Goal: Transaction & Acquisition: Purchase product/service

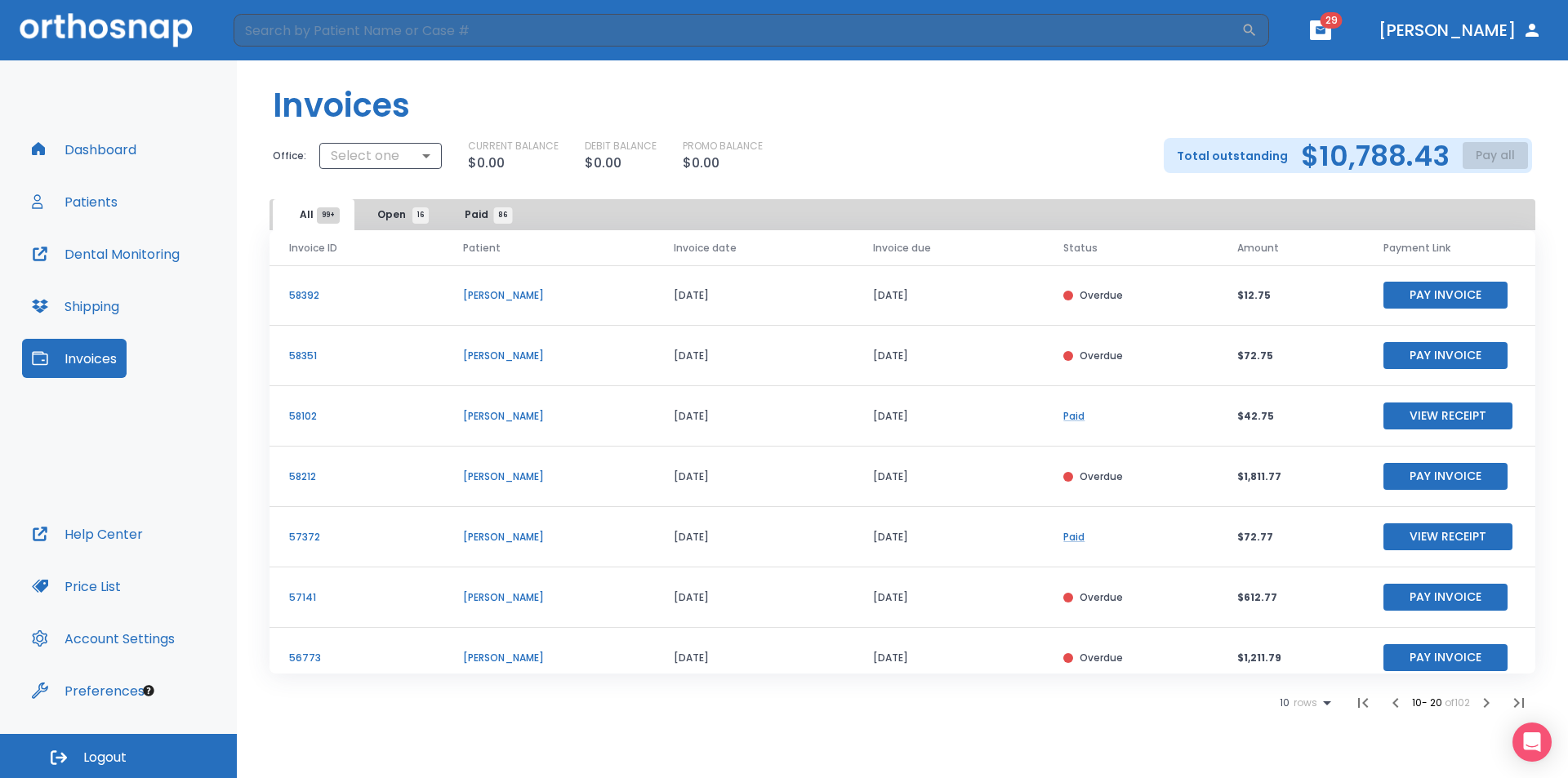
click at [1484, 705] on icon "button" at bounding box center [1487, 703] width 20 height 20
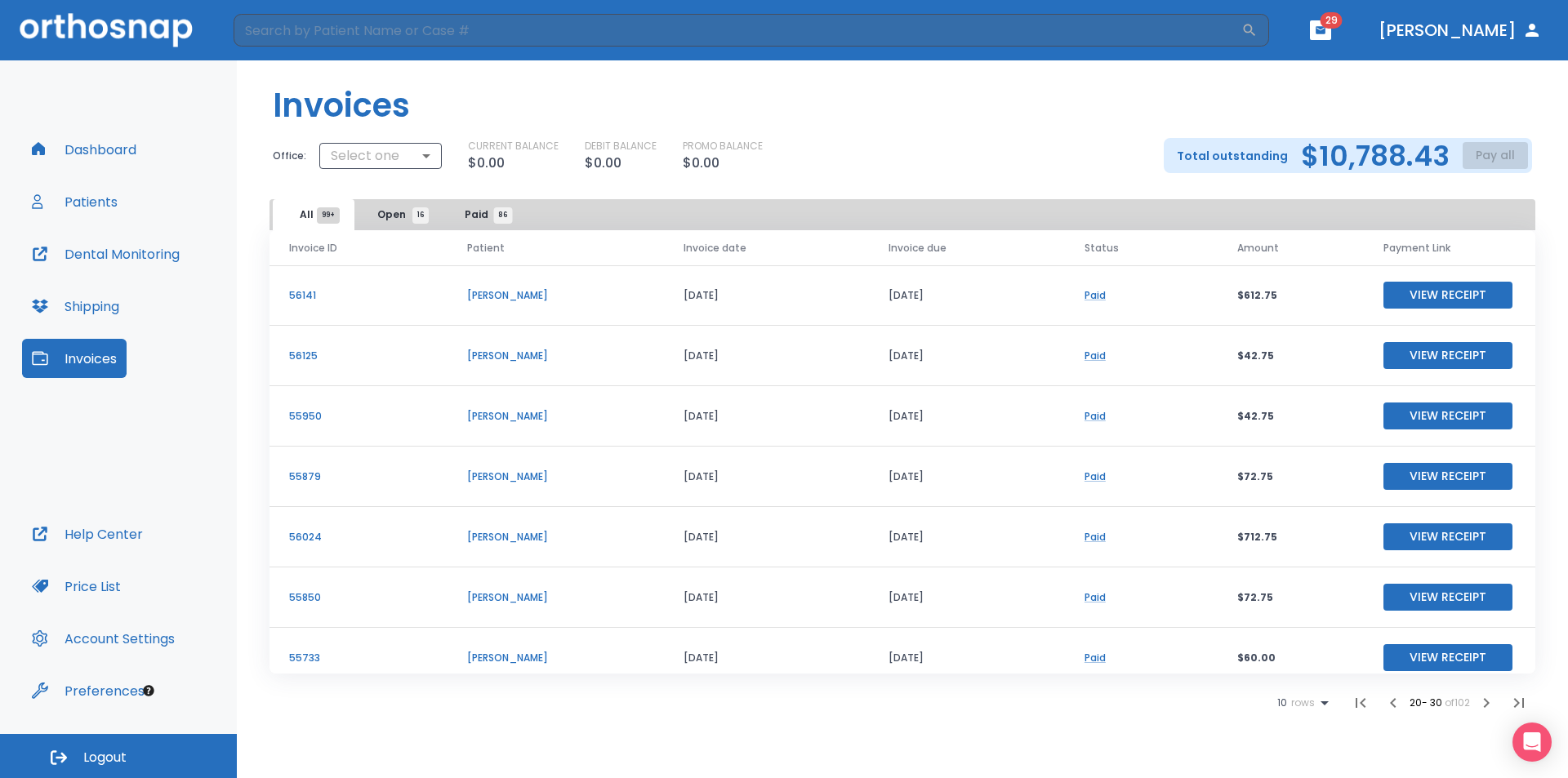
scroll to position [197, 0]
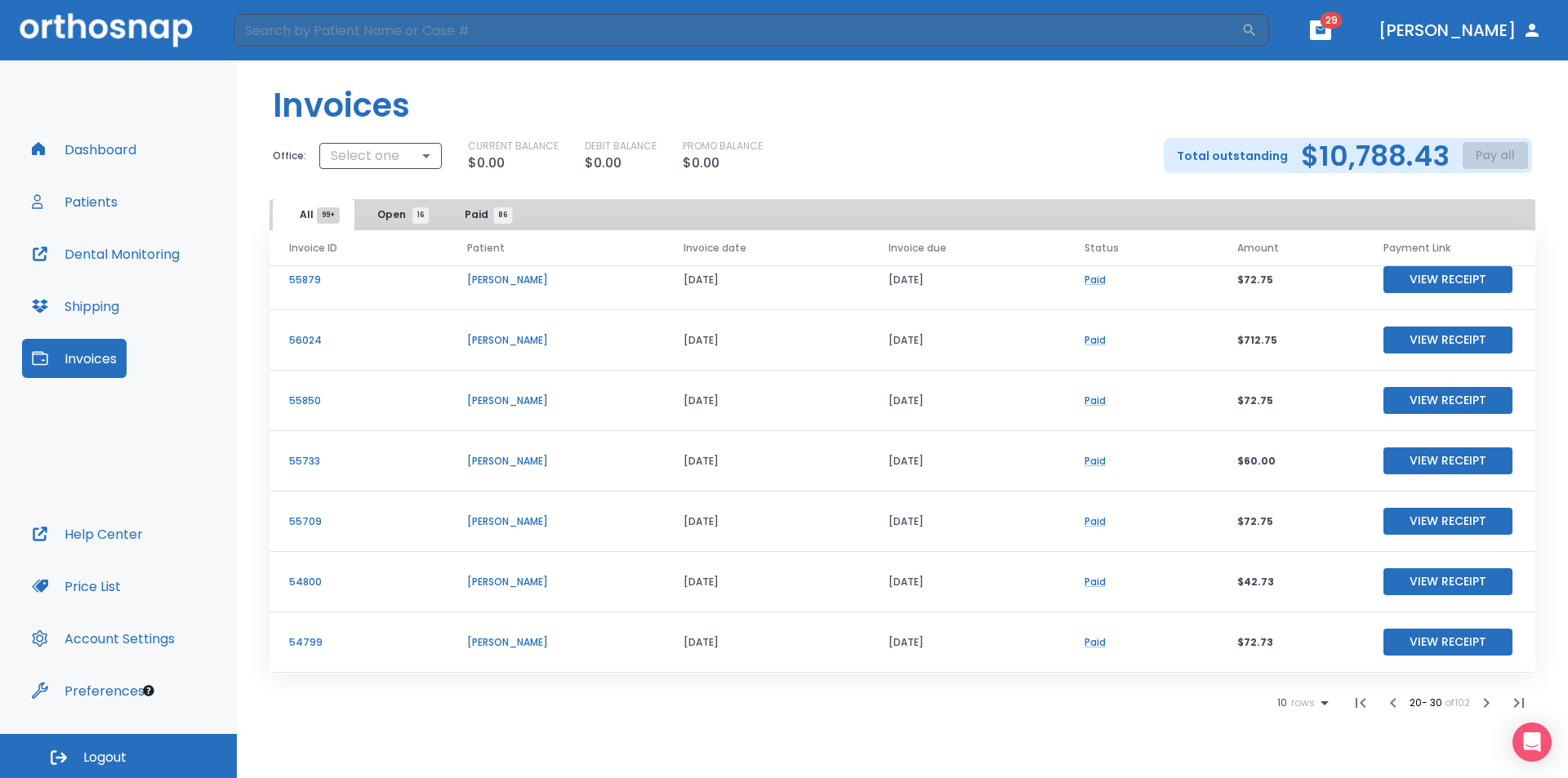
click at [388, 216] on span "Open 16" at bounding box center [398, 215] width 43 height 14
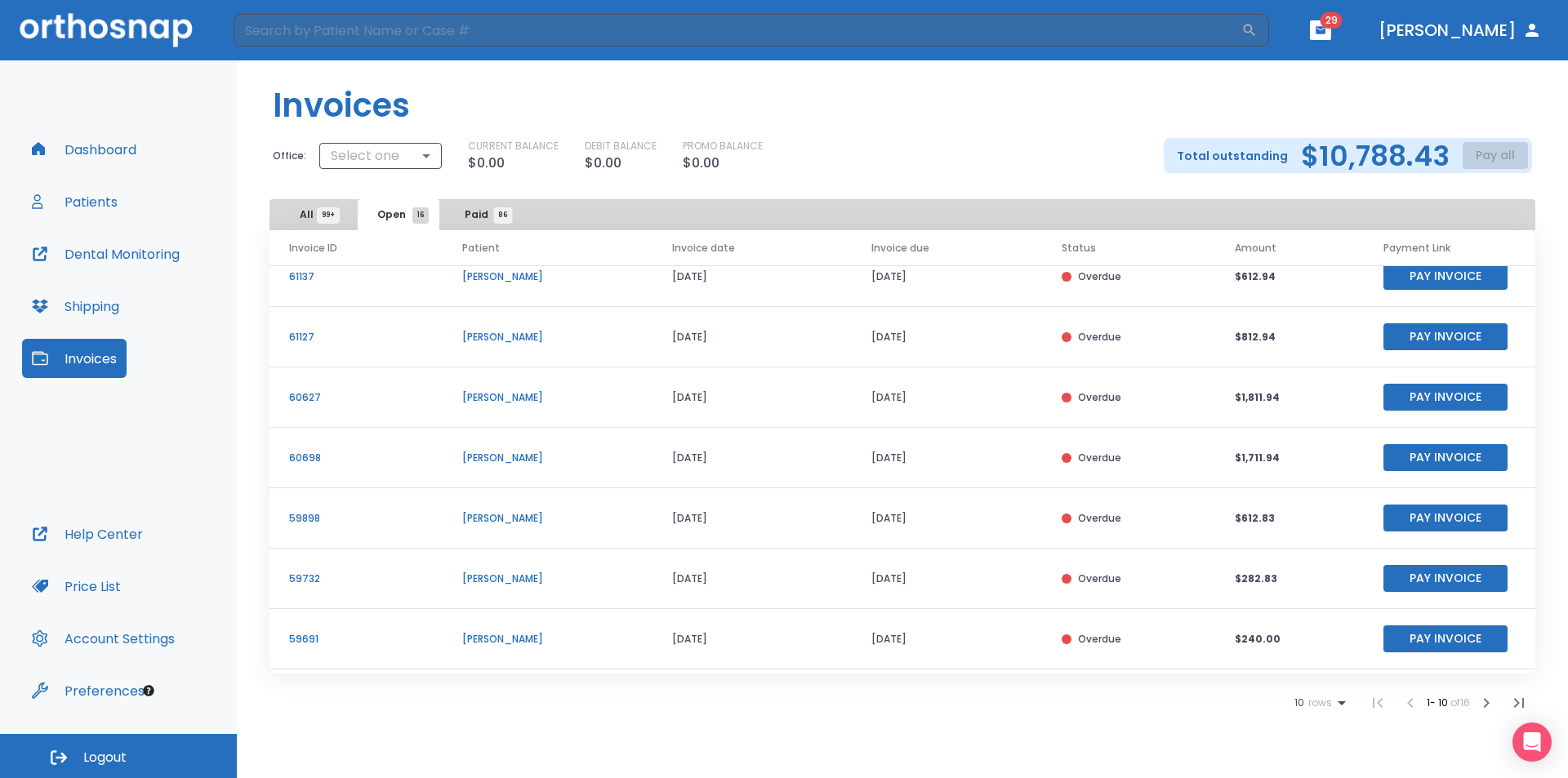
scroll to position [197, 0]
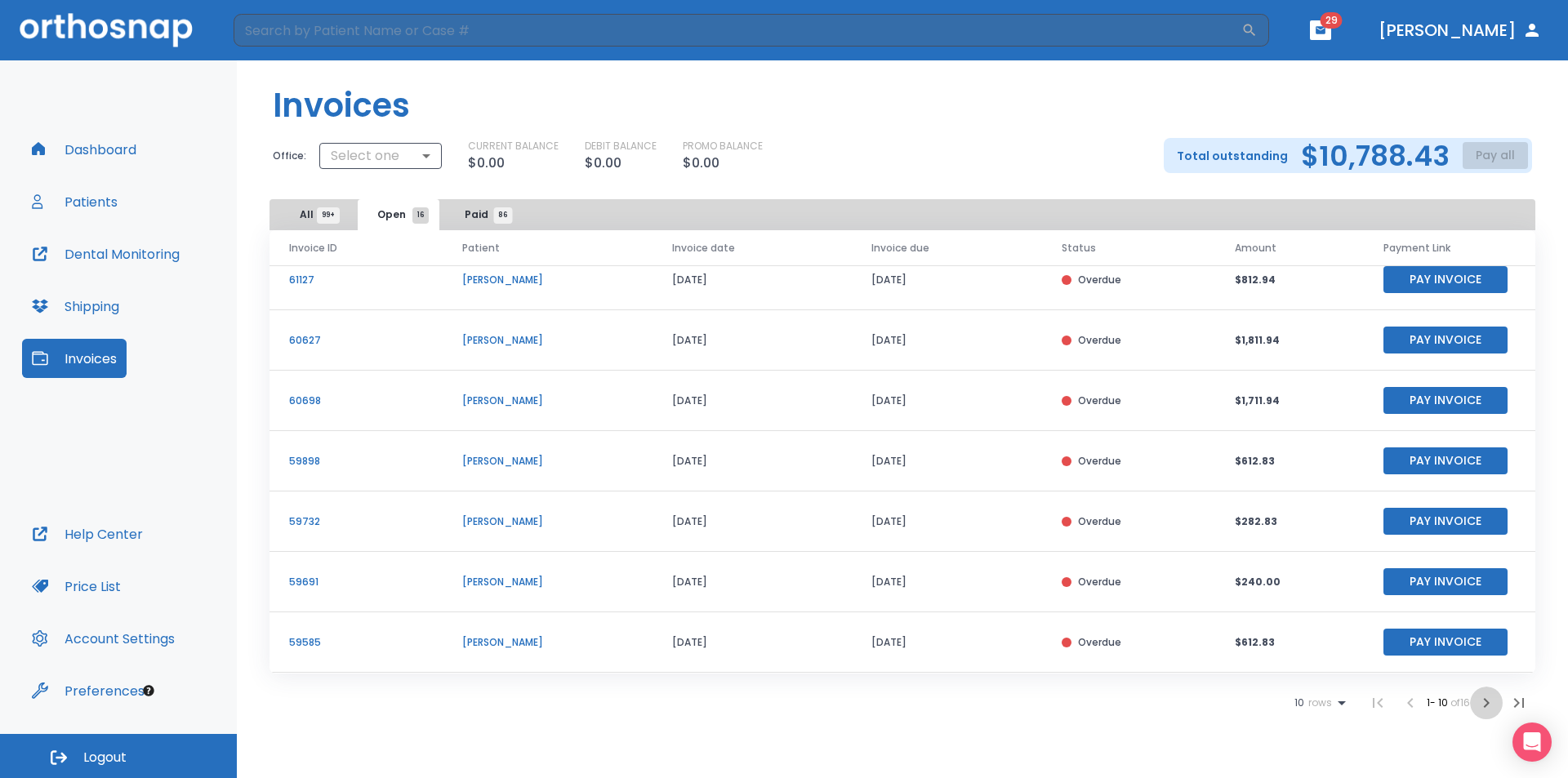
click at [1489, 704] on icon "button" at bounding box center [1487, 703] width 20 height 20
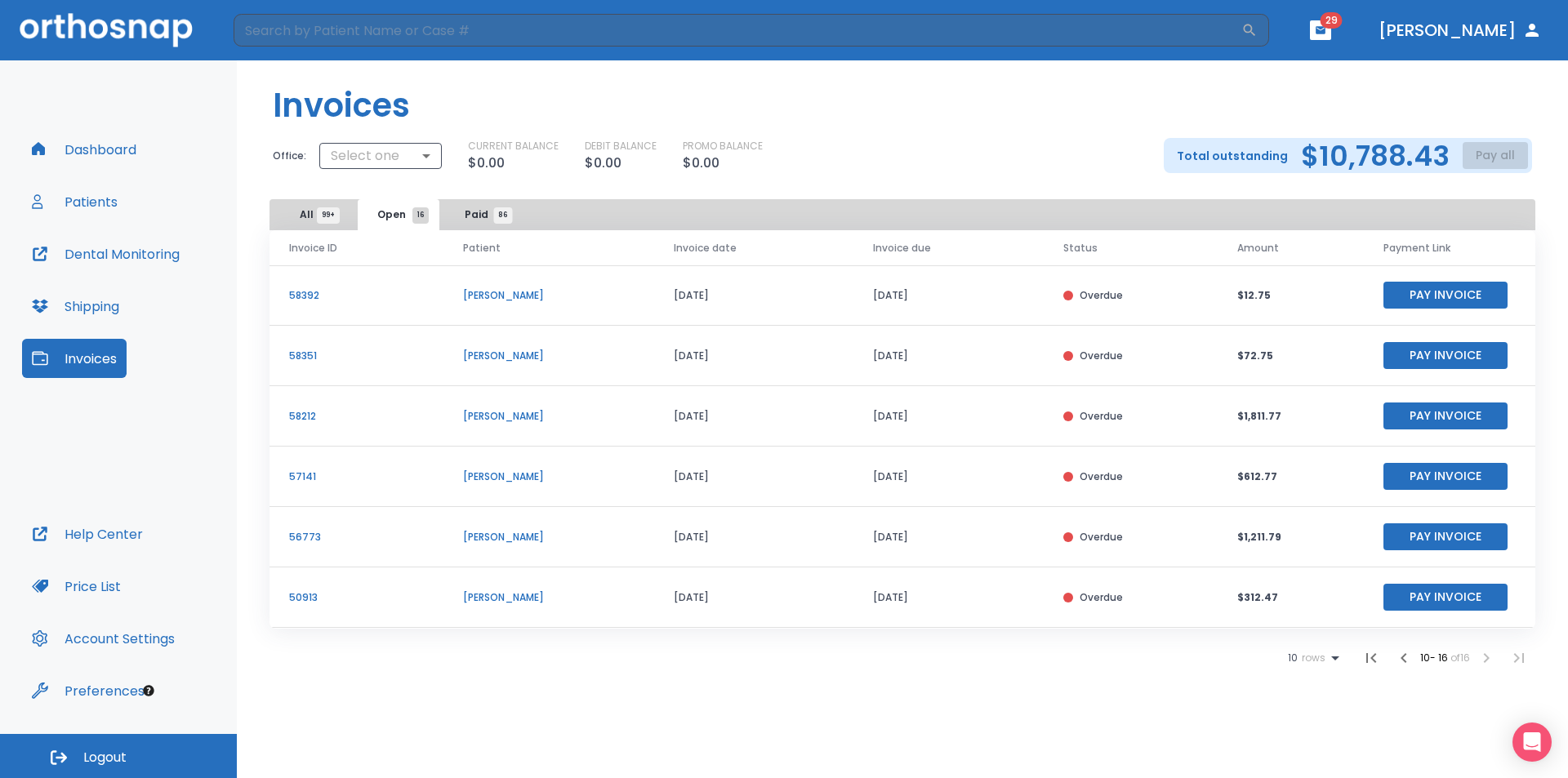
click at [1408, 355] on button "Pay Invoice" at bounding box center [1445, 355] width 124 height 27
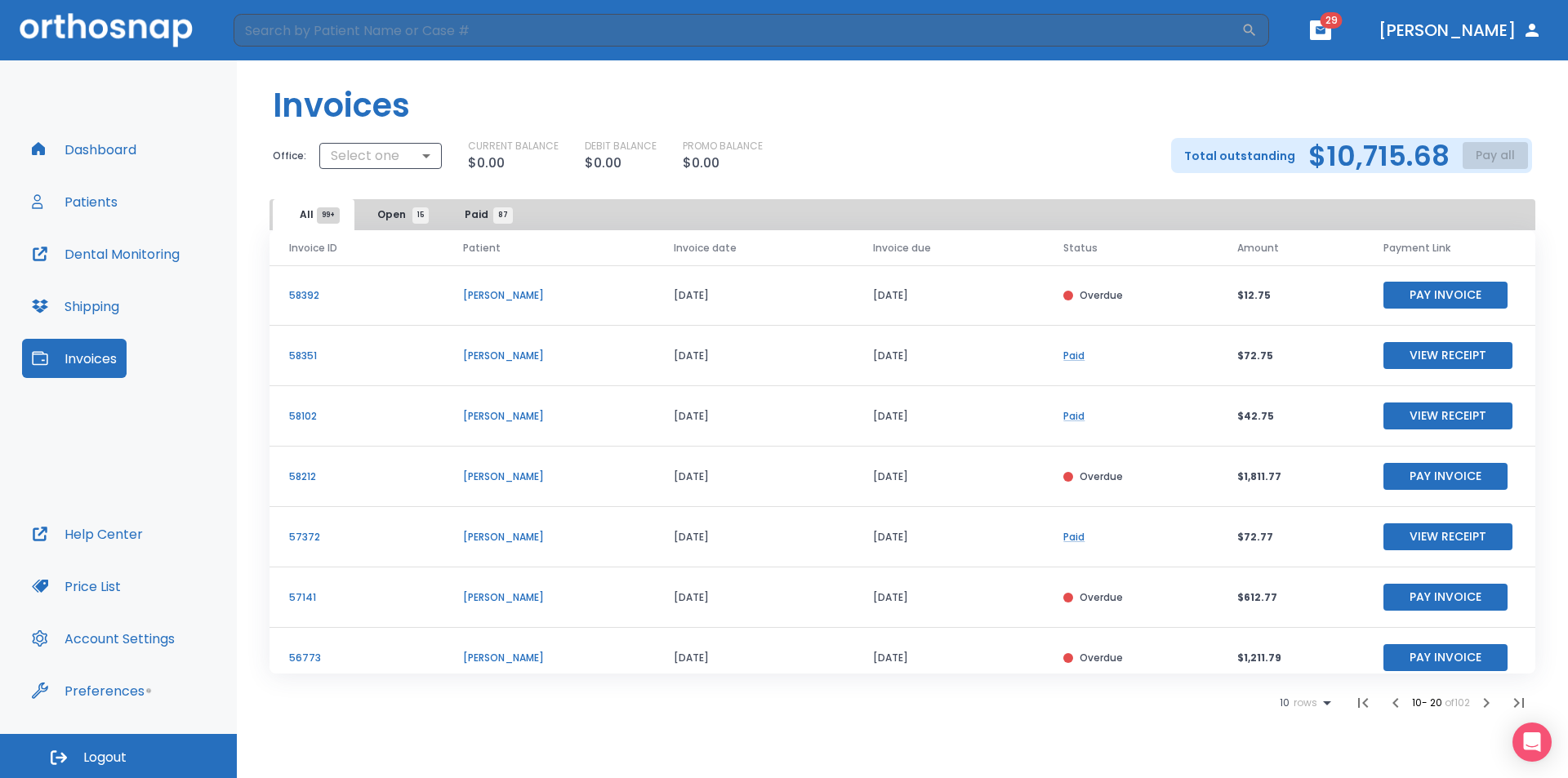
click at [378, 212] on span "Open 15" at bounding box center [398, 215] width 43 height 14
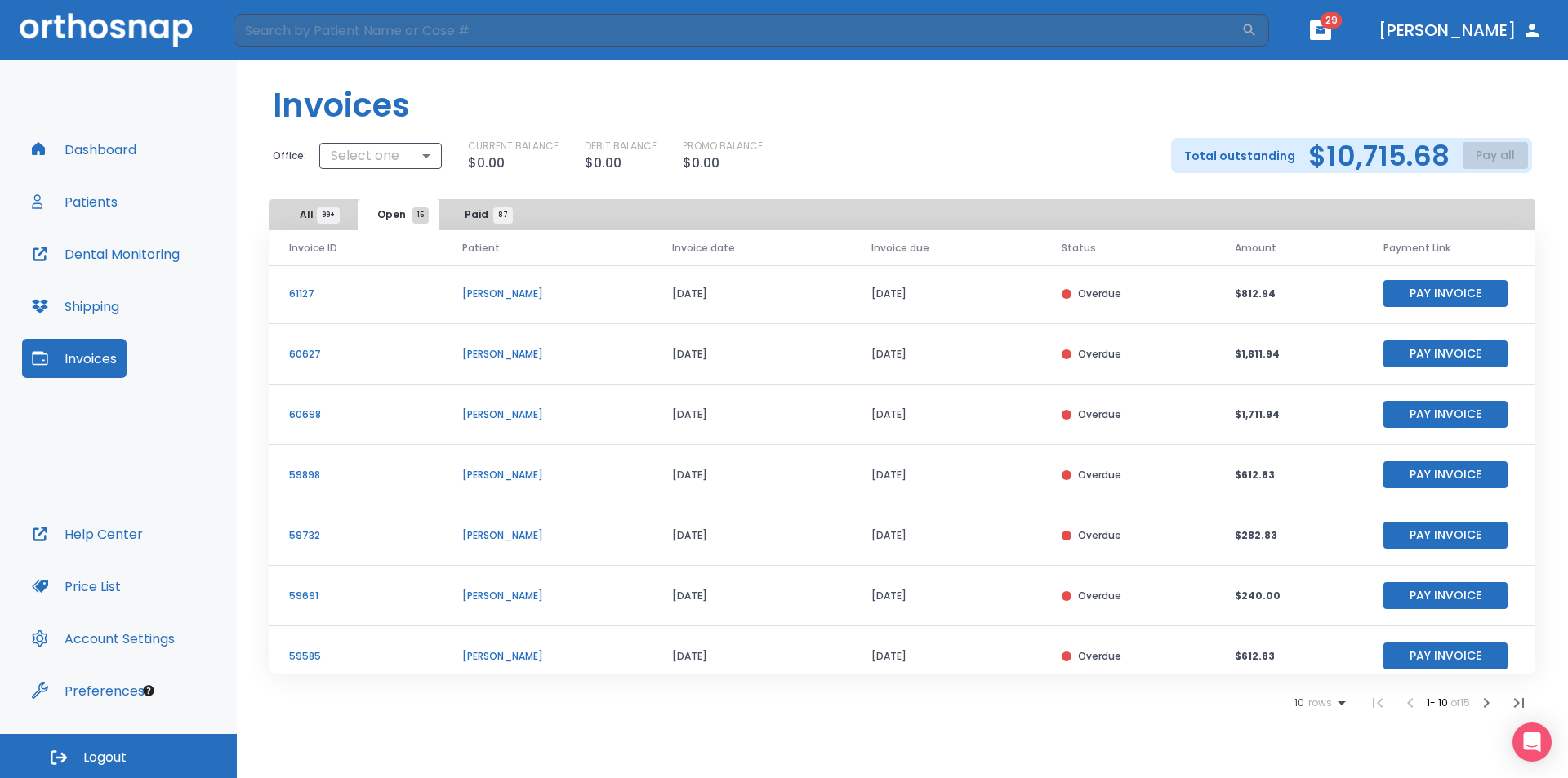
scroll to position [197, 0]
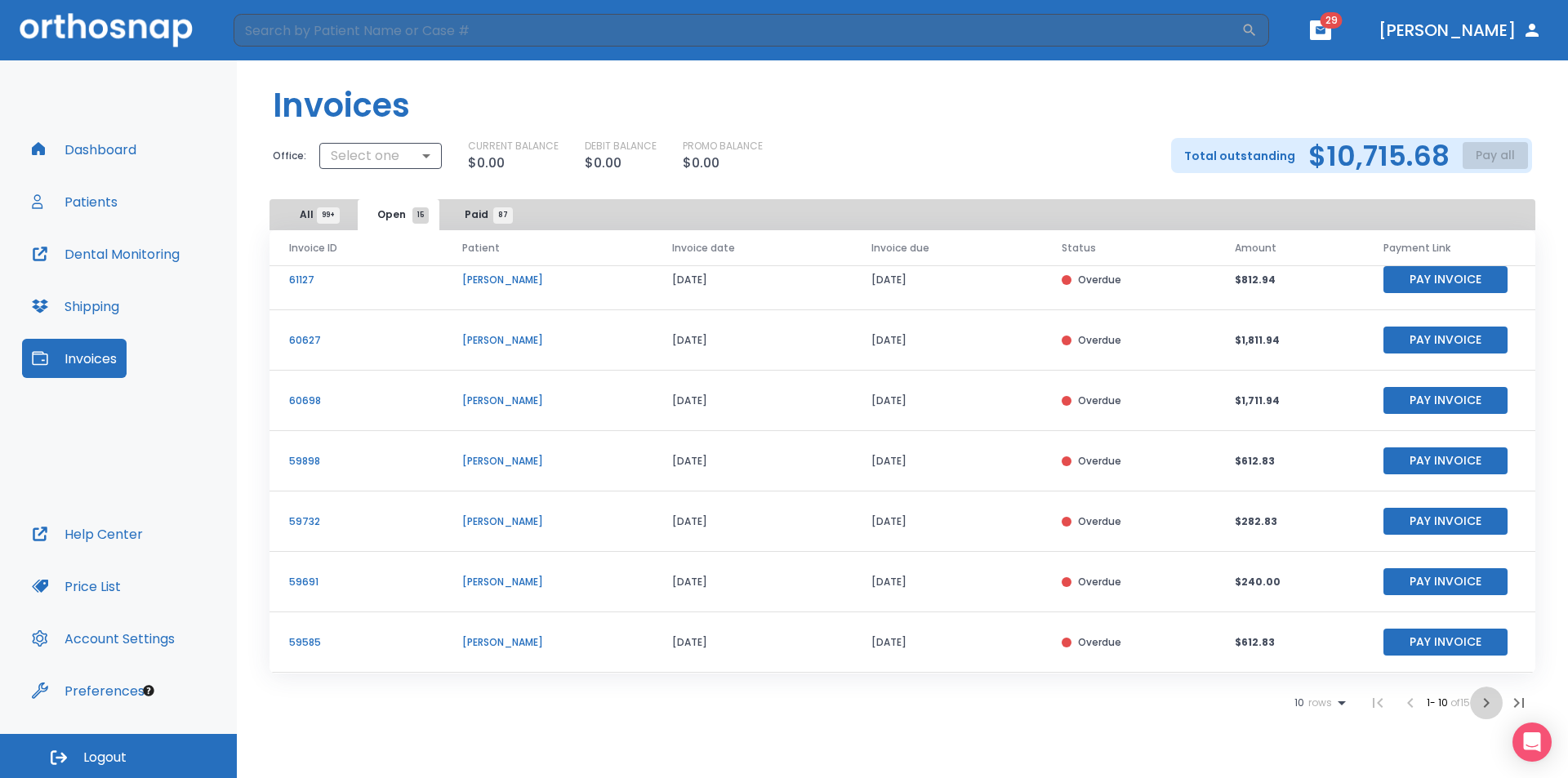
click at [1483, 703] on icon "button" at bounding box center [1487, 703] width 20 height 20
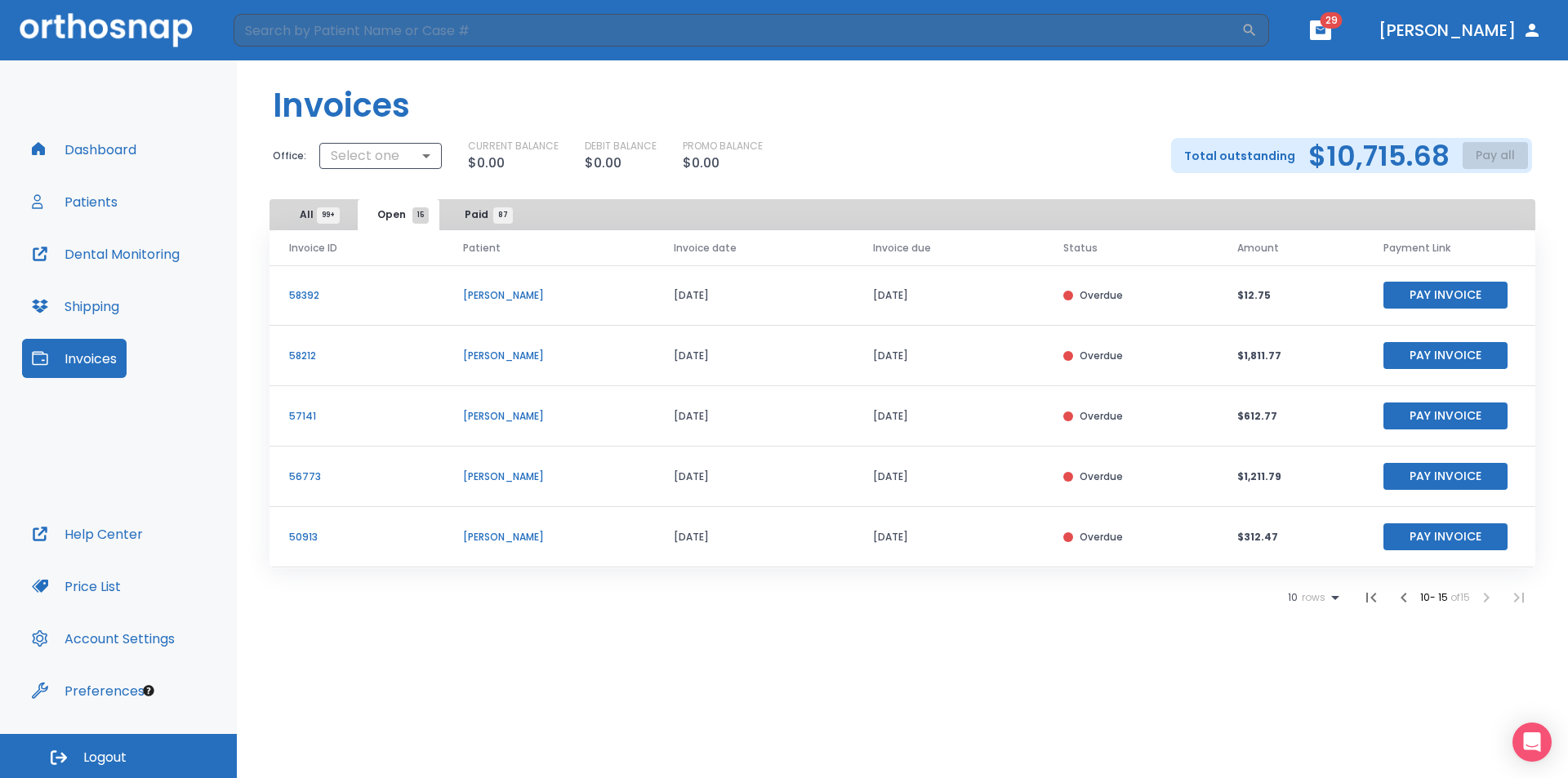
click at [1401, 596] on icon "button" at bounding box center [1403, 597] width 5 height 10
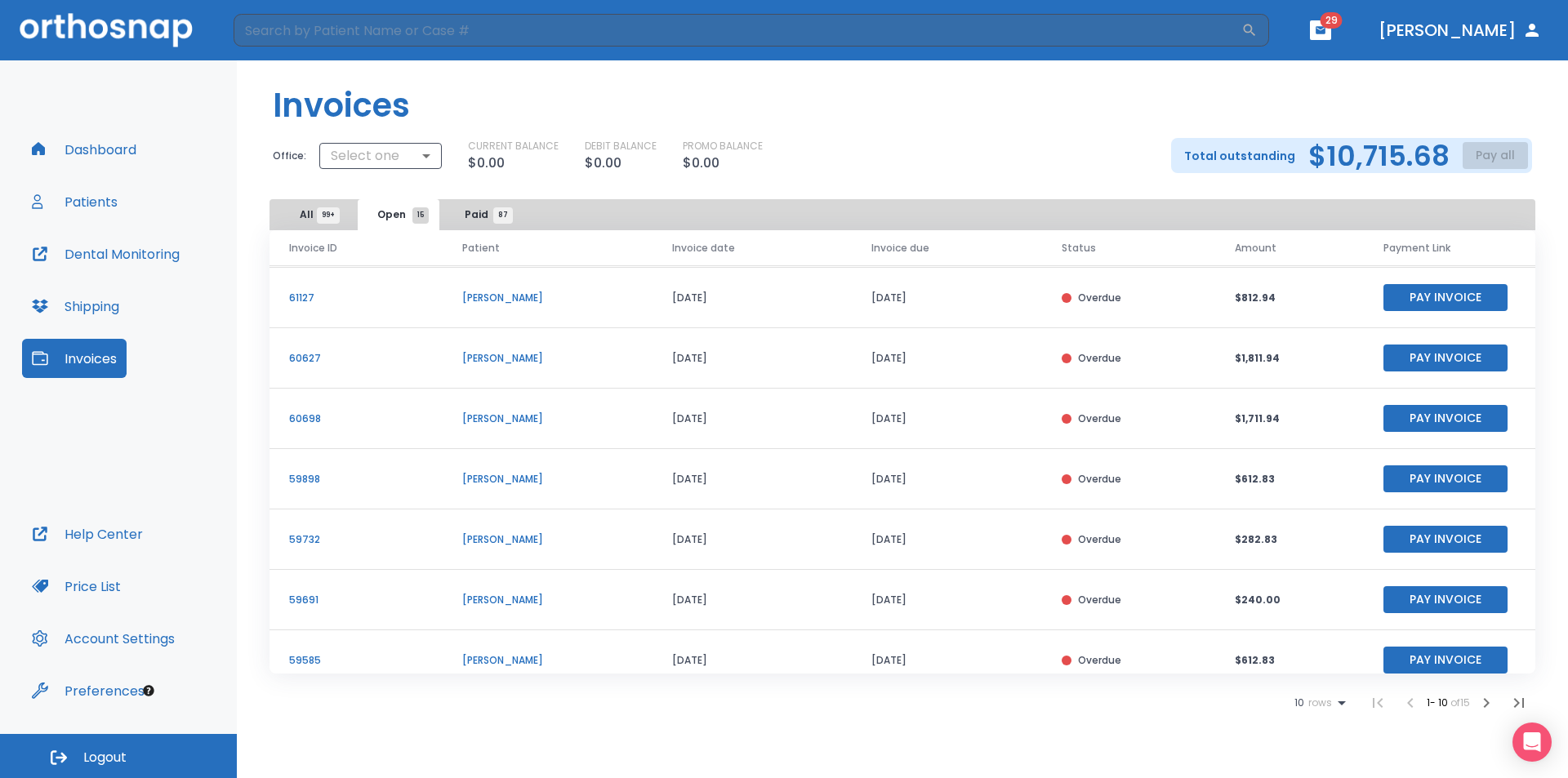
scroll to position [197, 0]
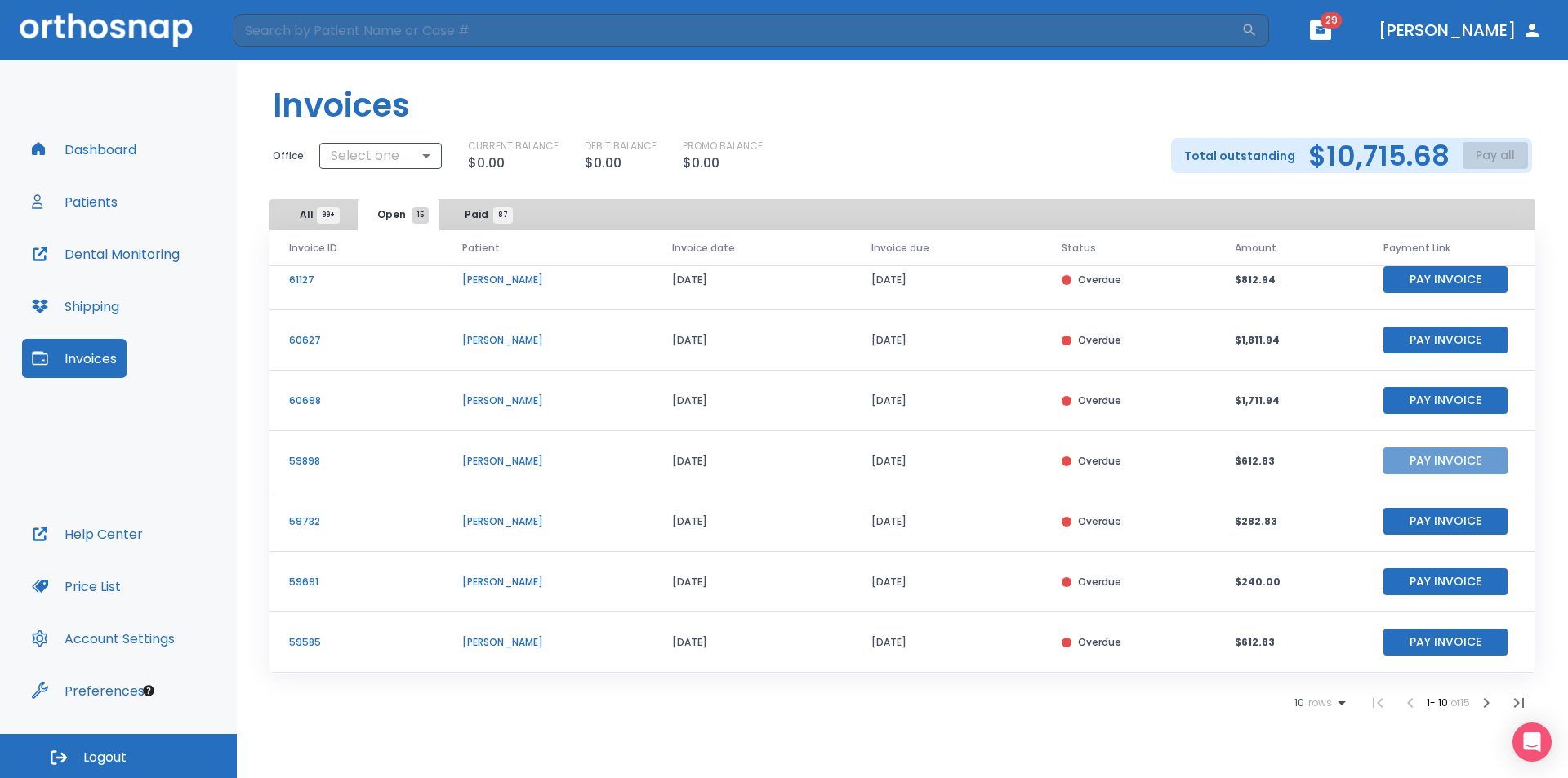
click at [1420, 459] on button "Pay Invoice" at bounding box center [1445, 461] width 124 height 27
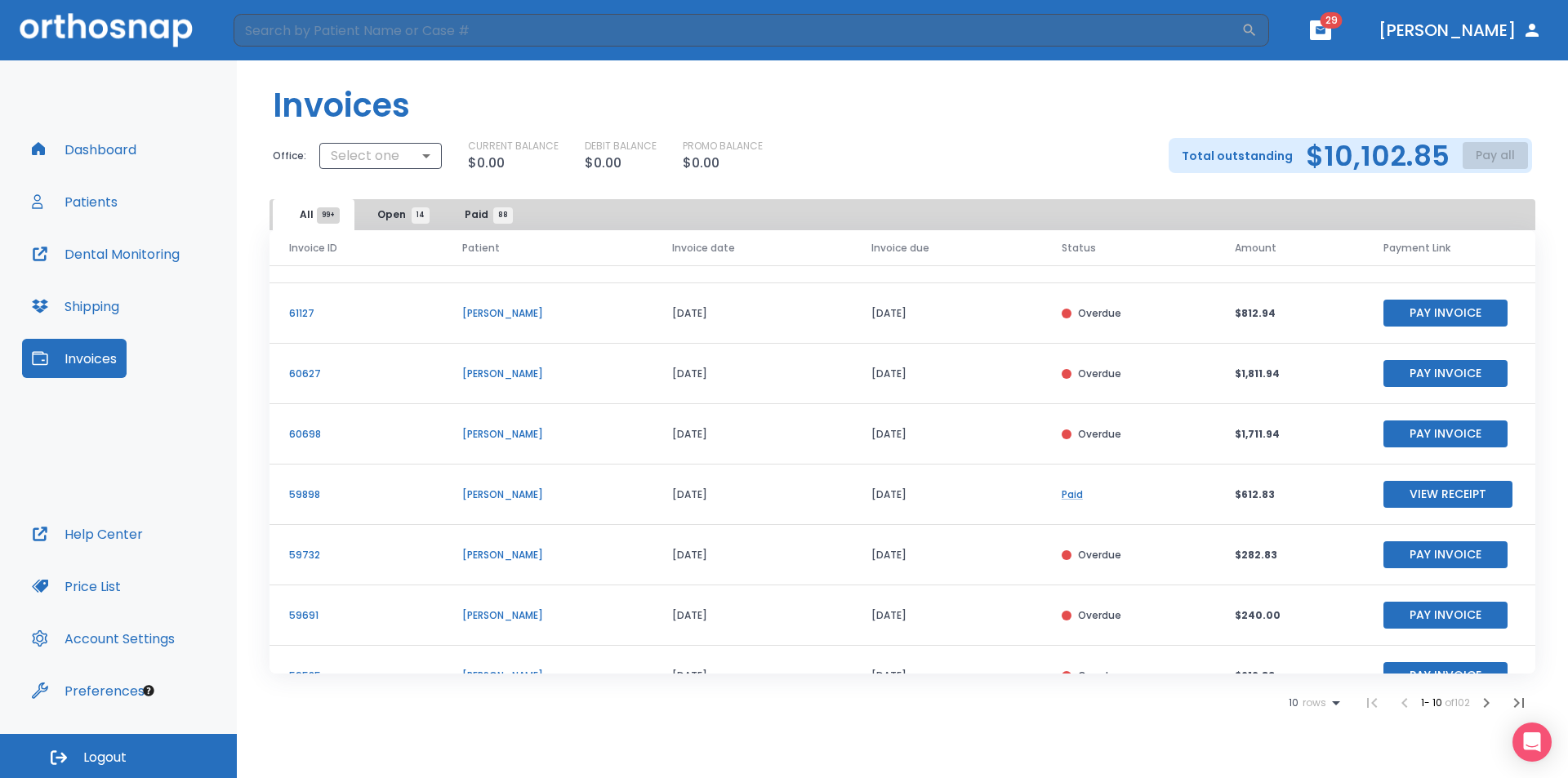
scroll to position [197, 0]
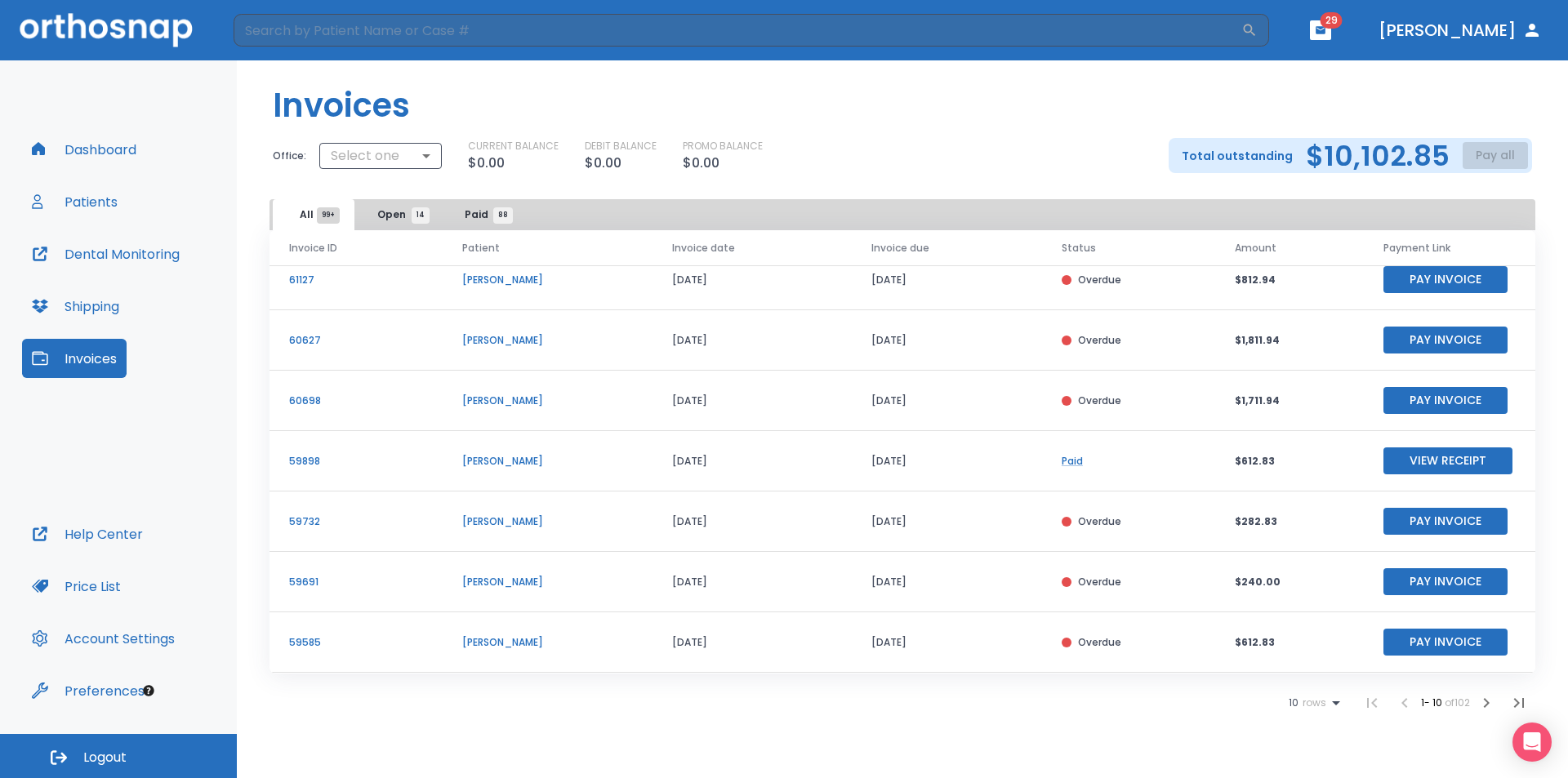
click at [402, 216] on span "Open 14" at bounding box center [398, 215] width 43 height 14
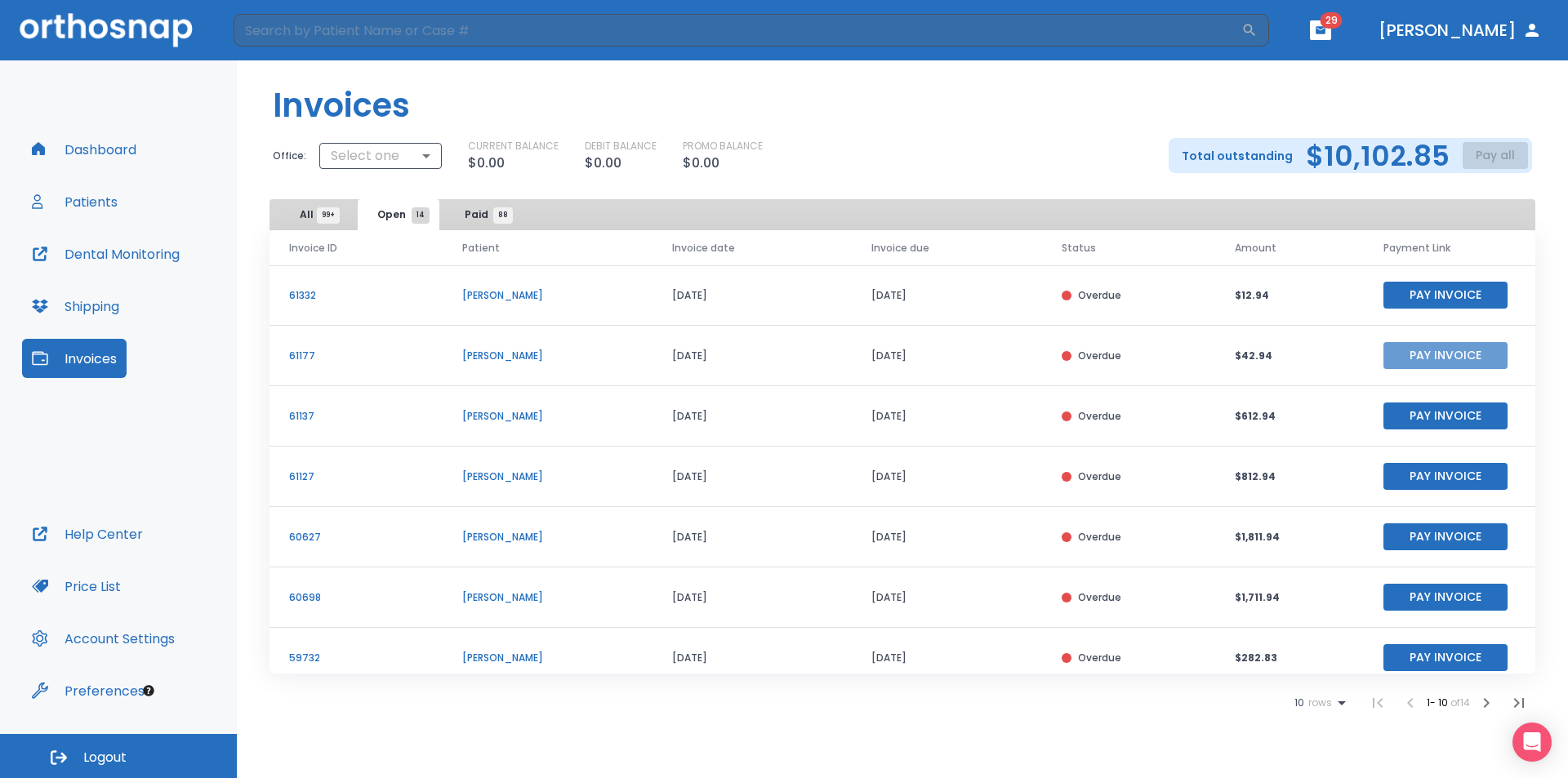
click at [1409, 363] on button "Pay Invoice" at bounding box center [1445, 355] width 124 height 27
click at [403, 218] on span "Open 13" at bounding box center [398, 215] width 43 height 14
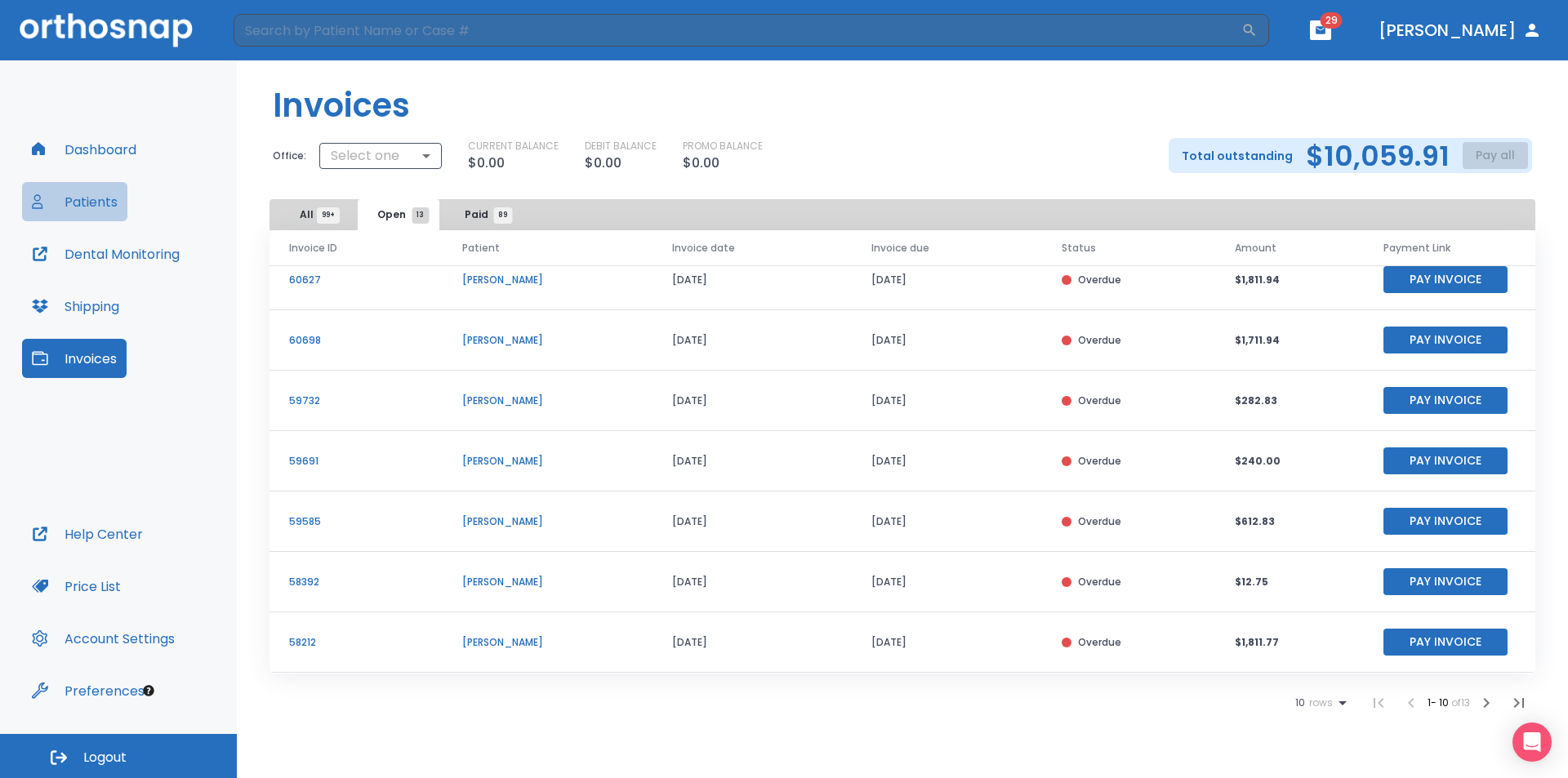
click at [84, 200] on button "Patients" at bounding box center [75, 201] width 106 height 39
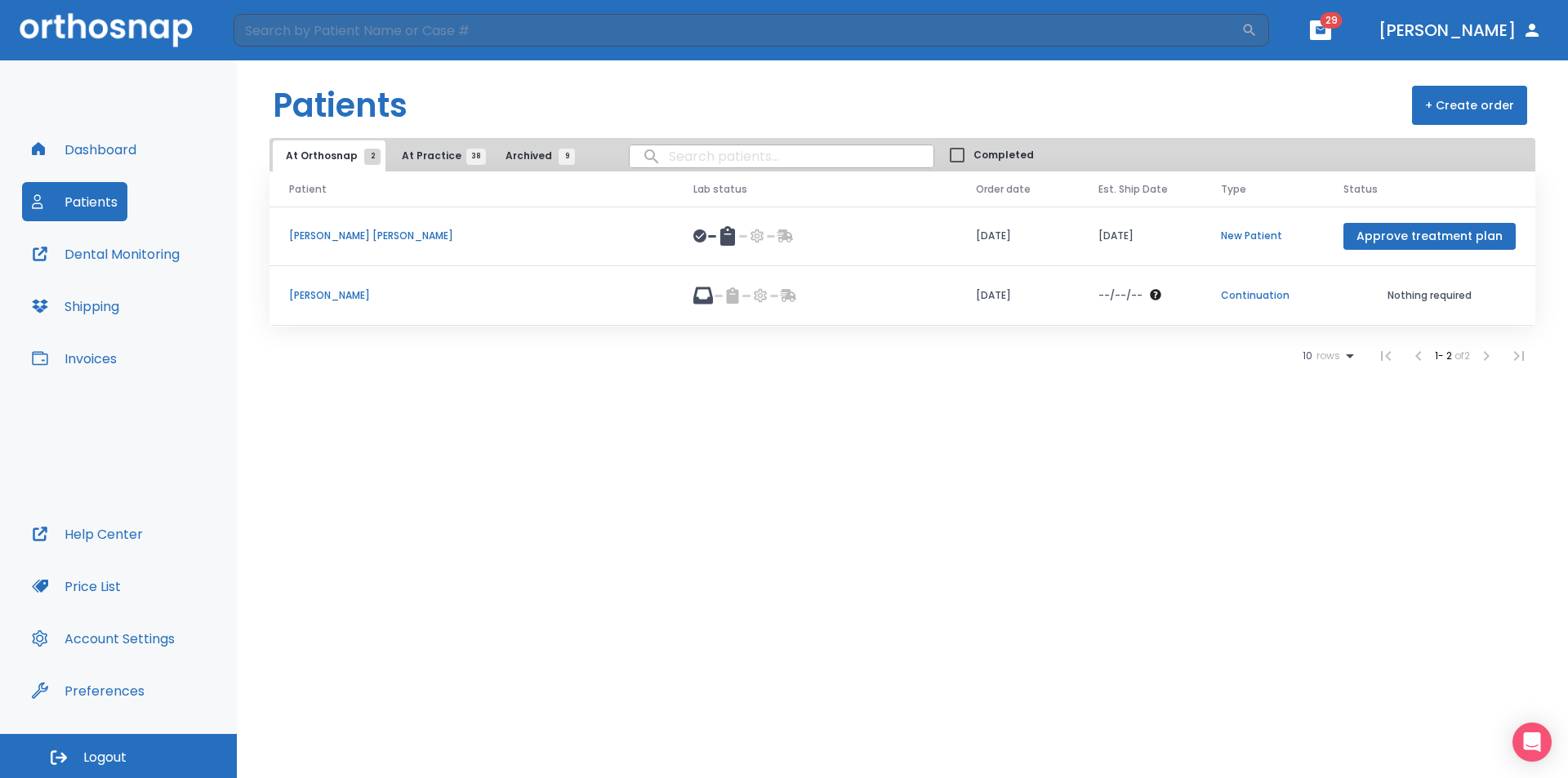
click at [421, 153] on span "At Practice 38" at bounding box center [439, 156] width 74 height 14
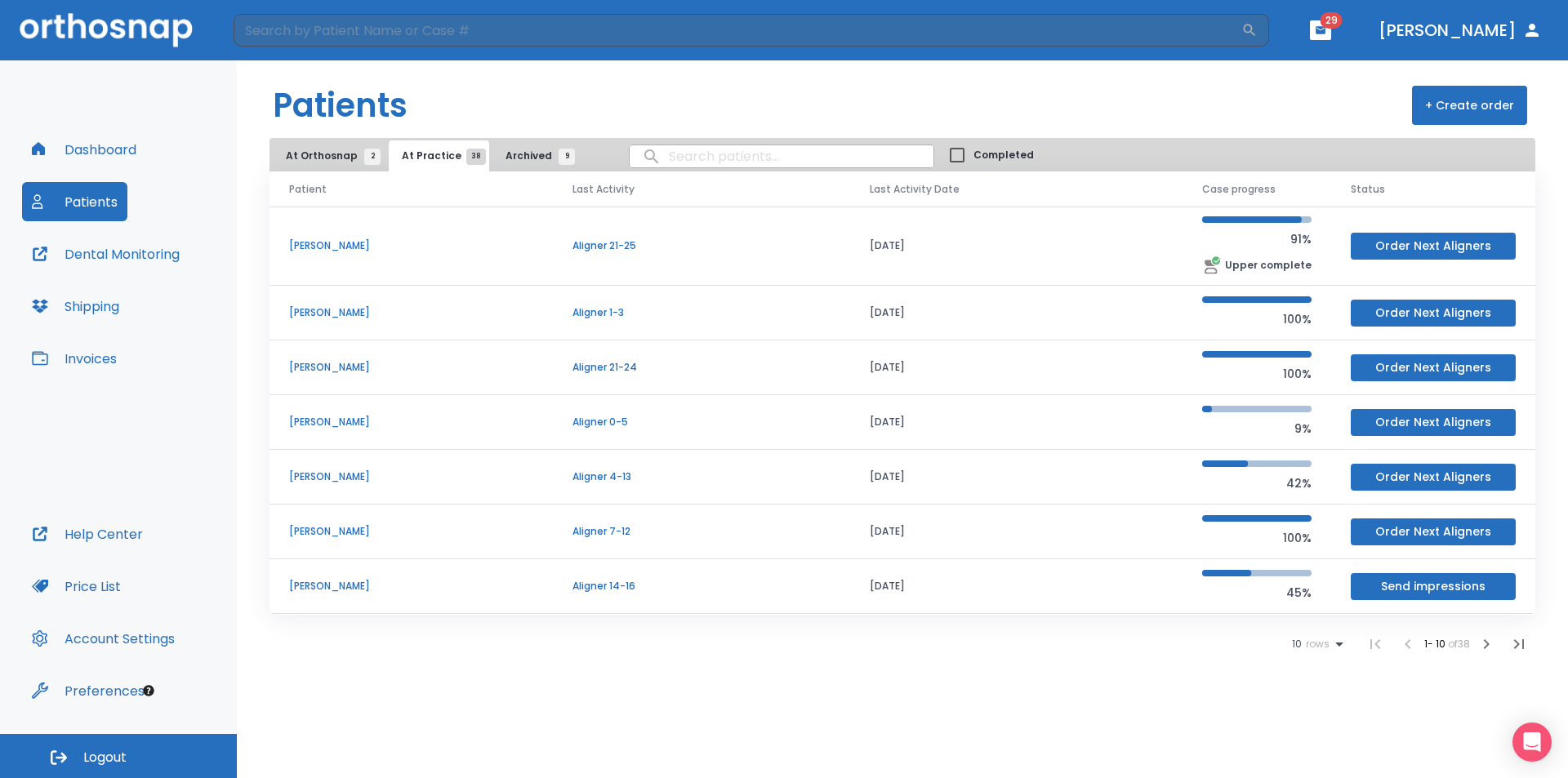
click at [375, 419] on p "[PERSON_NAME]" at bounding box center [411, 422] width 244 height 14
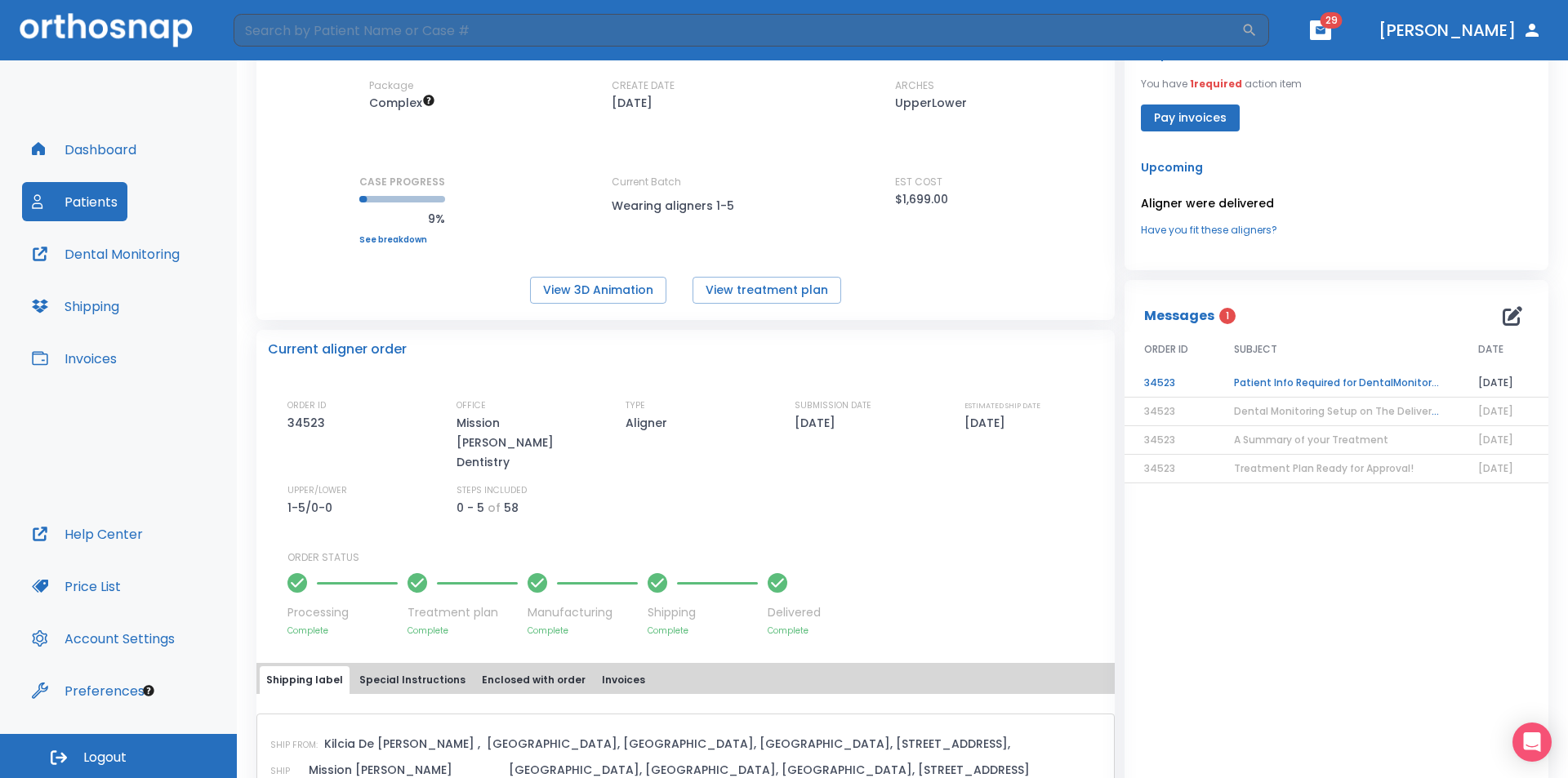
scroll to position [244, 0]
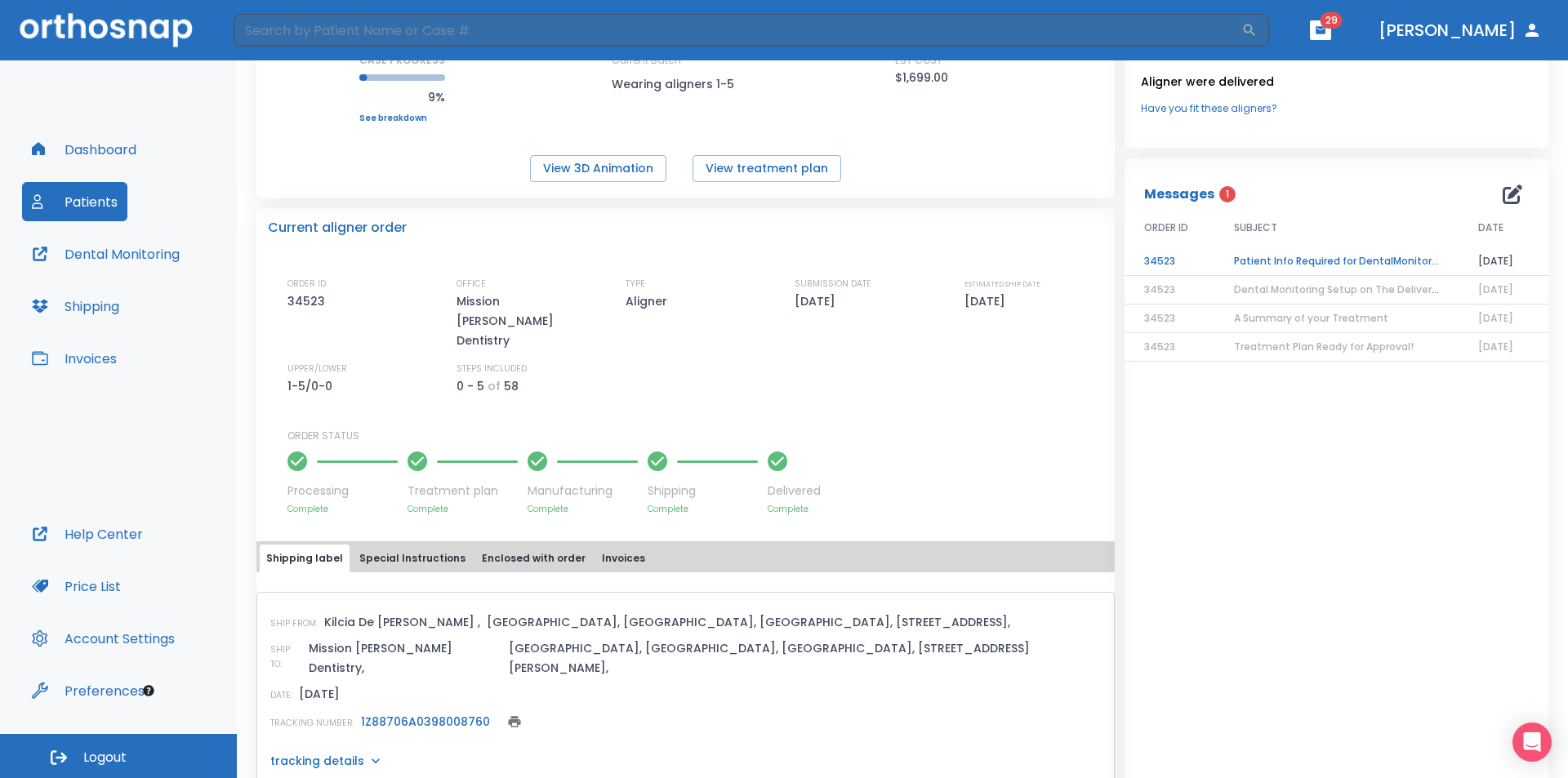
click at [334, 753] on p "tracking details" at bounding box center [317, 761] width 94 height 16
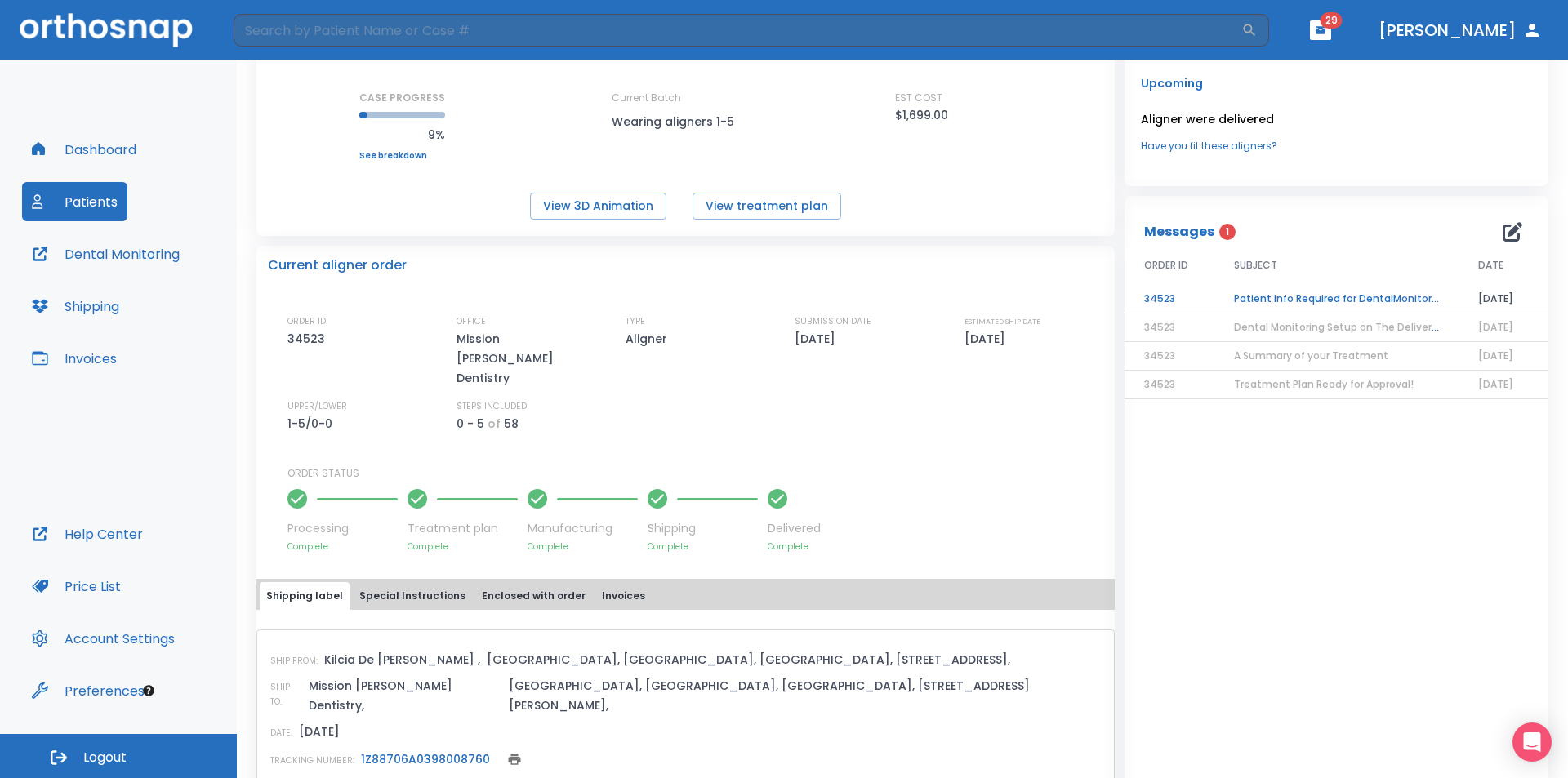
scroll to position [0, 0]
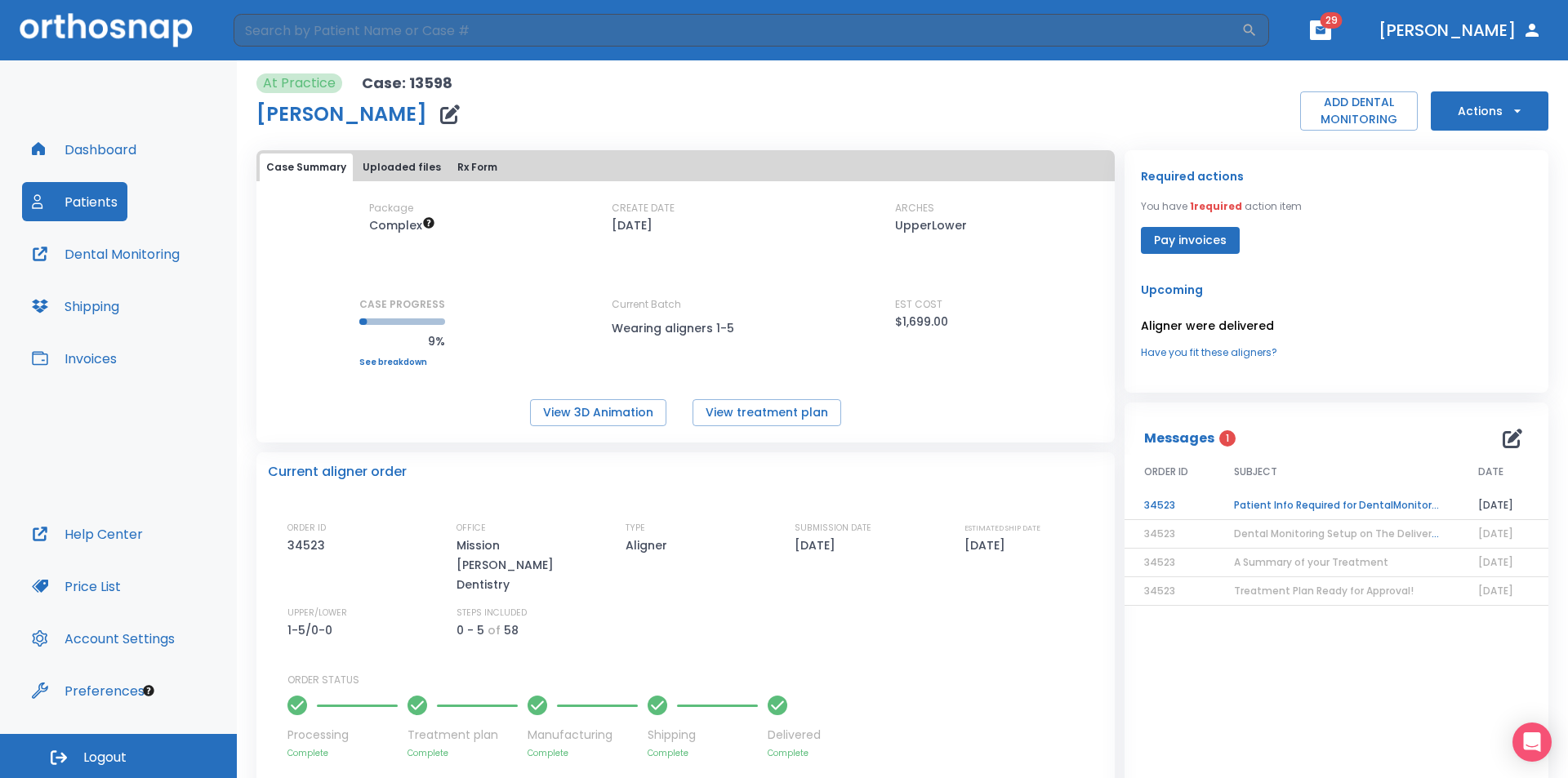
click at [1369, 592] on span "Treatment Plan Ready for Approval!" at bounding box center [1324, 591] width 180 height 14
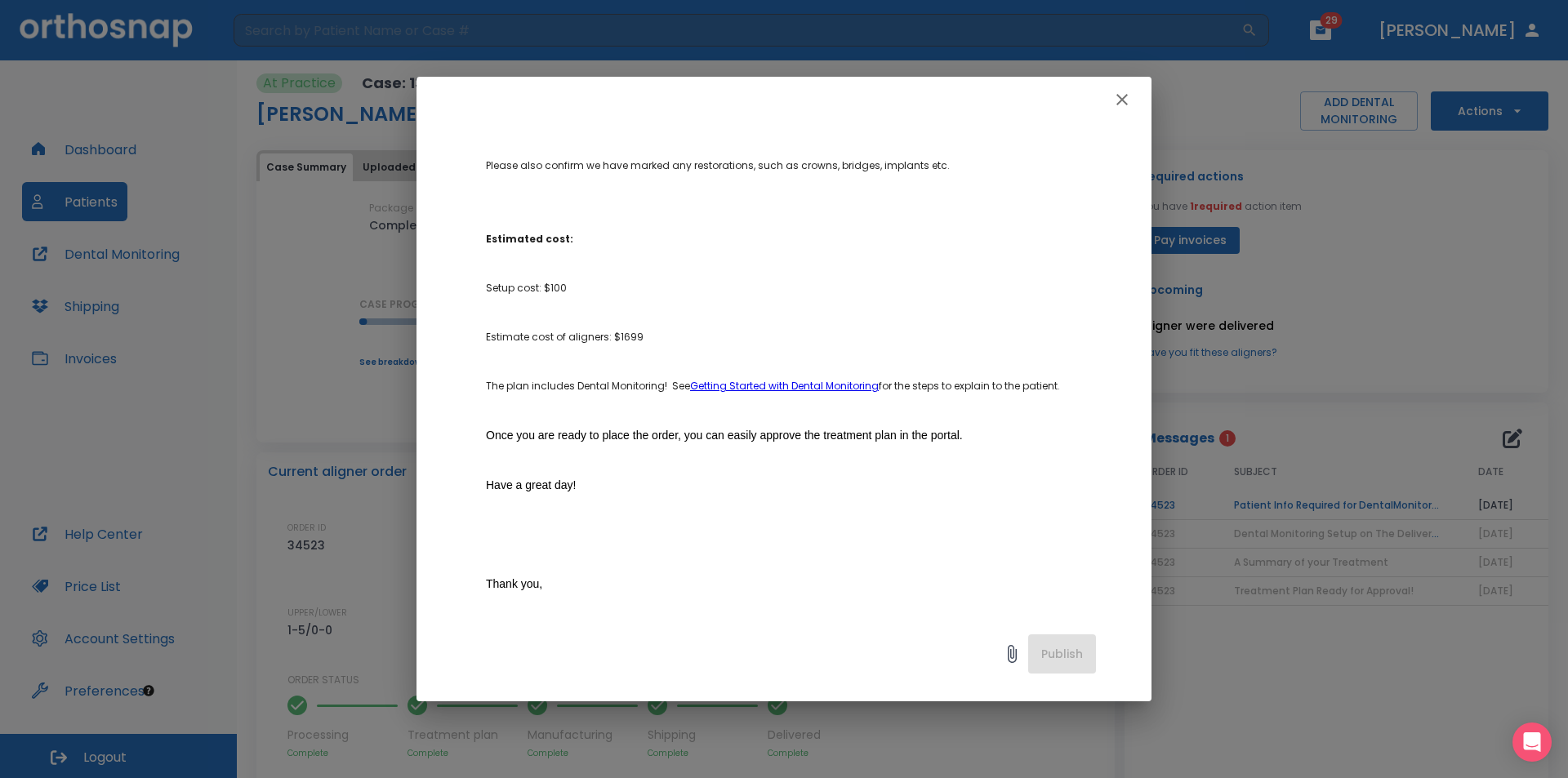
scroll to position [654, 0]
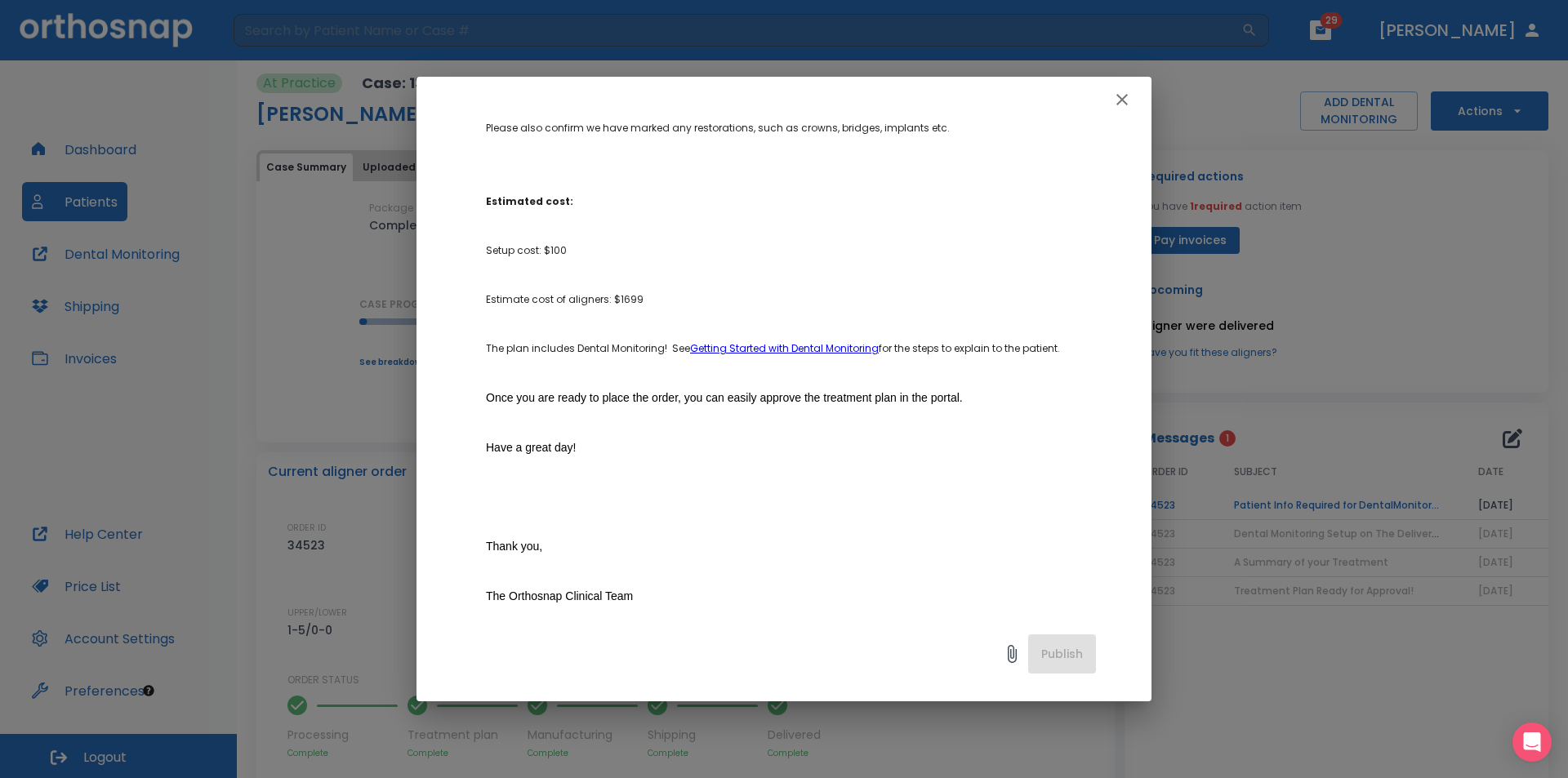
click at [1117, 104] on icon "button" at bounding box center [1122, 99] width 20 height 20
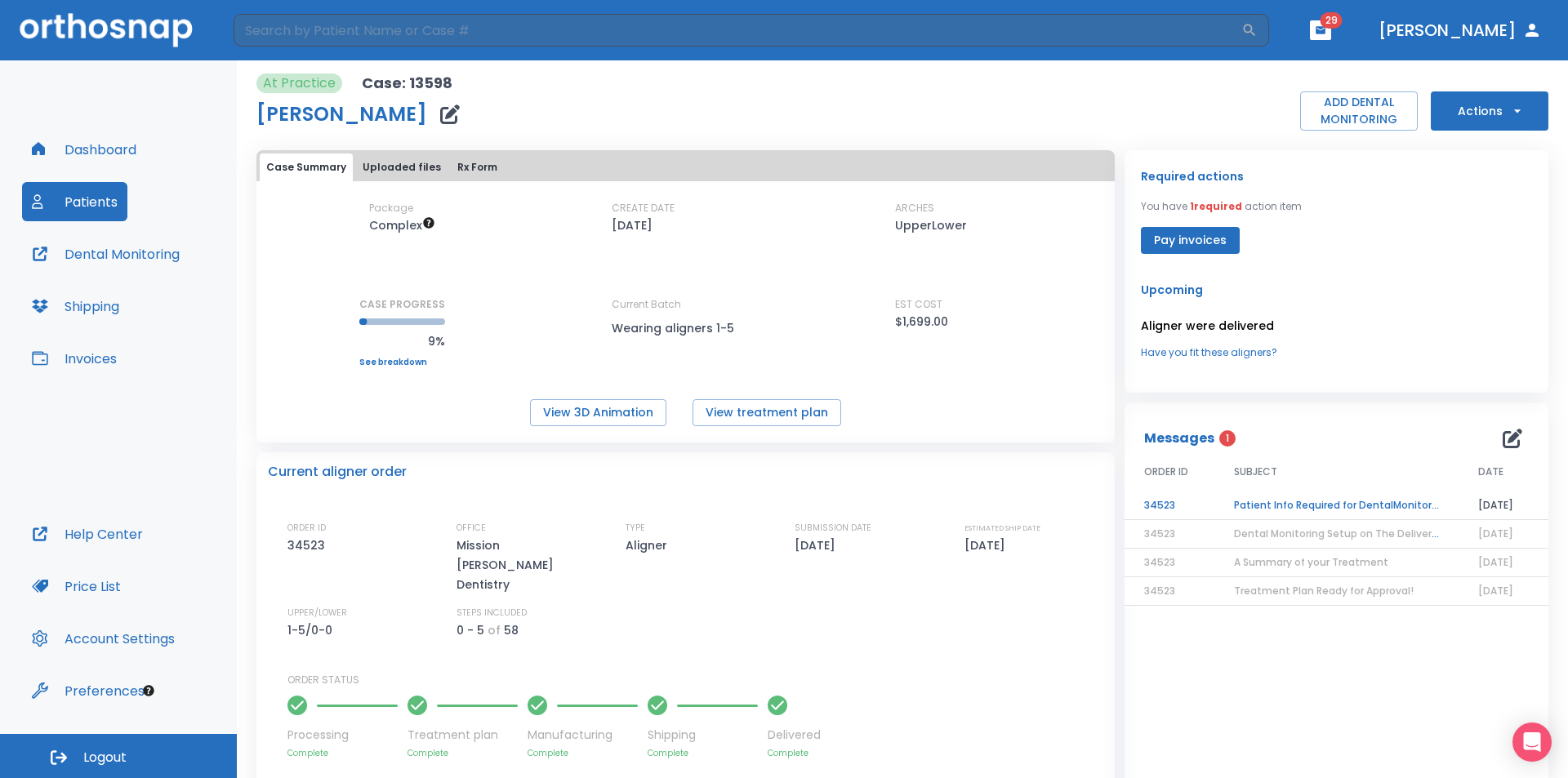
drag, startPoint x: 612, startPoint y: 319, endPoint x: 642, endPoint y: 328, distance: 31.3
drag, startPoint x: 642, startPoint y: 328, endPoint x: 422, endPoint y: 220, distance: 245.1
click at [424, 220] on icon "Up to 50 Steps (100 aligners)" at bounding box center [429, 223] width 11 height 11
click at [541, 222] on div "Package Complex CREATE DATE 03/25/25 ARCHES UpperLower CASE PROGRESS 9% Upper p…" at bounding box center [685, 283] width 858 height 166
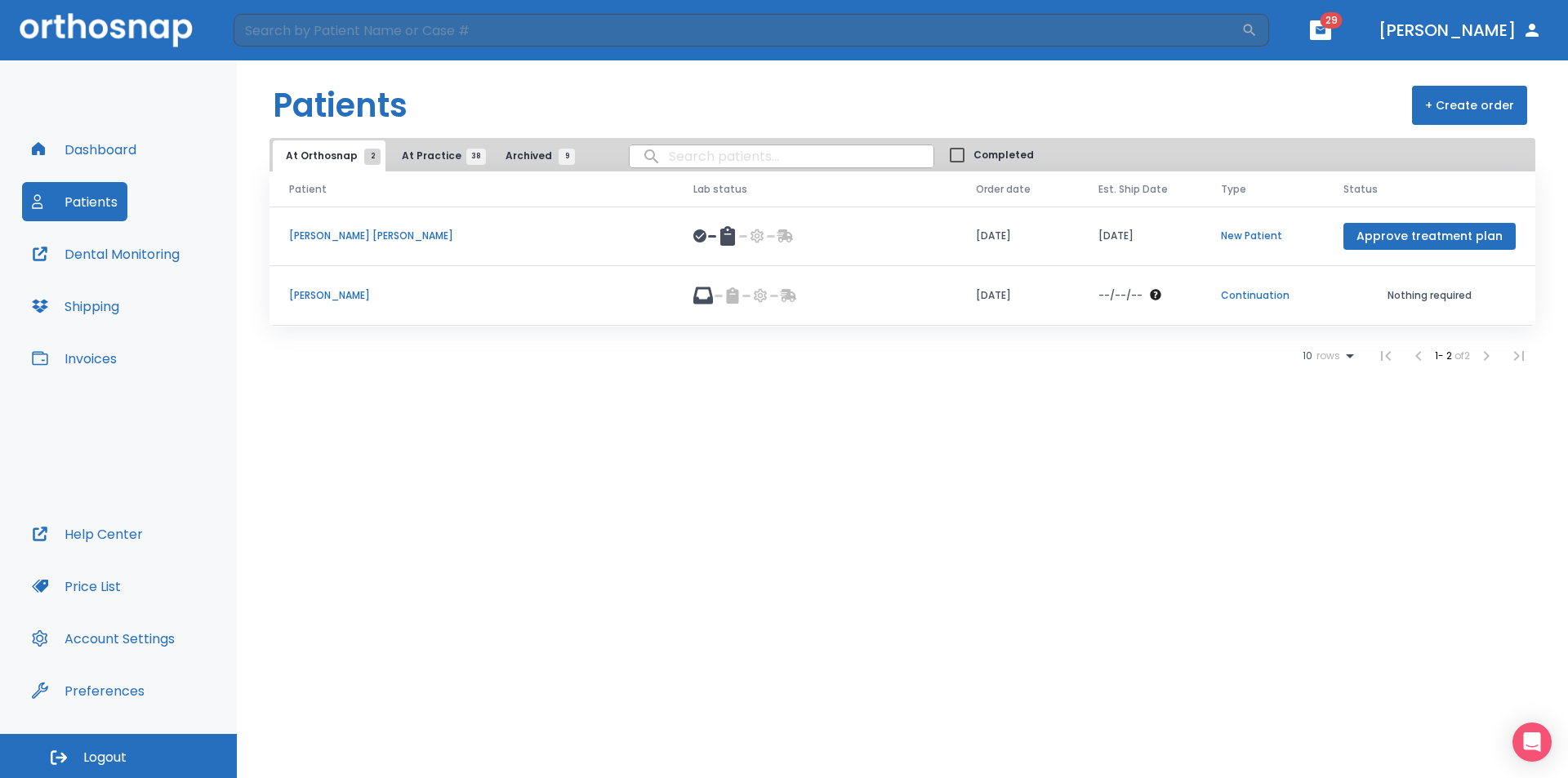
click at [416, 146] on button "At Practice 38" at bounding box center [439, 156] width 100 height 31
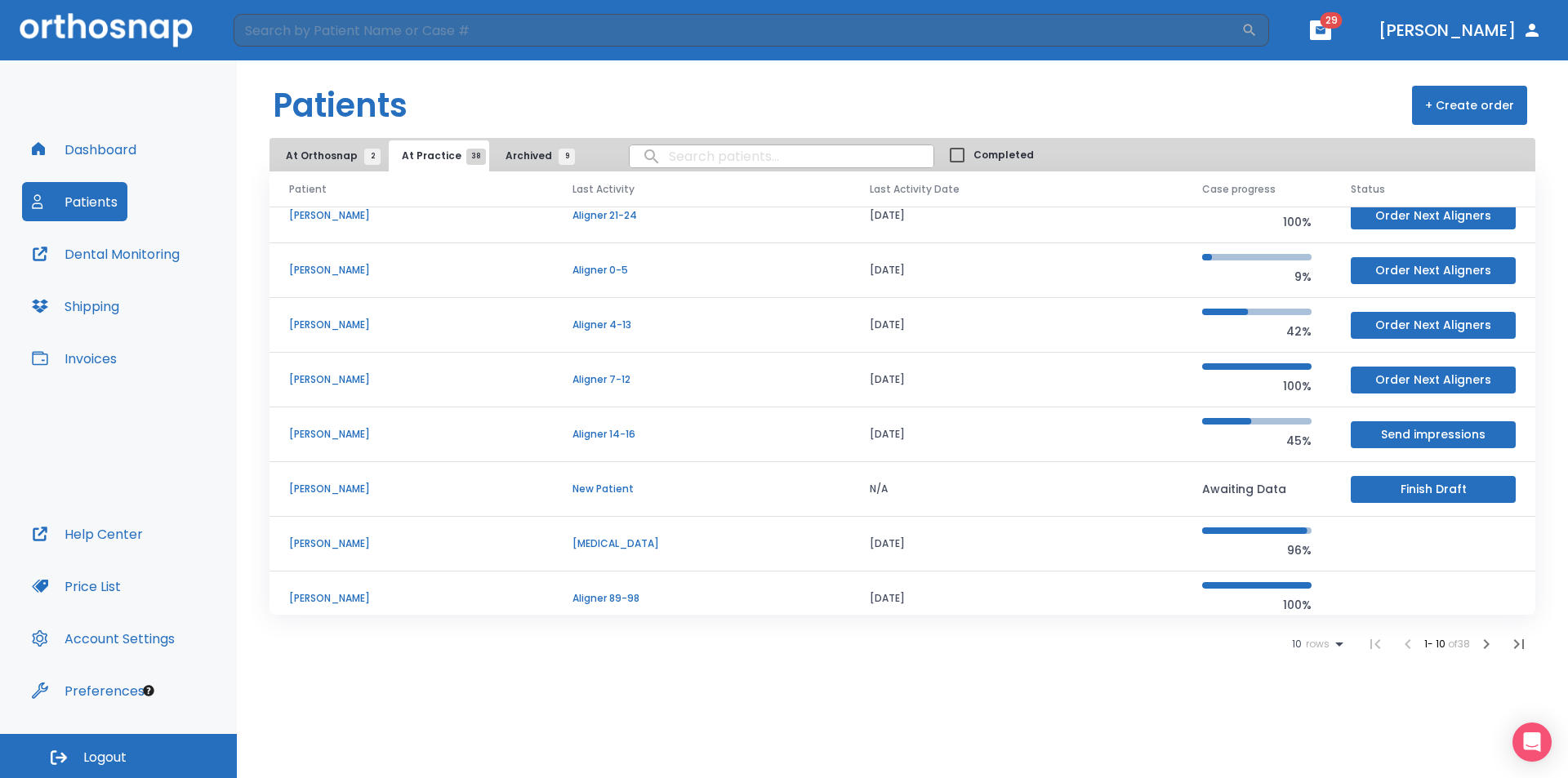
scroll to position [164, 0]
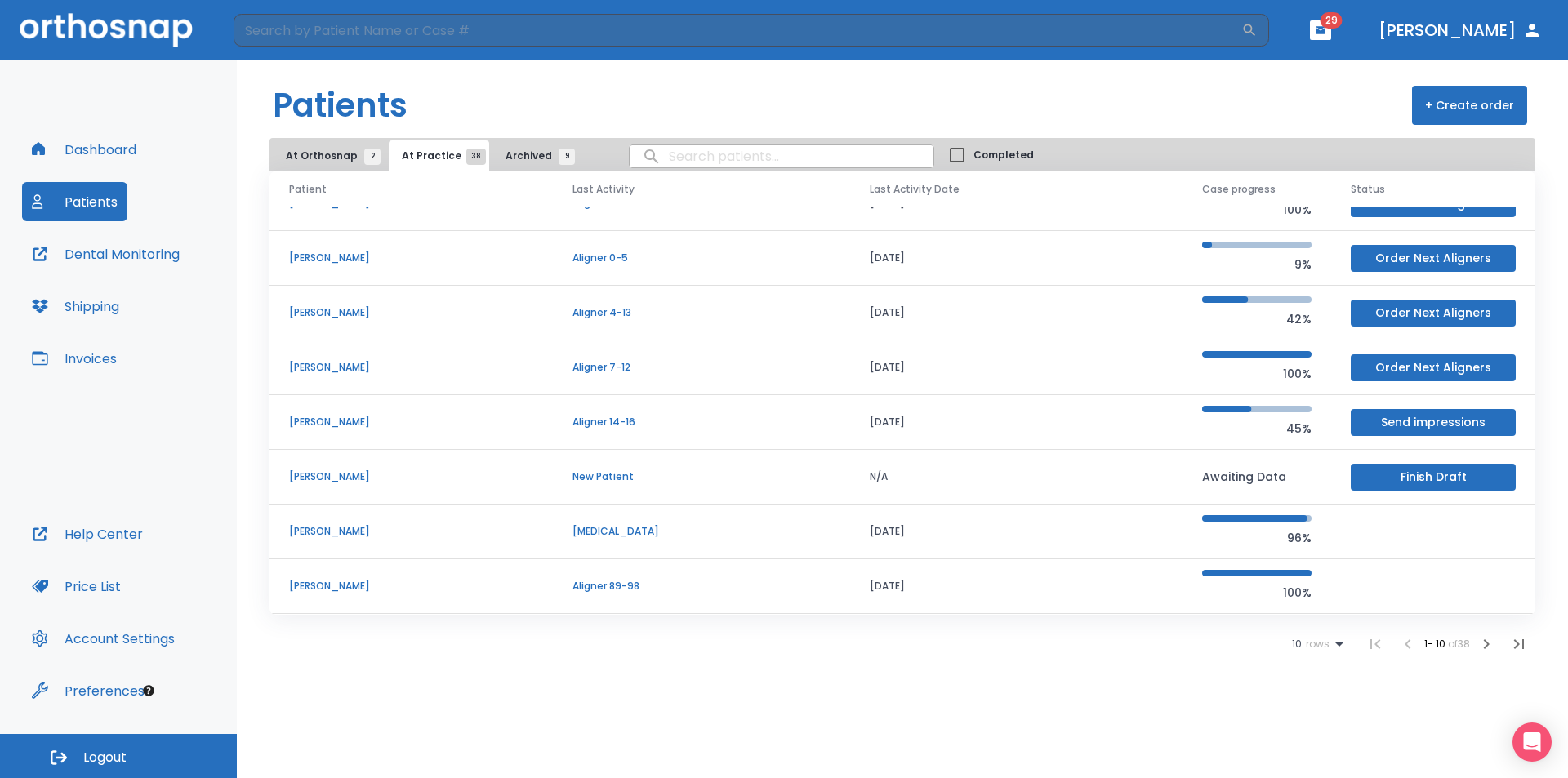
click at [366, 478] on p "[PERSON_NAME]" at bounding box center [411, 476] width 244 height 14
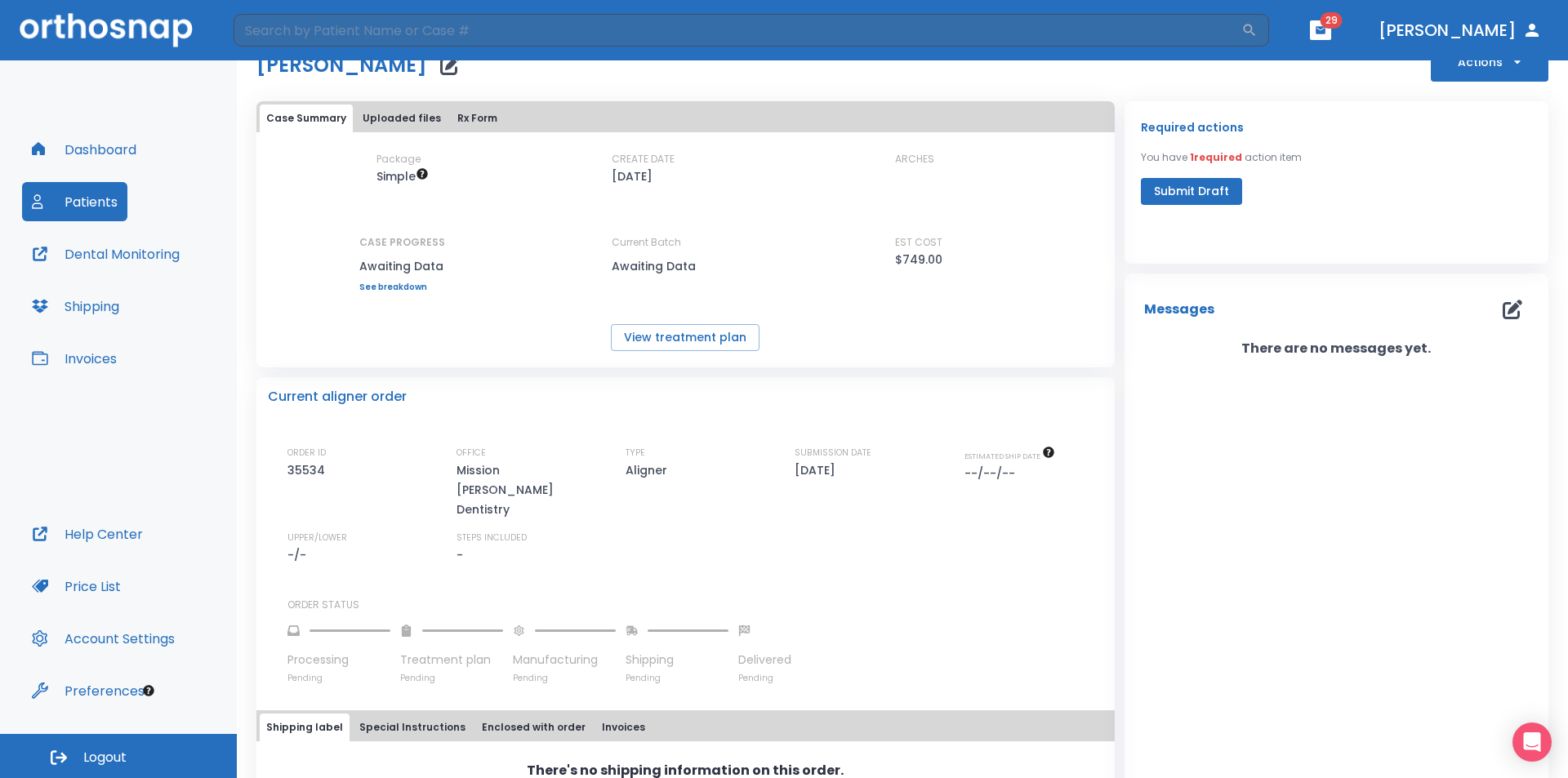
scroll to position [98, 0]
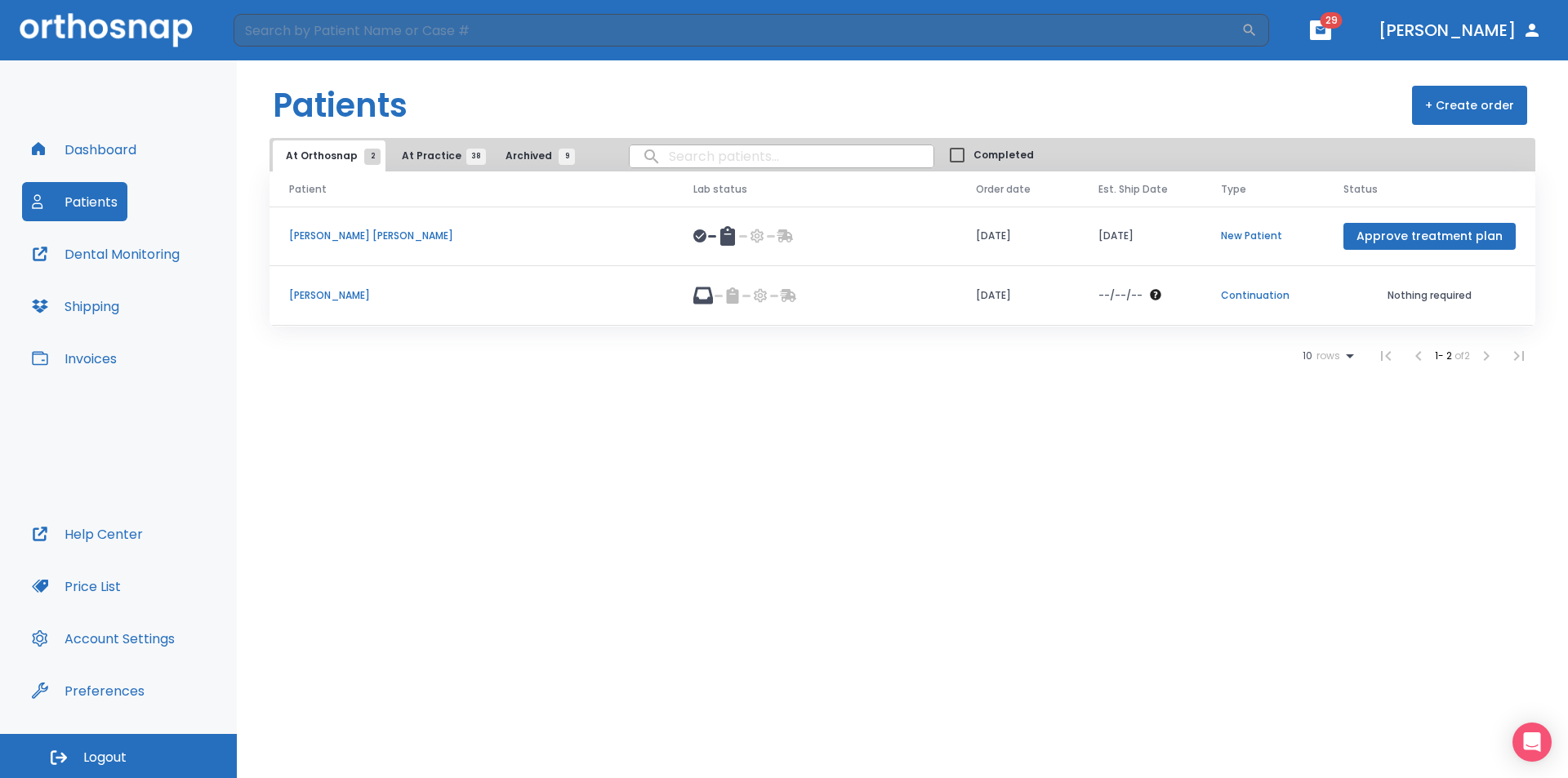
click at [433, 138] on div "At Orthosnap 2 At Practice 38 Archived 9 Completed" at bounding box center [903, 154] width 1266 height 33
click at [420, 157] on span "At Practice 38" at bounding box center [439, 156] width 74 height 14
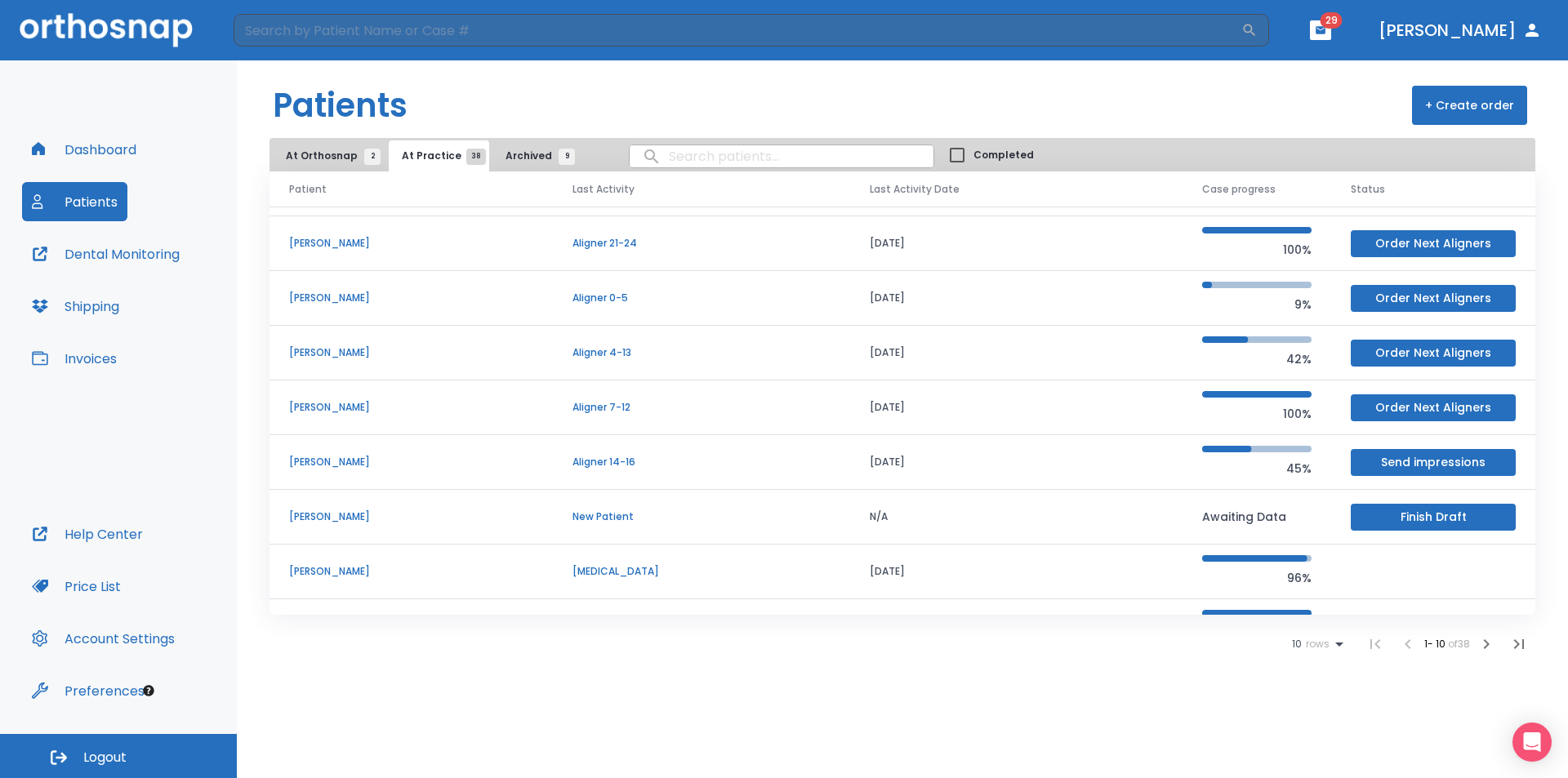
scroll to position [164, 0]
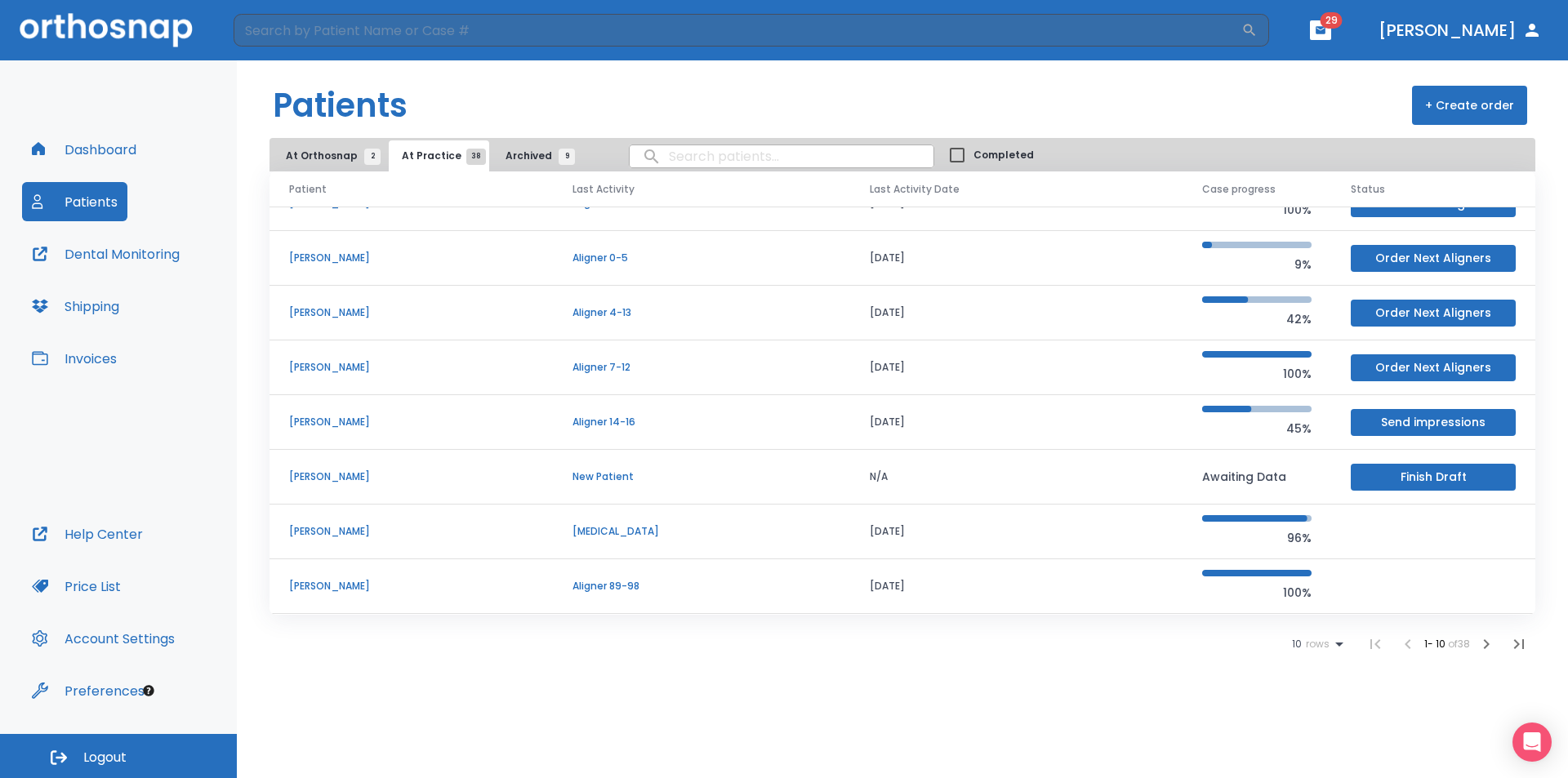
click at [1487, 637] on icon "button" at bounding box center [1487, 645] width 20 height 20
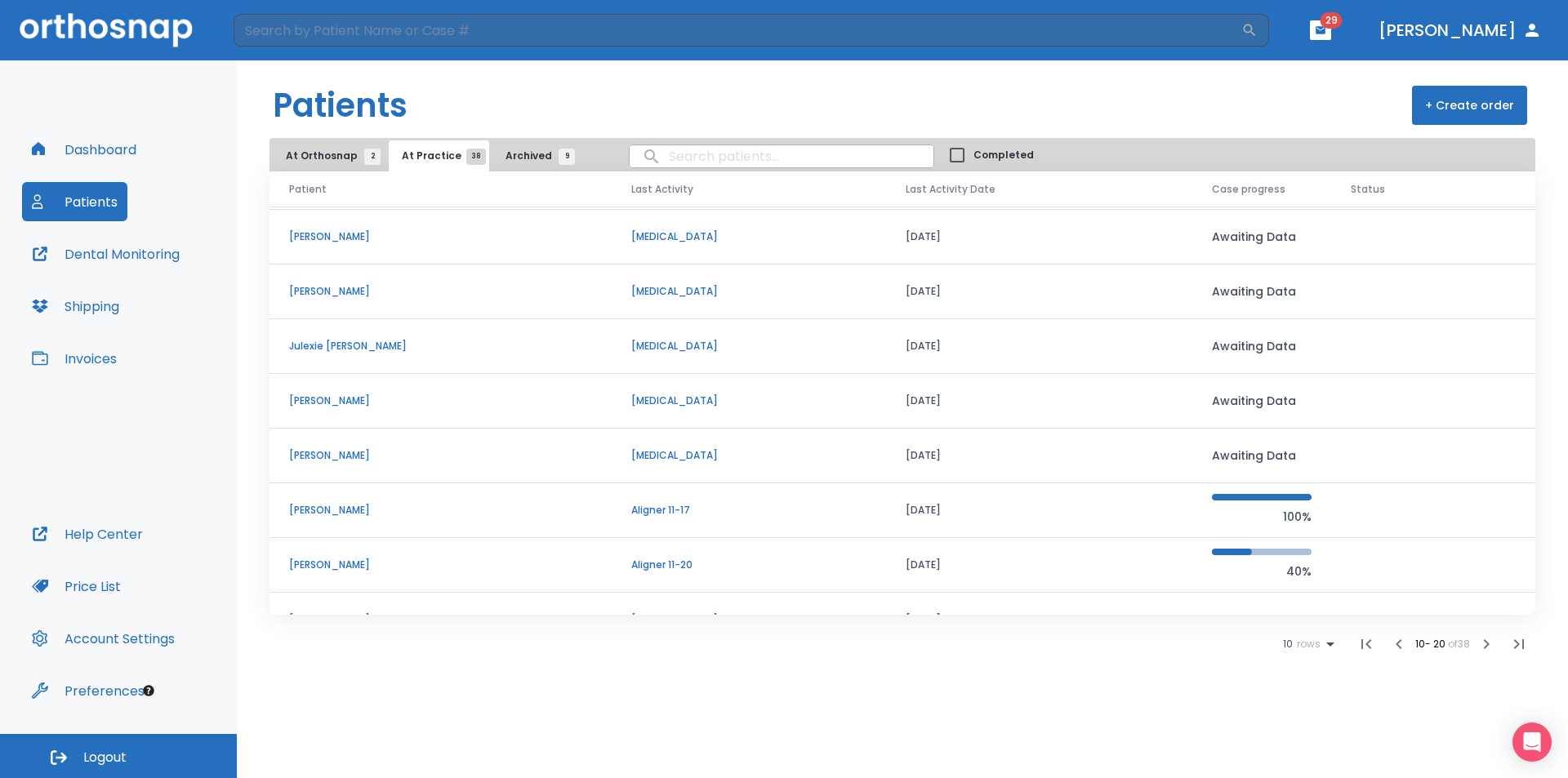
scroll to position [140, 0]
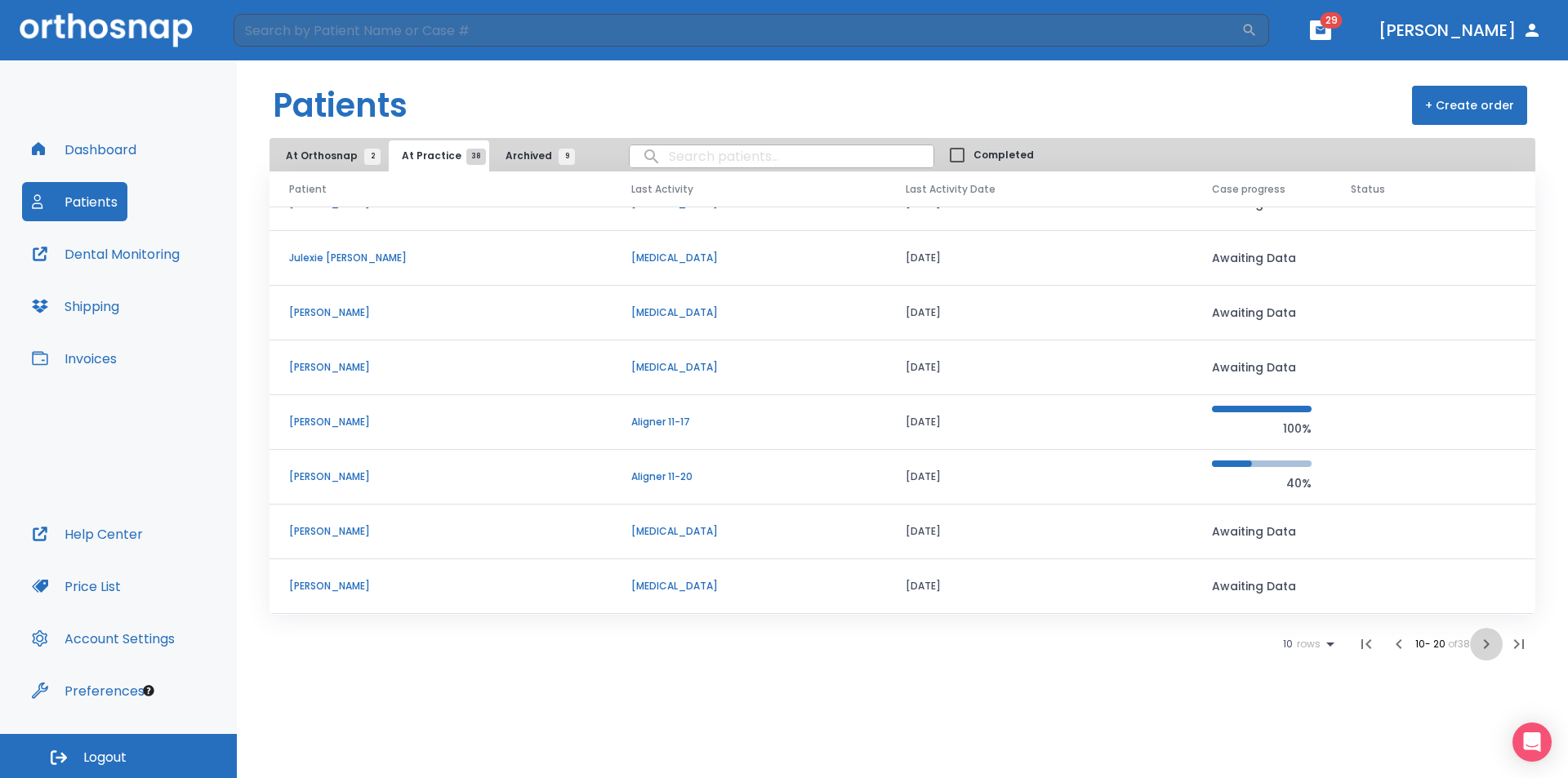
click at [1489, 644] on icon "button" at bounding box center [1487, 645] width 20 height 20
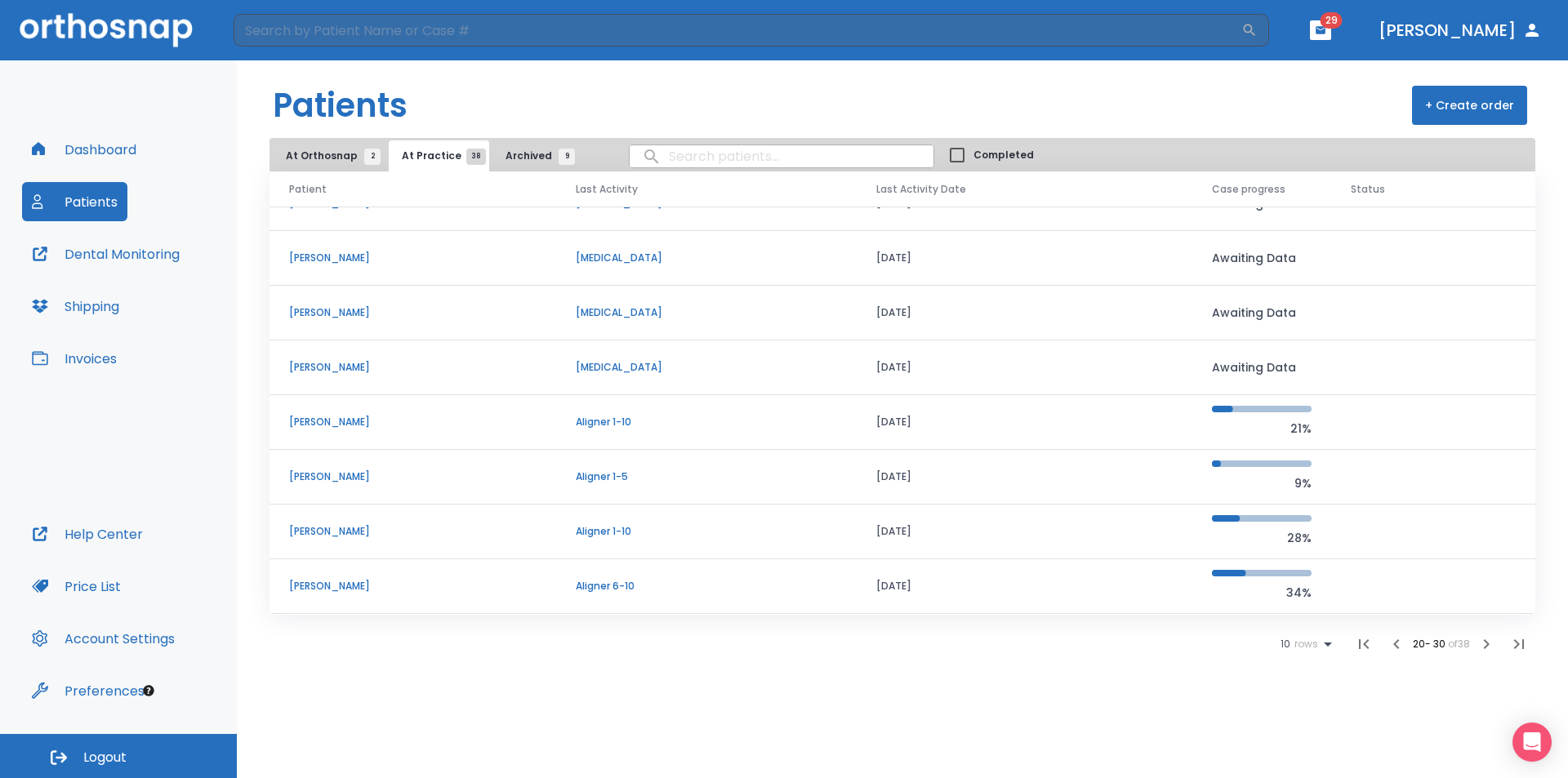
click at [681, 423] on p "Aligner 1-10" at bounding box center [707, 422] width 261 height 14
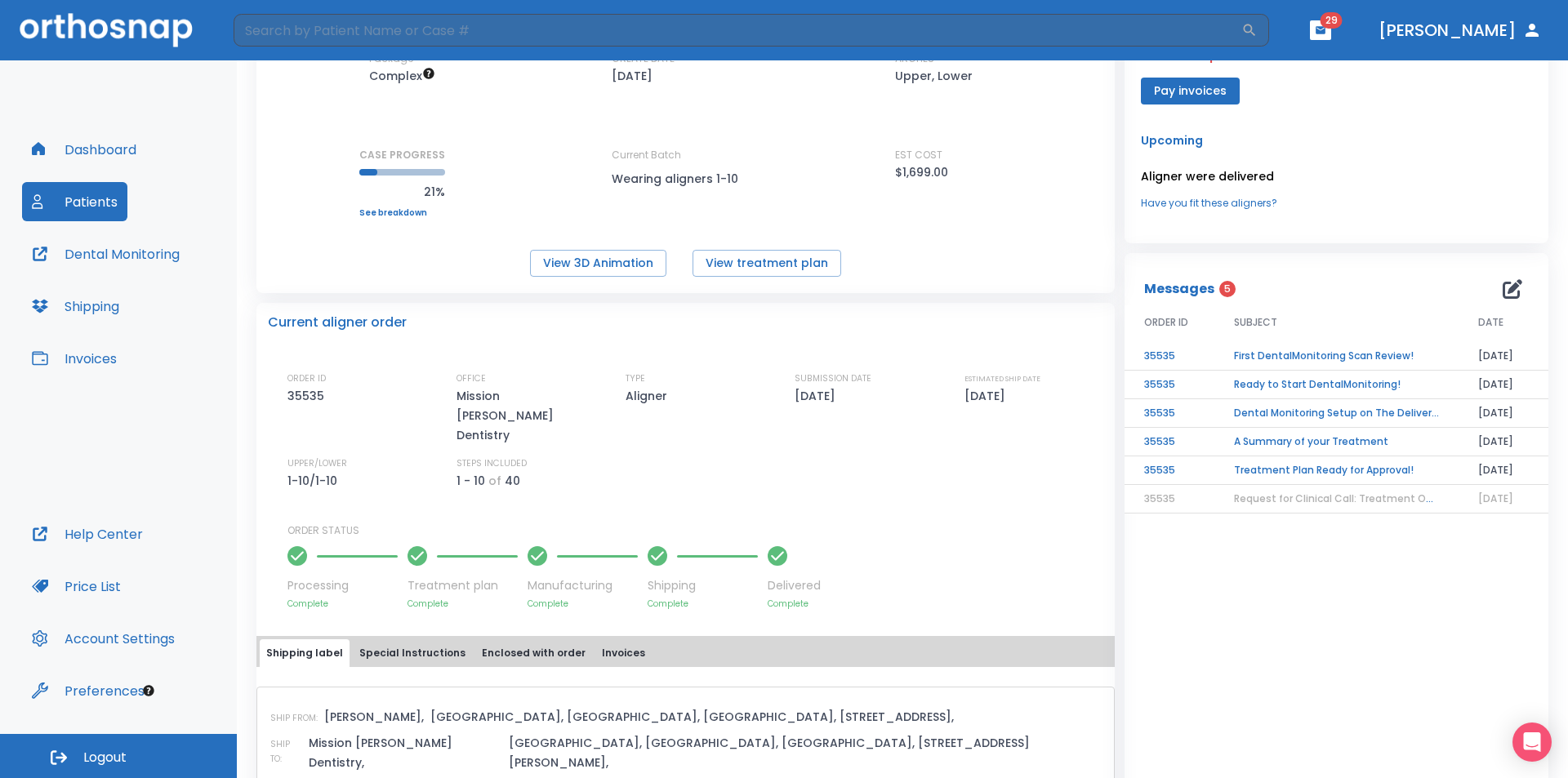
scroll to position [244, 0]
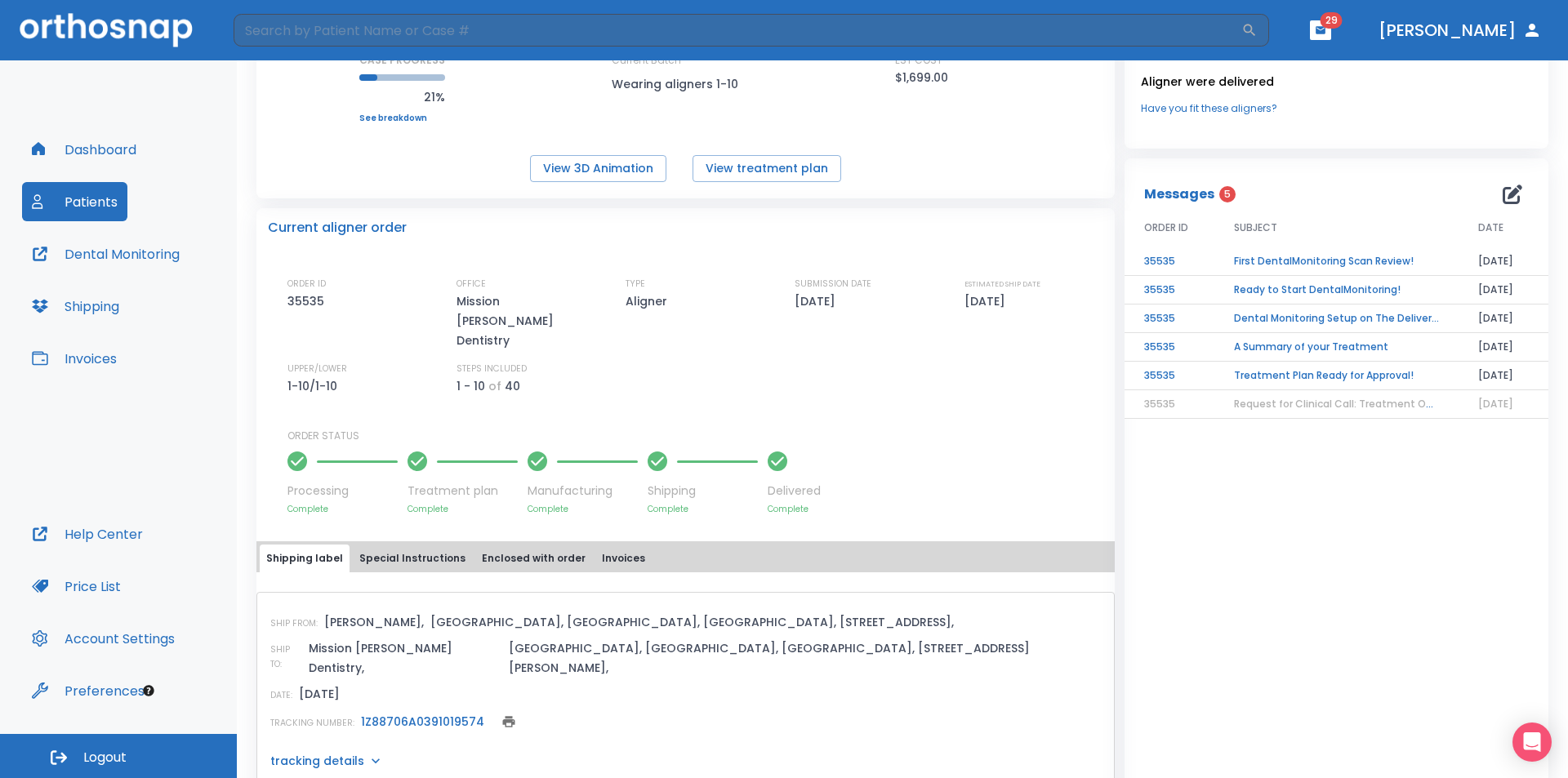
click at [1356, 378] on td "Treatment Plan Ready for Approval!" at bounding box center [1336, 376] width 244 height 29
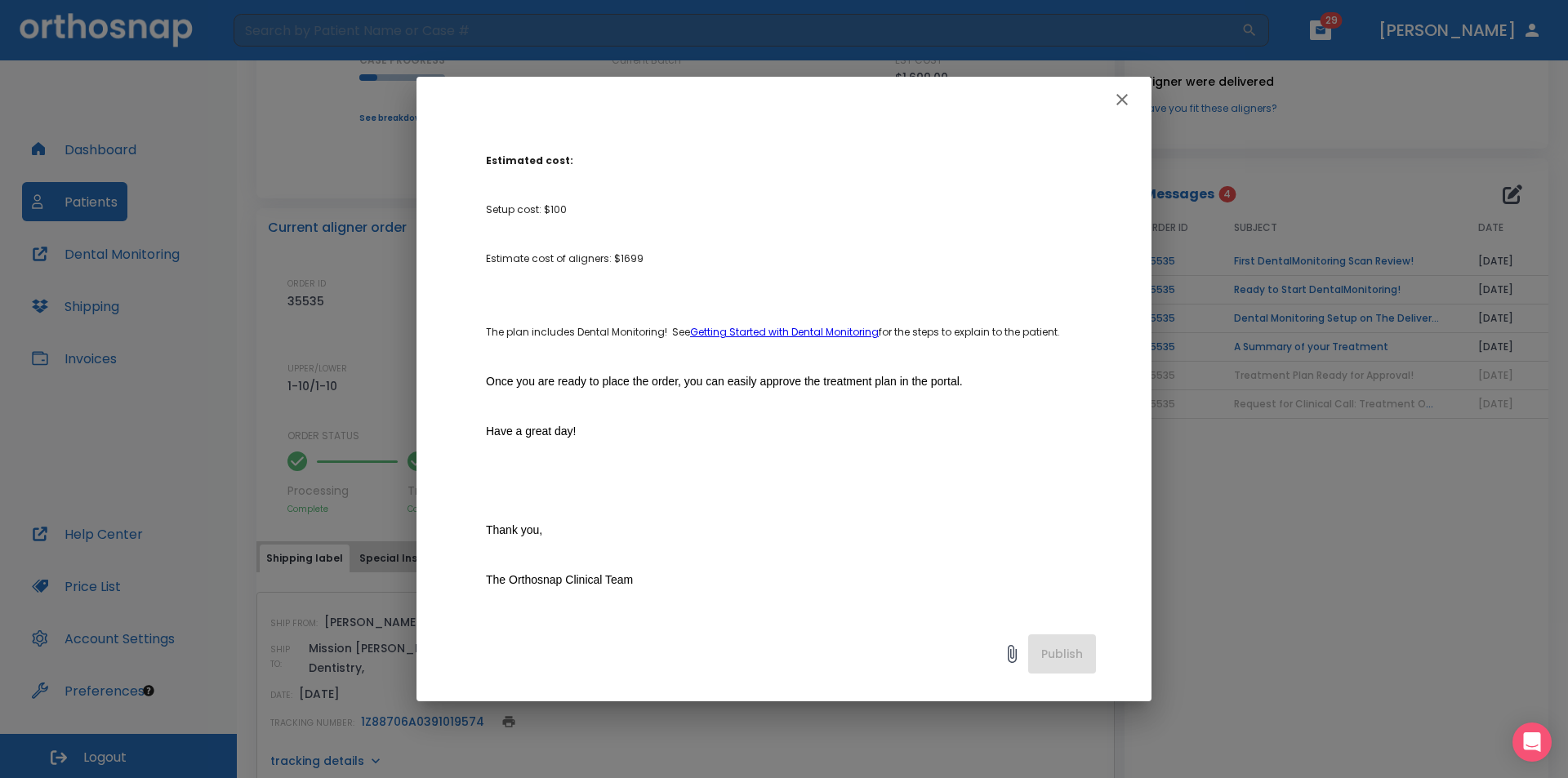
scroll to position [654, 0]
click at [1118, 99] on icon "button" at bounding box center [1122, 99] width 20 height 20
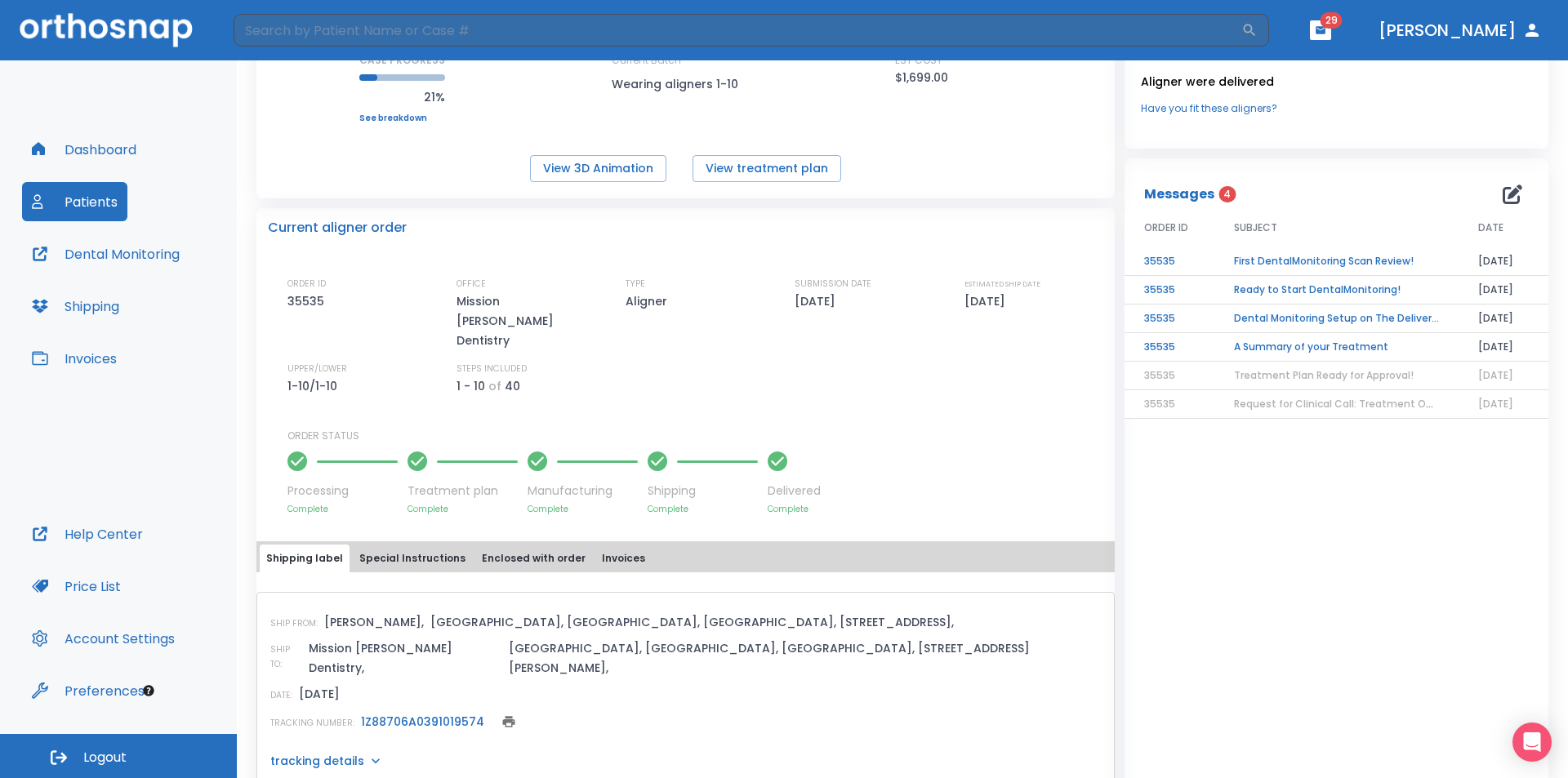
click at [1368, 348] on td "A Summary of your Treatment" at bounding box center [1336, 347] width 244 height 29
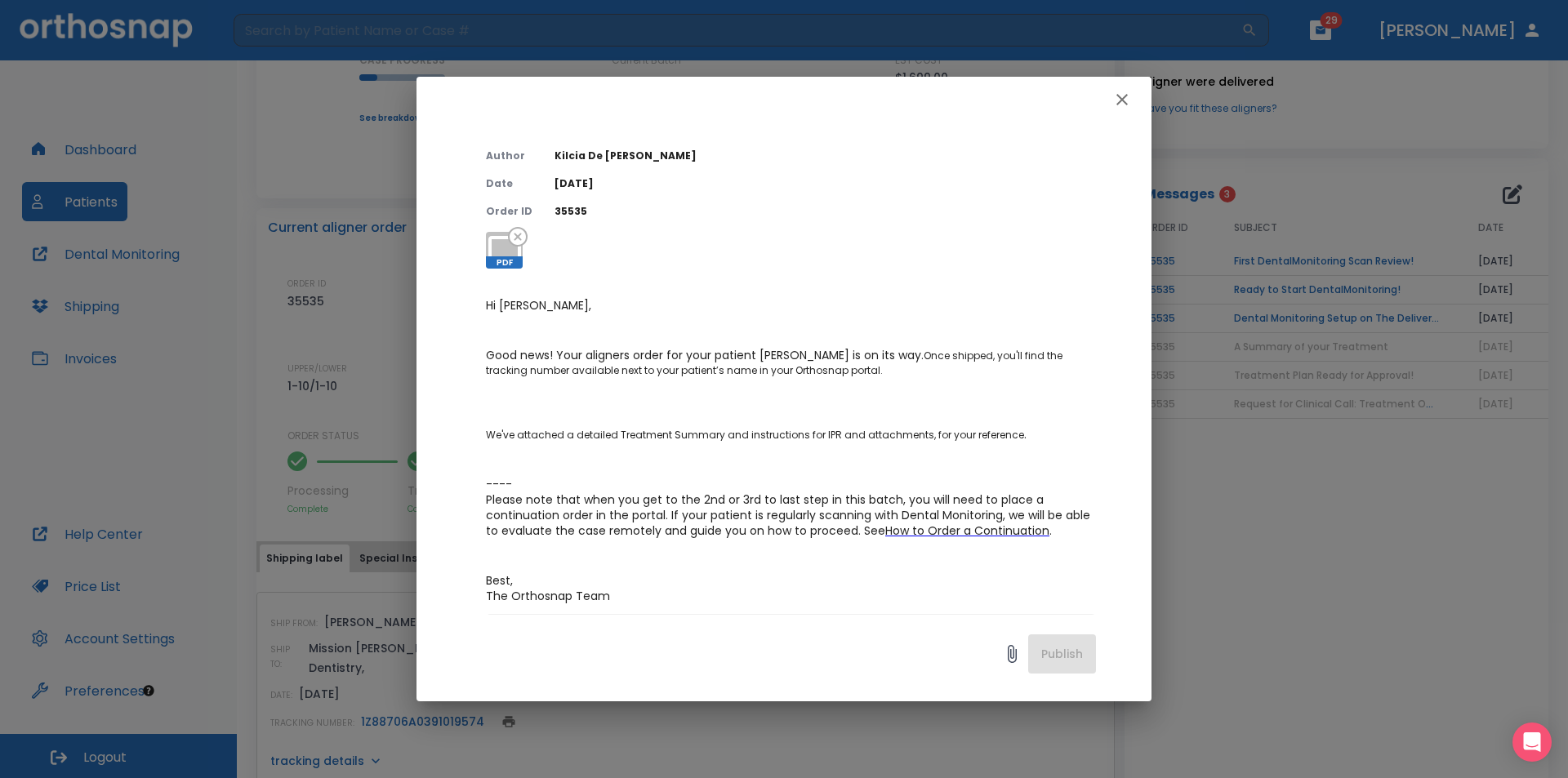
scroll to position [21, 0]
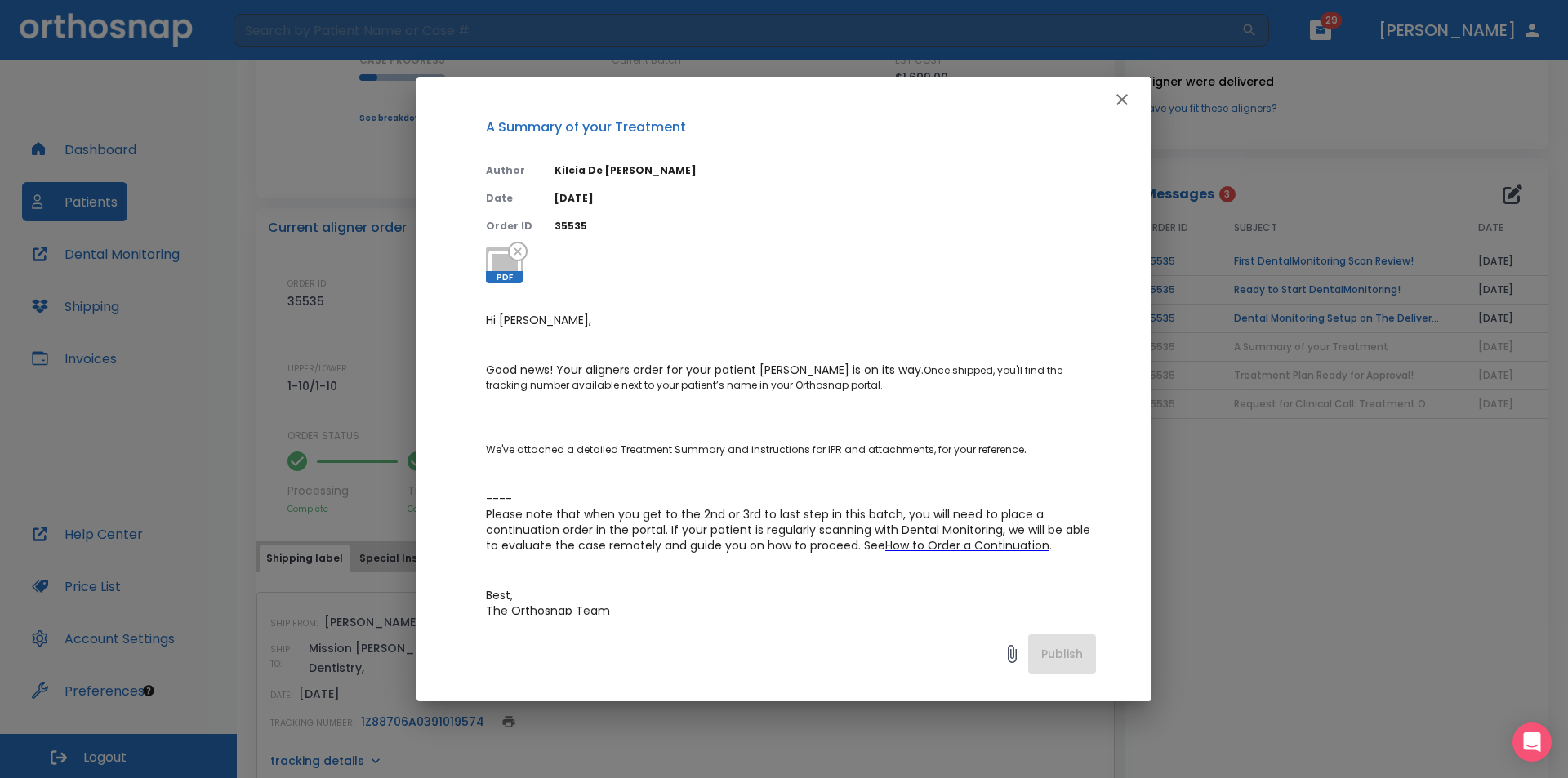
click at [1118, 102] on icon "button" at bounding box center [1122, 99] width 20 height 20
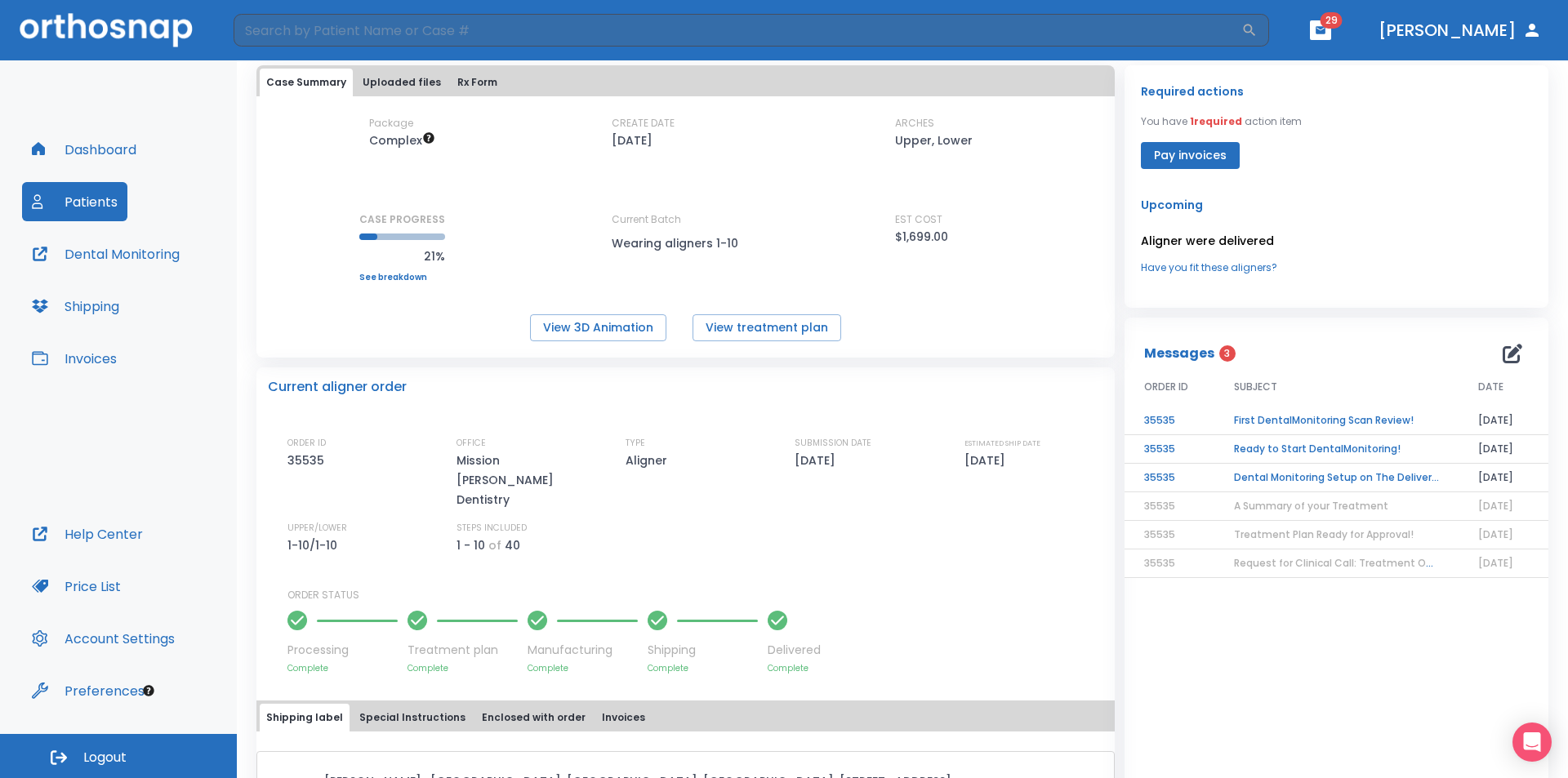
scroll to position [0, 0]
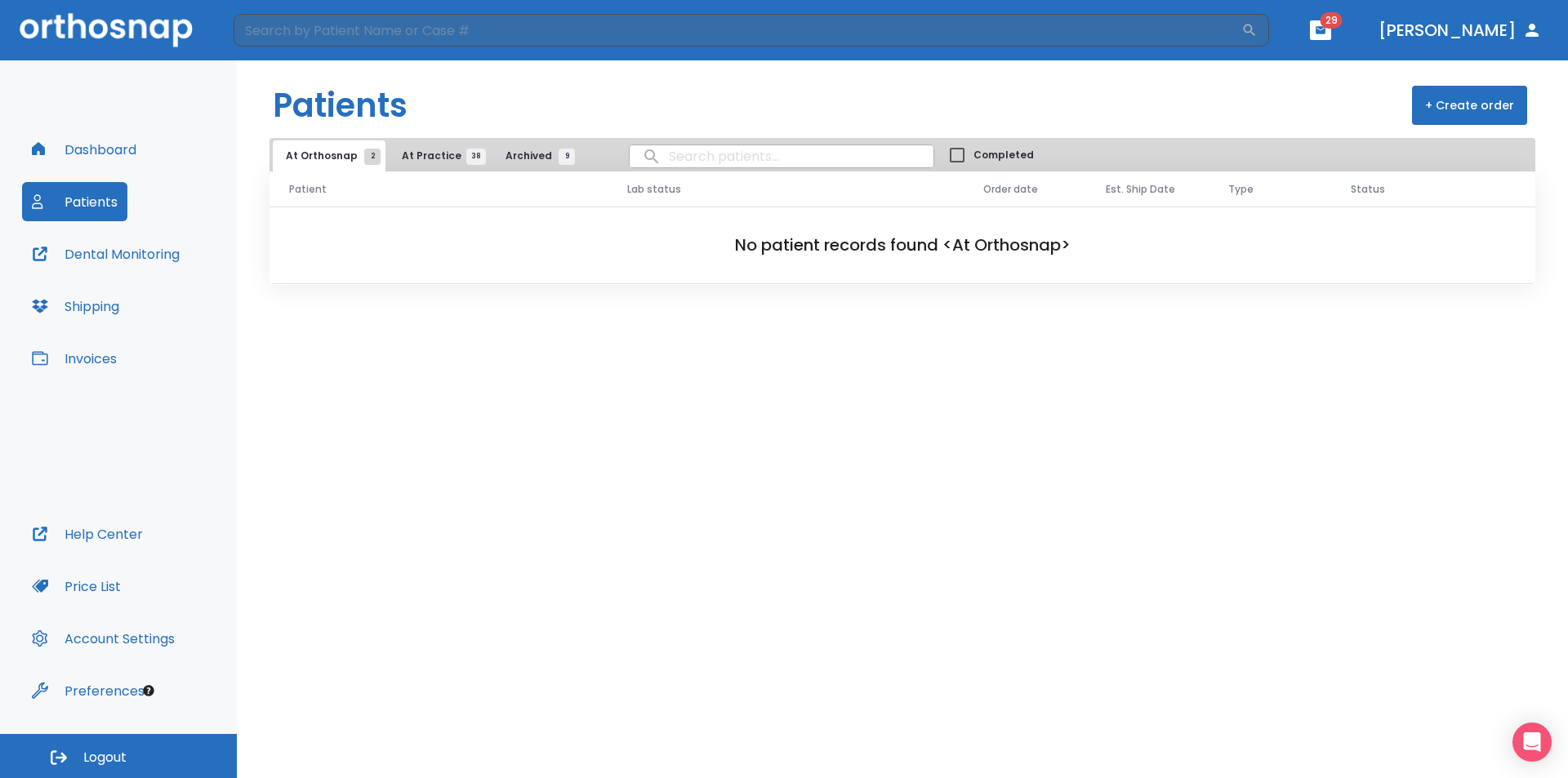
click at [416, 158] on span "At Practice 38" at bounding box center [439, 156] width 74 height 14
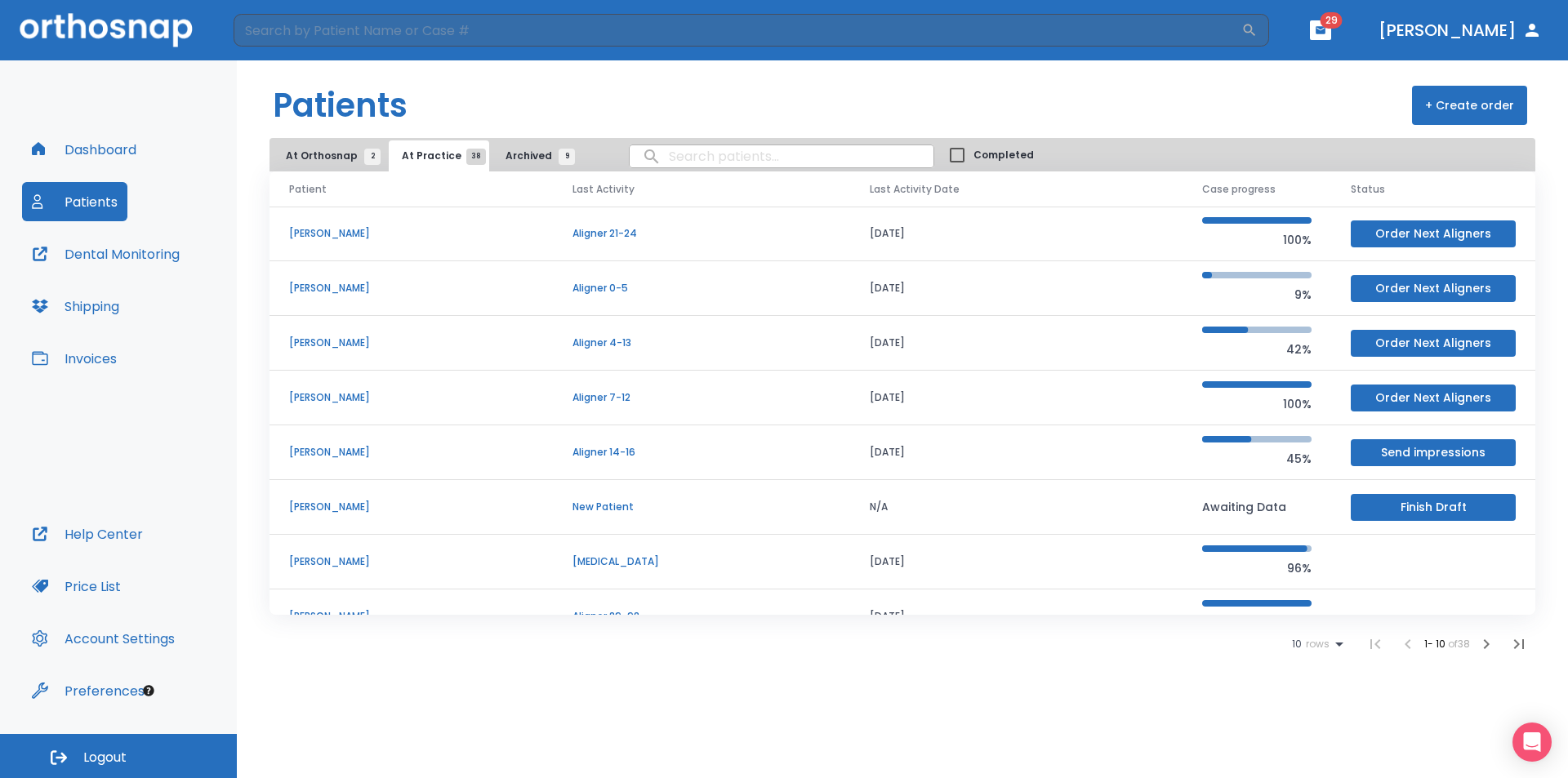
scroll to position [164, 0]
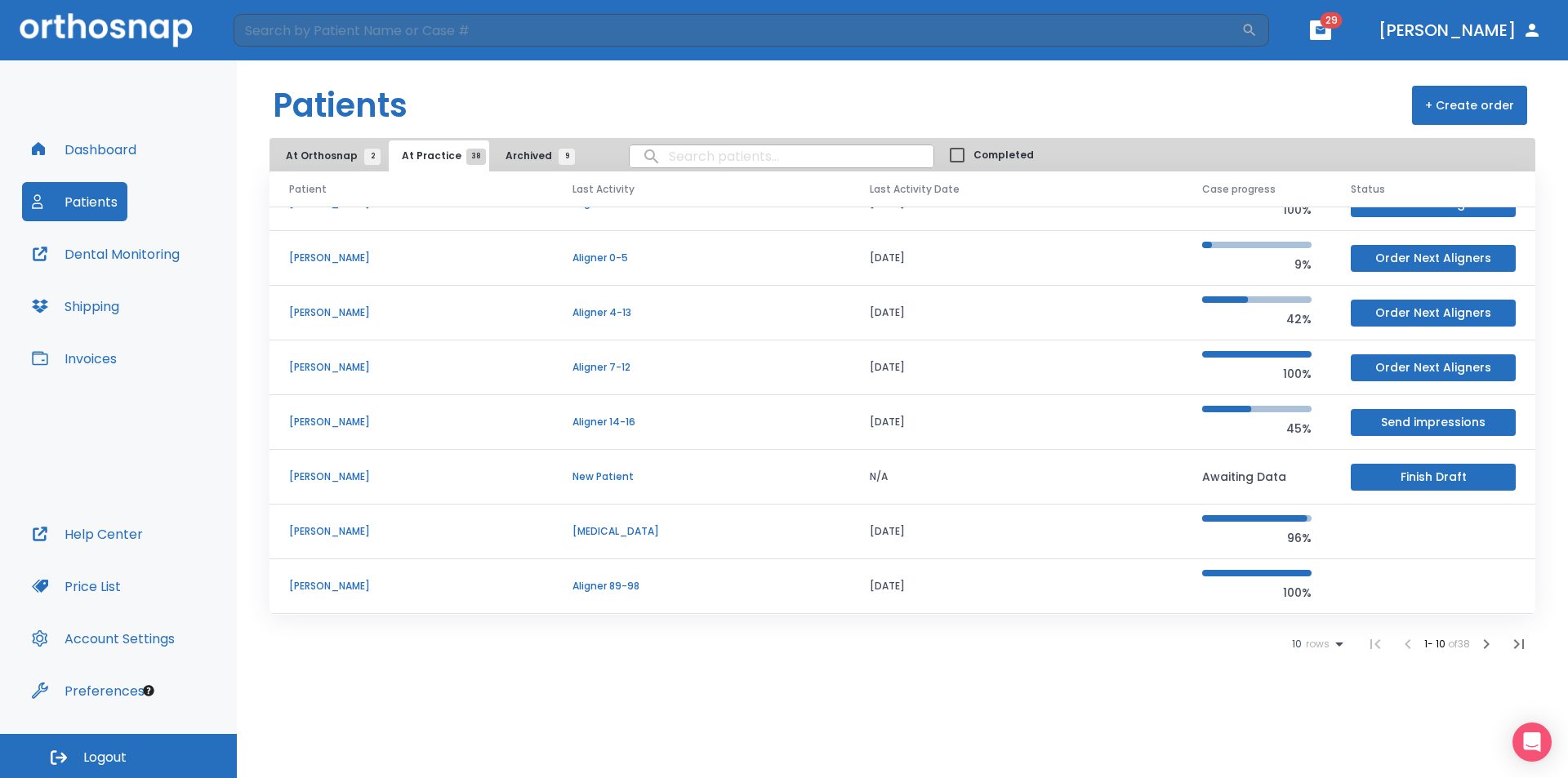
click at [1489, 641] on icon "button" at bounding box center [1487, 645] width 20 height 20
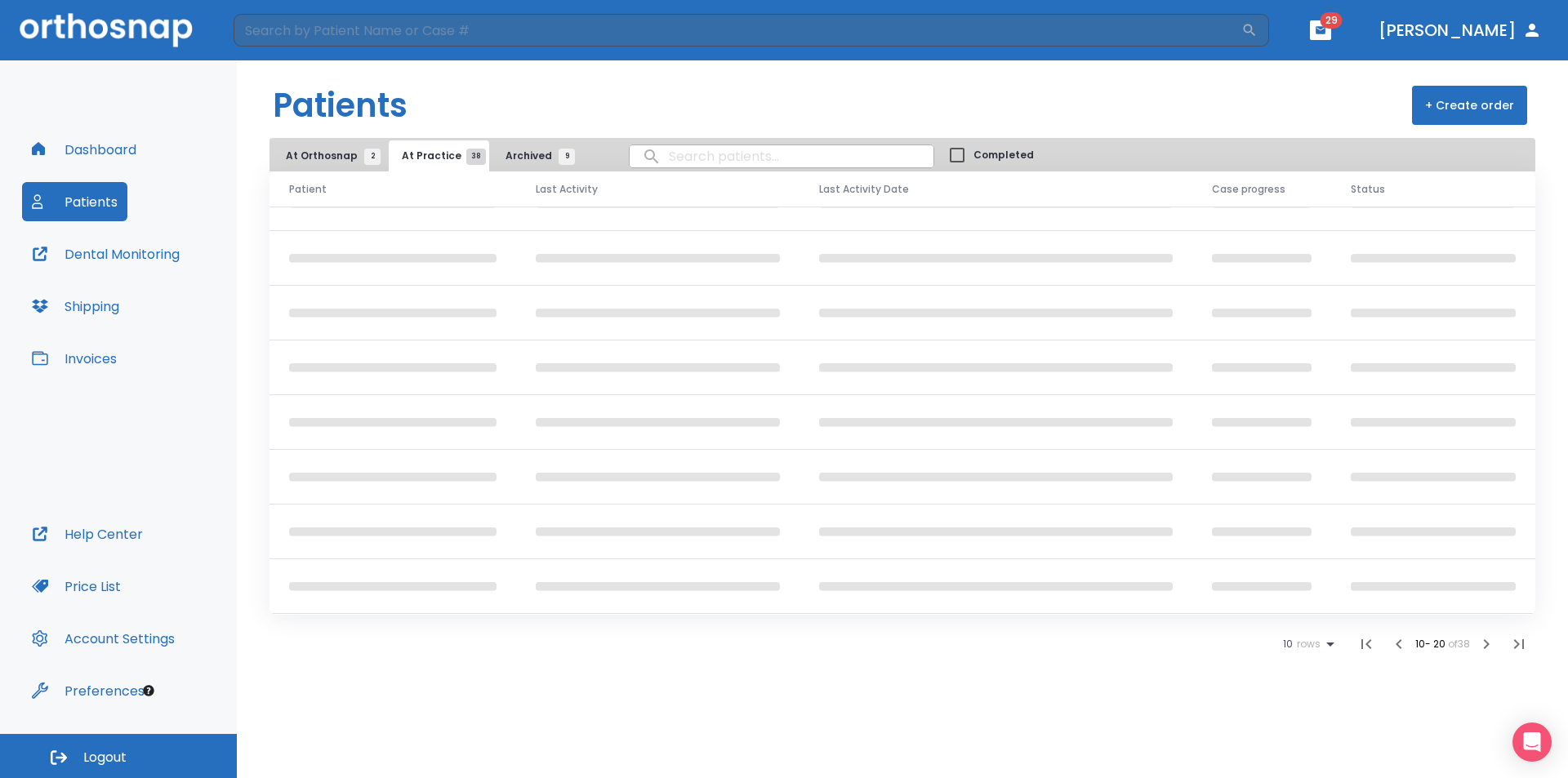
scroll to position [140, 0]
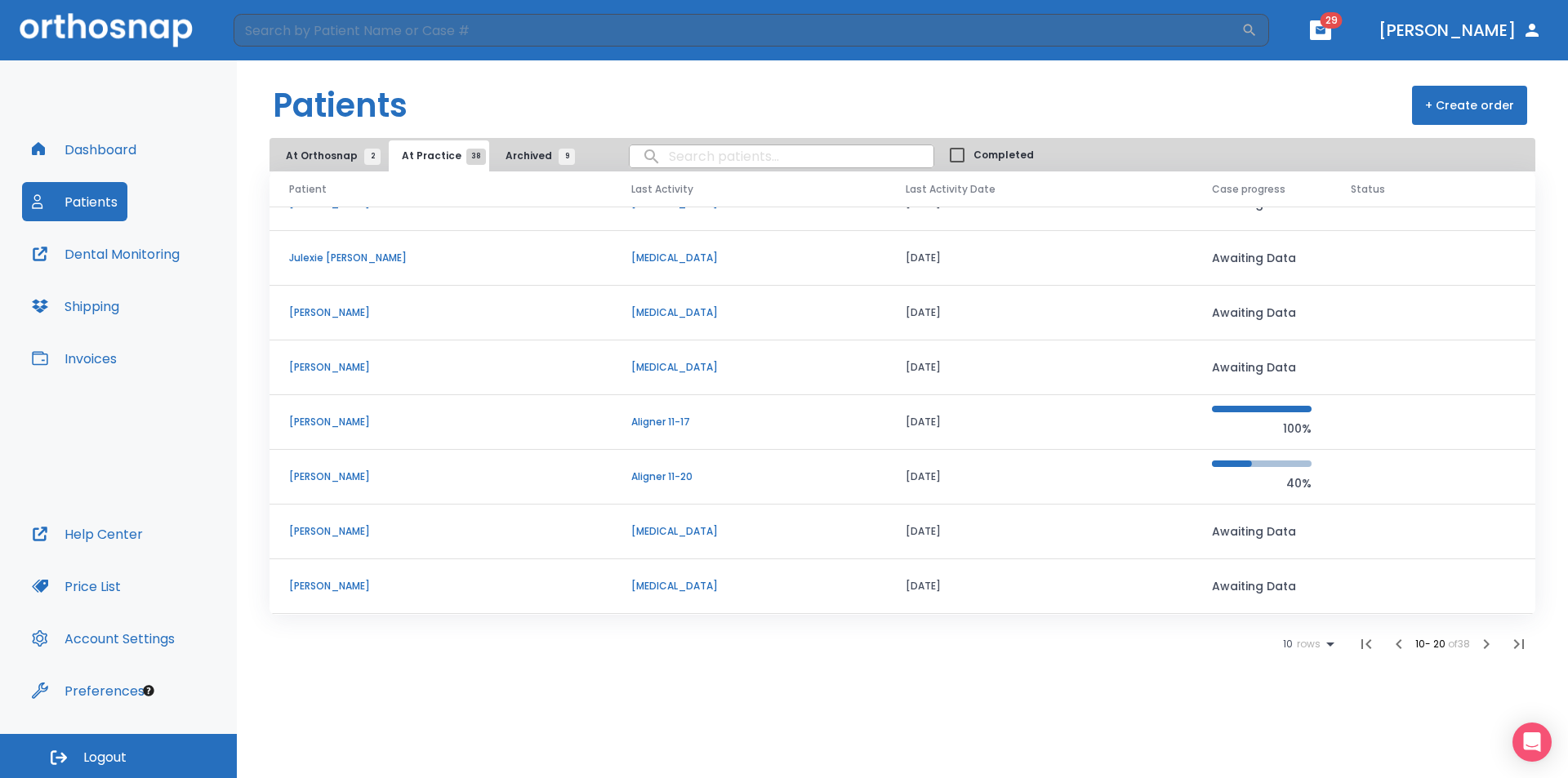
click at [770, 488] on td "Aligner 11-20" at bounding box center [749, 476] width 274 height 55
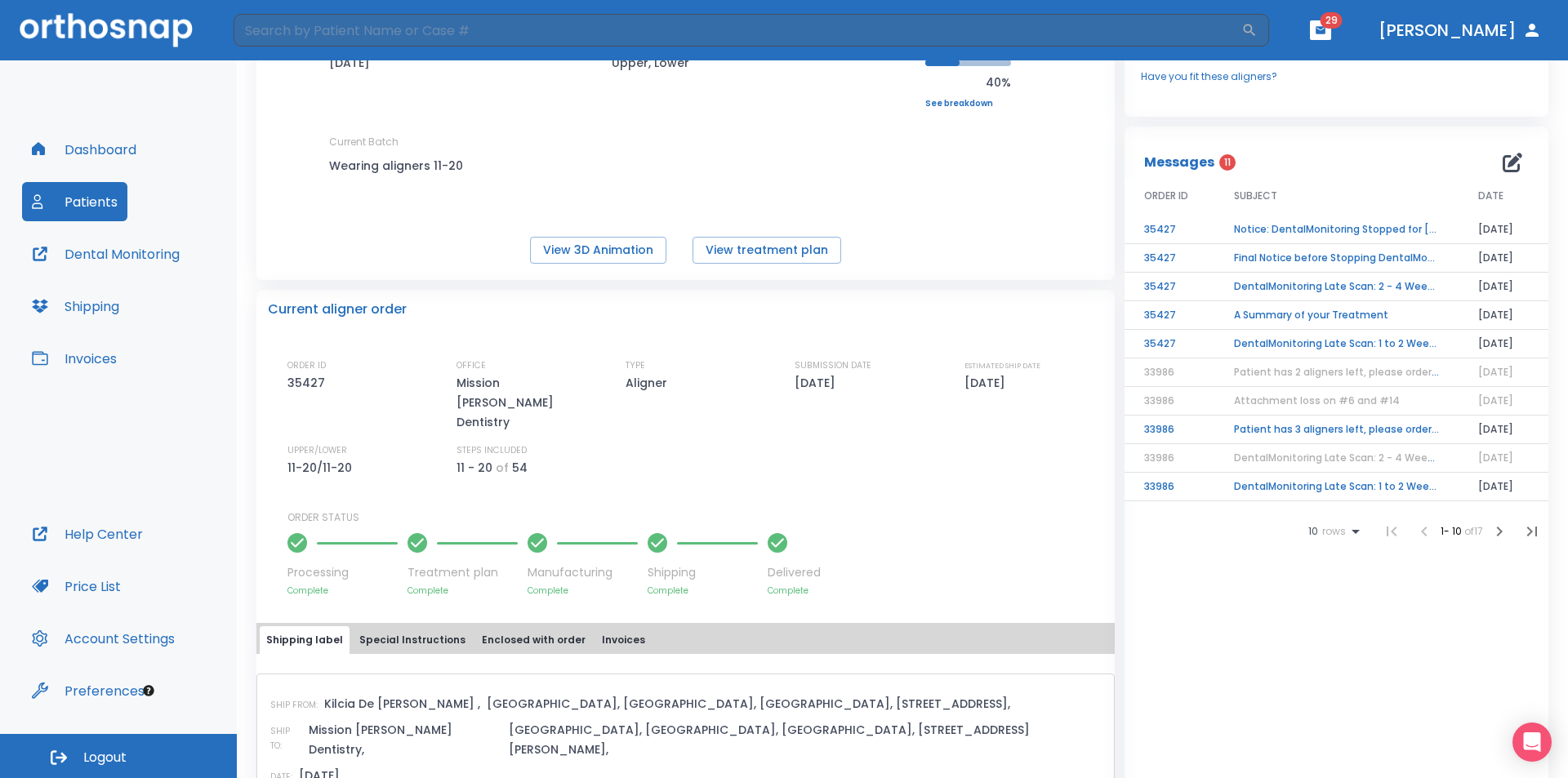
scroll to position [163, 0]
click at [1357, 229] on td "Notice: DentalMonitoring Stopped for Kevin Kolodzej" at bounding box center [1336, 229] width 244 height 29
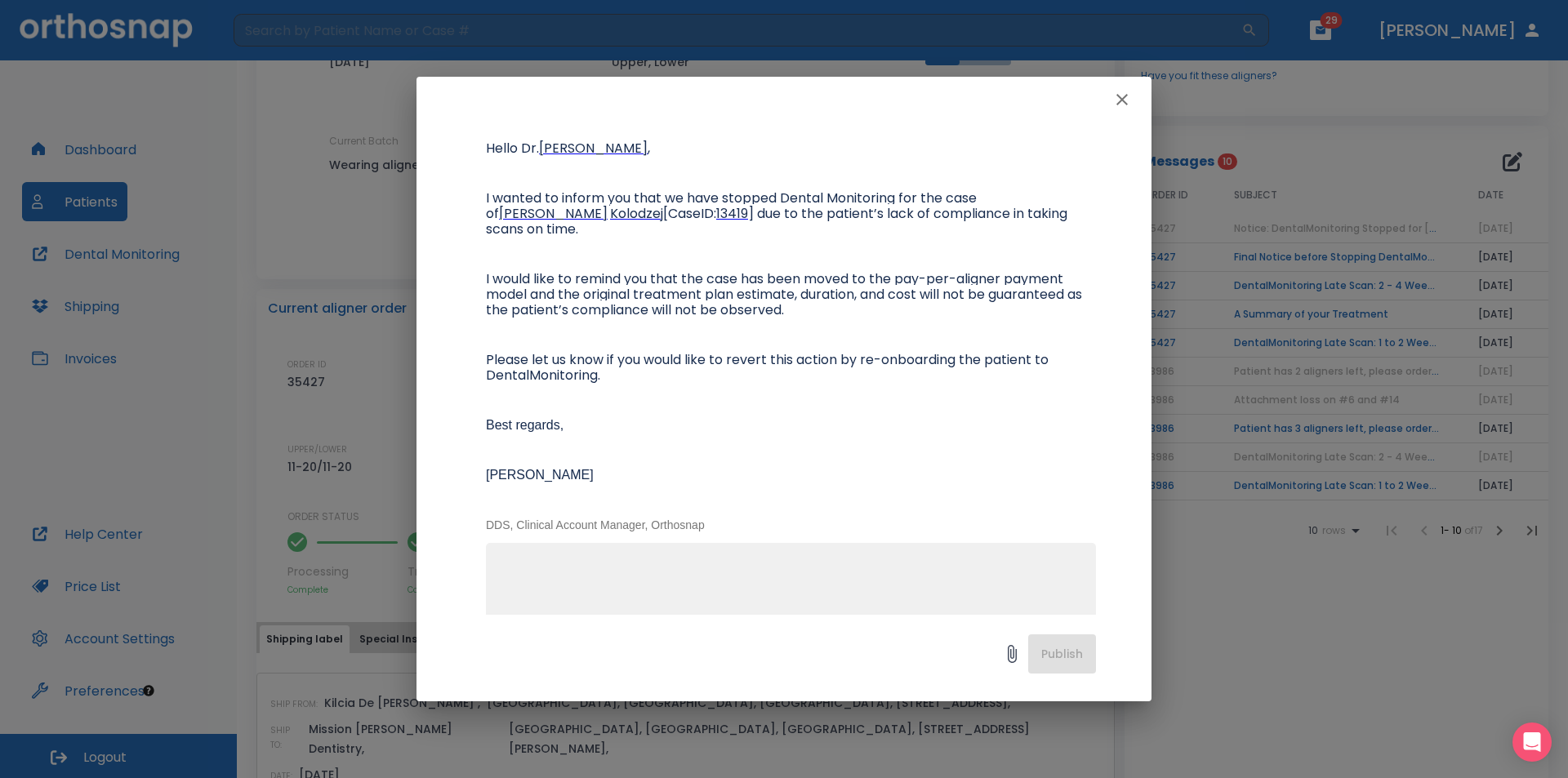
scroll to position [218, 0]
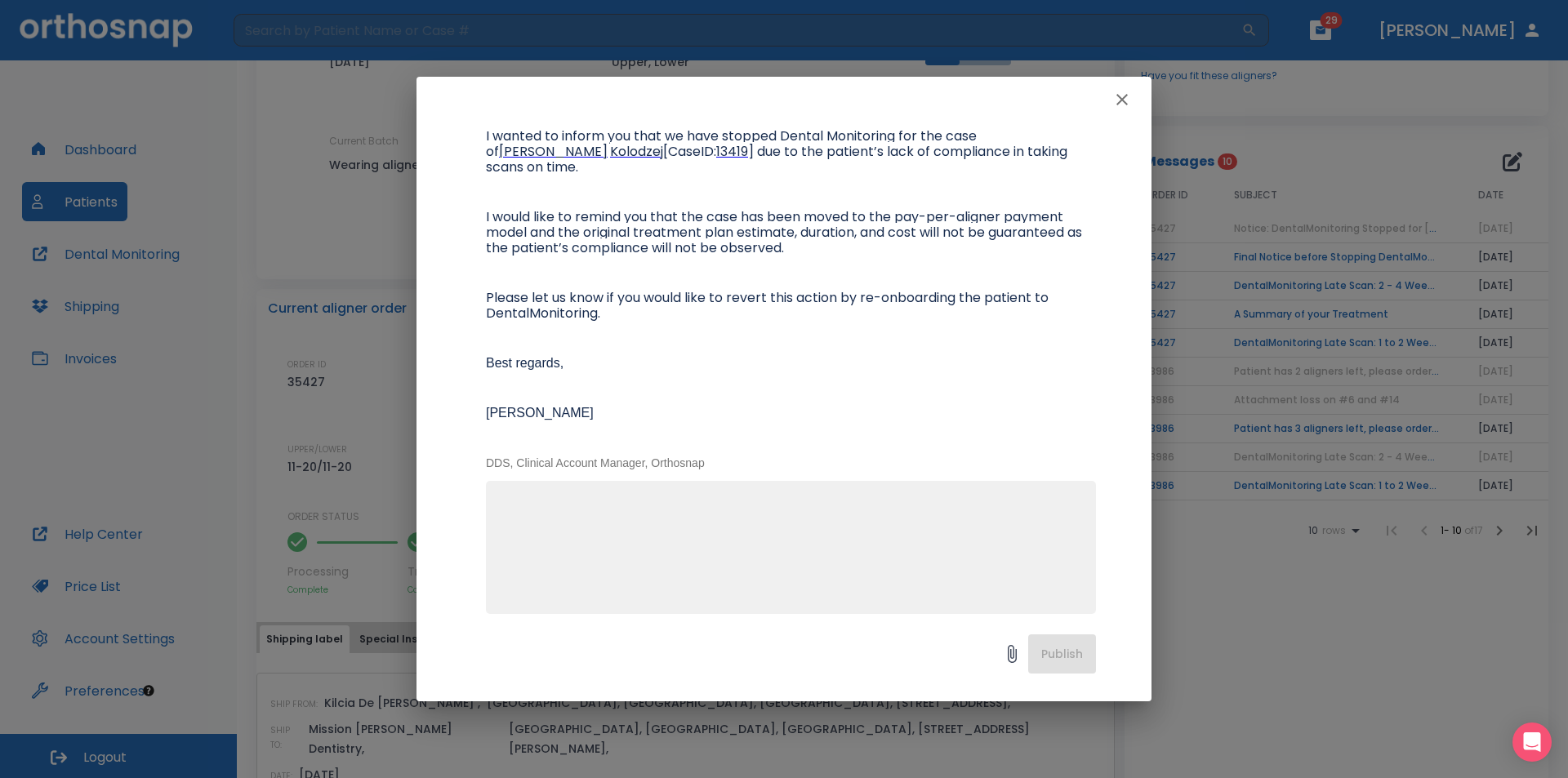
drag, startPoint x: 1125, startPoint y: 103, endPoint x: 1150, endPoint y: 107, distance: 25.3
click at [1135, 103] on button "button" at bounding box center [1122, 99] width 32 height 32
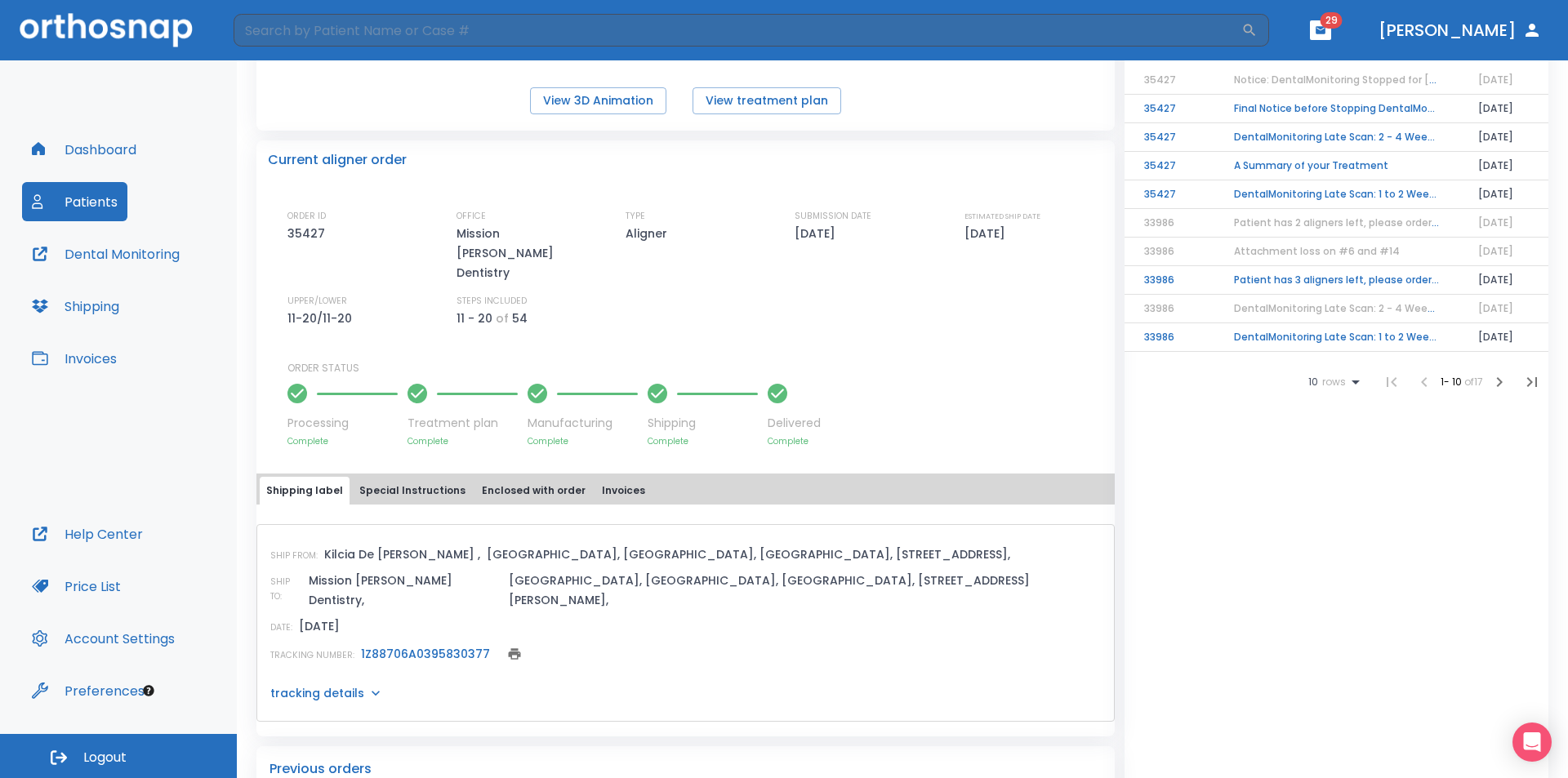
scroll to position [245, 0]
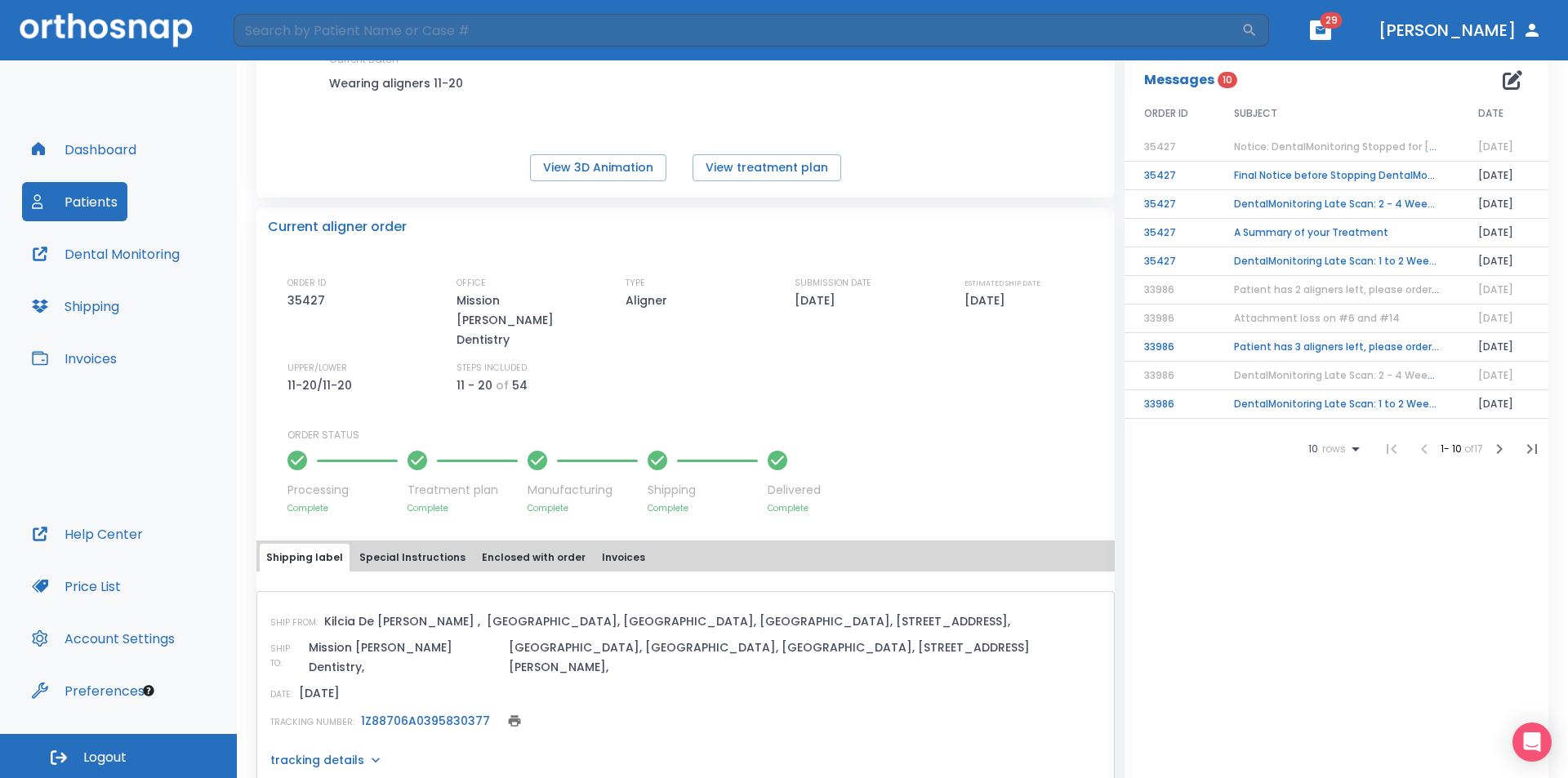
click at [1316, 175] on td "Final Notice before Stopping DentalMonitoring" at bounding box center [1336, 176] width 244 height 29
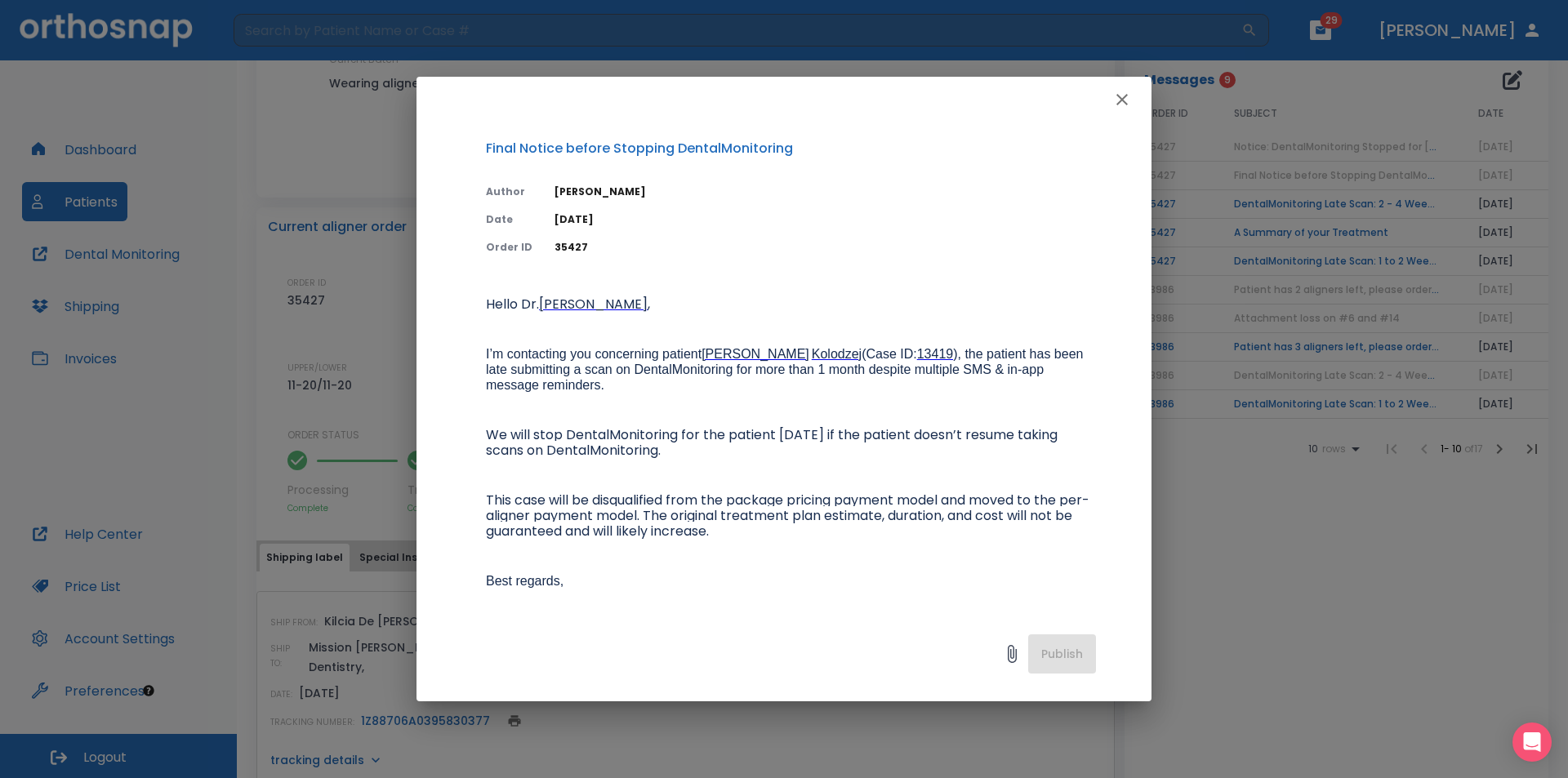
click at [1118, 98] on icon "button" at bounding box center [1122, 99] width 20 height 20
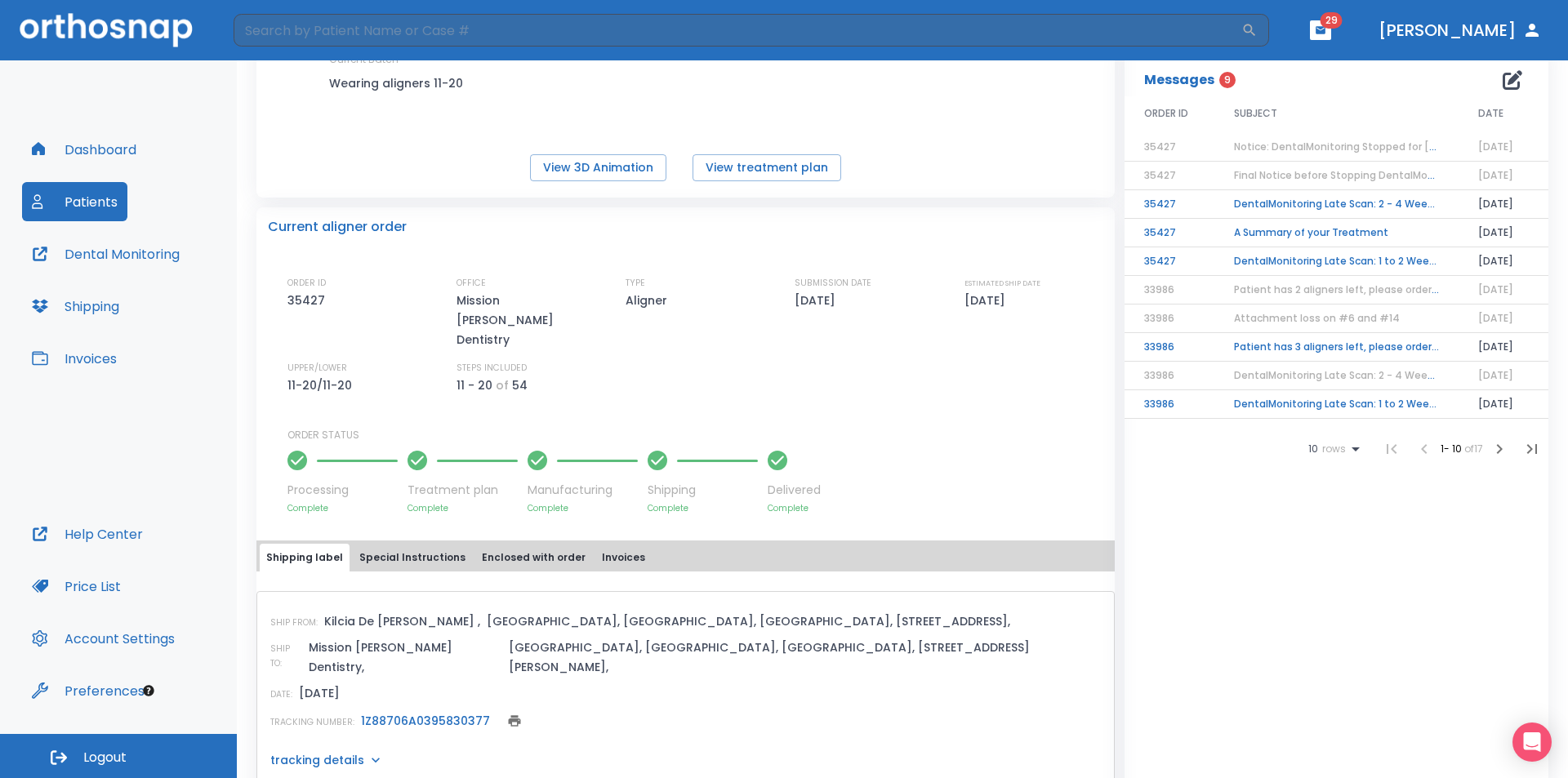
scroll to position [429, 0]
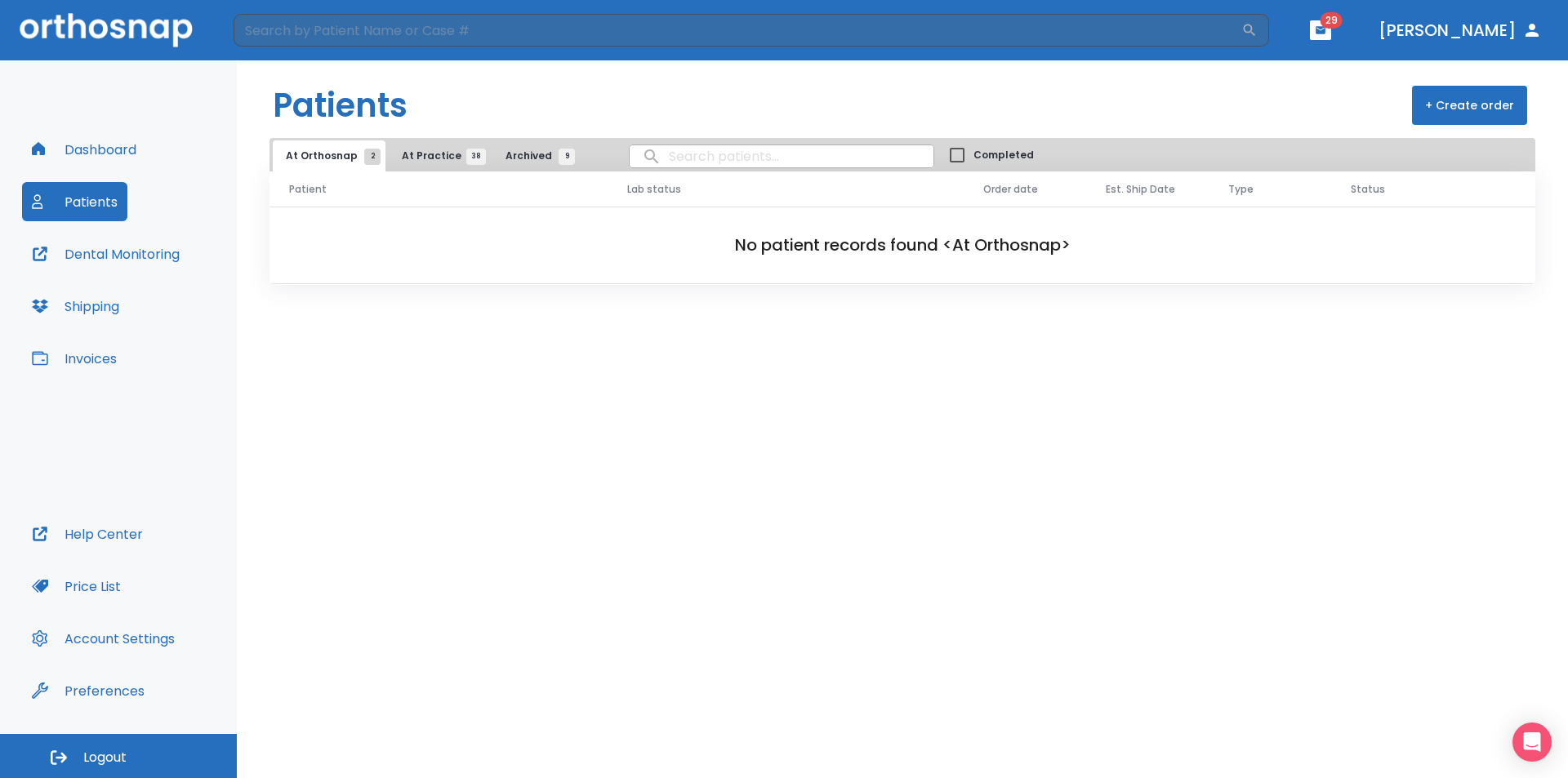
click at [418, 155] on span "At Practice 38" at bounding box center [439, 156] width 74 height 14
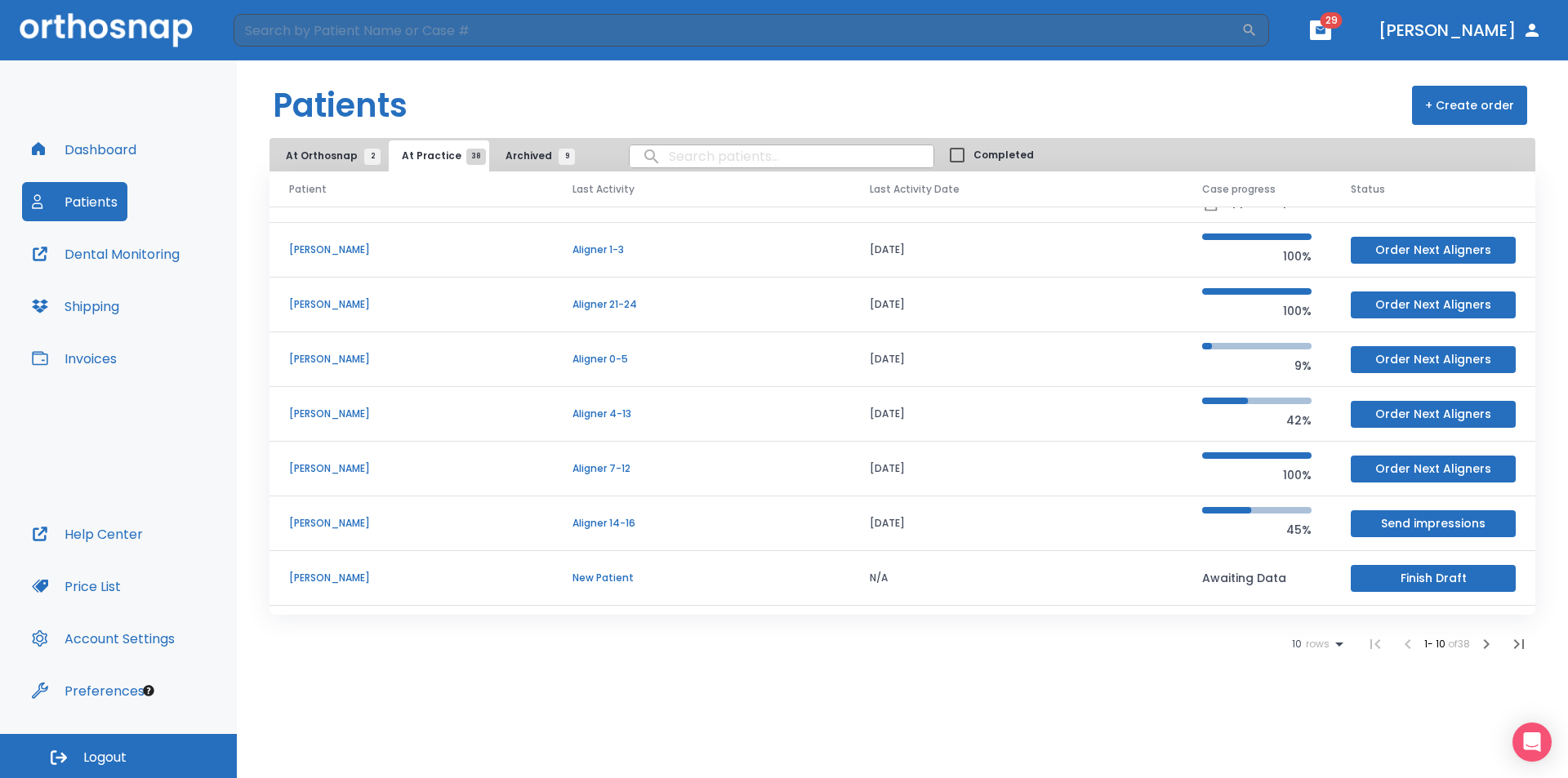
scroll to position [164, 0]
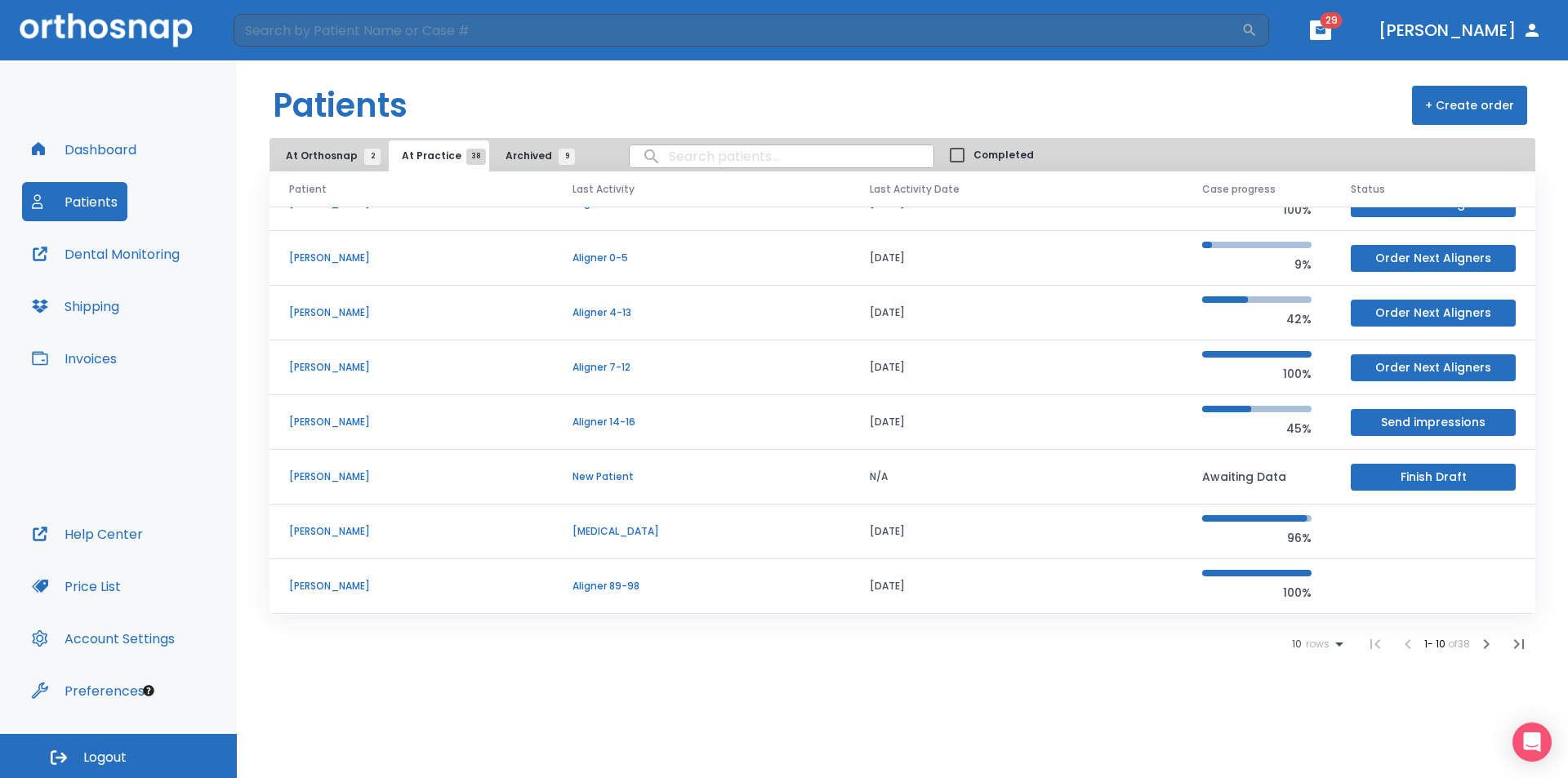
click at [1487, 641] on icon "button" at bounding box center [1487, 644] width 5 height 10
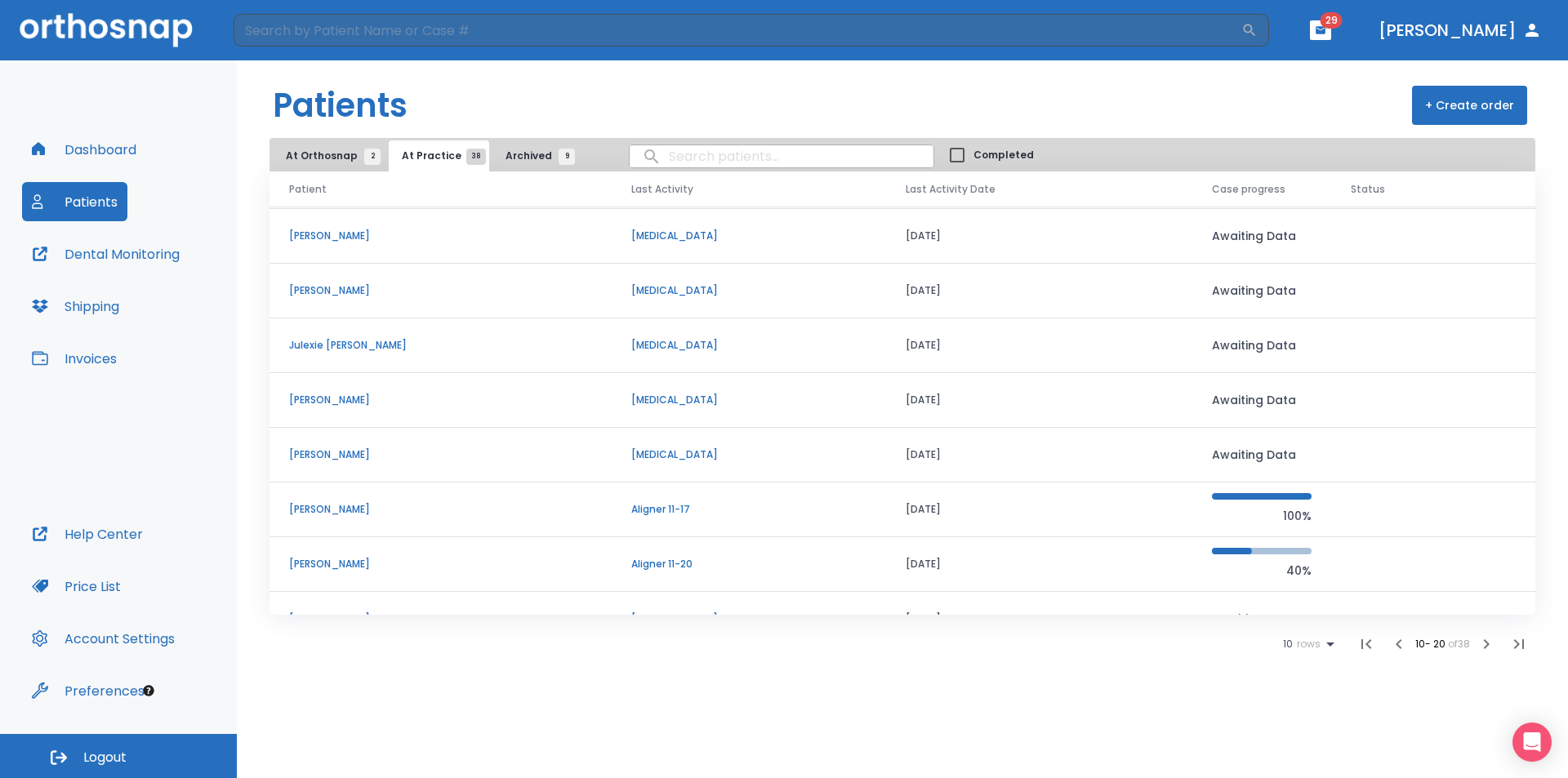
scroll to position [140, 0]
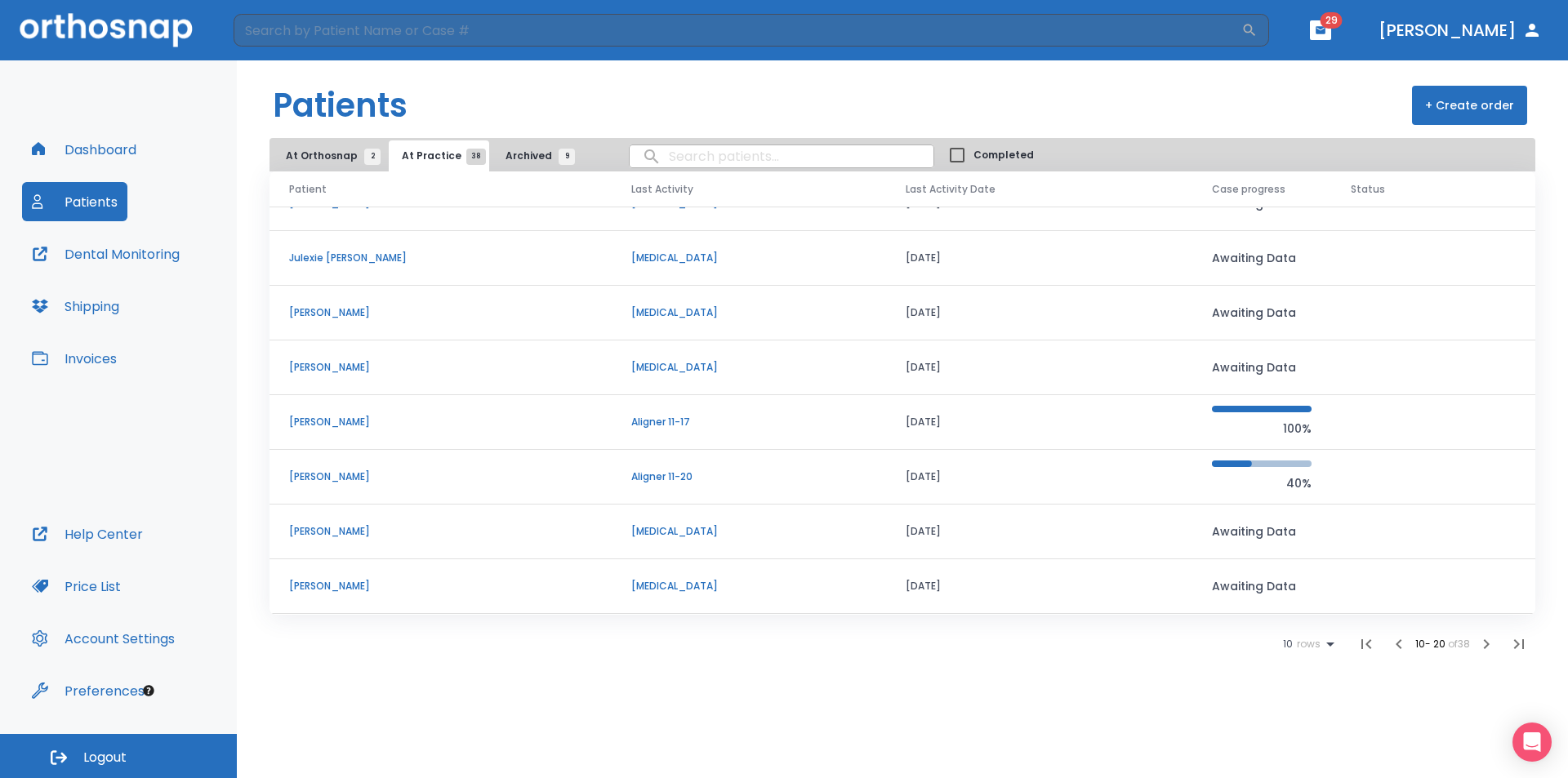
click at [1475, 644] on button "button" at bounding box center [1487, 644] width 32 height 32
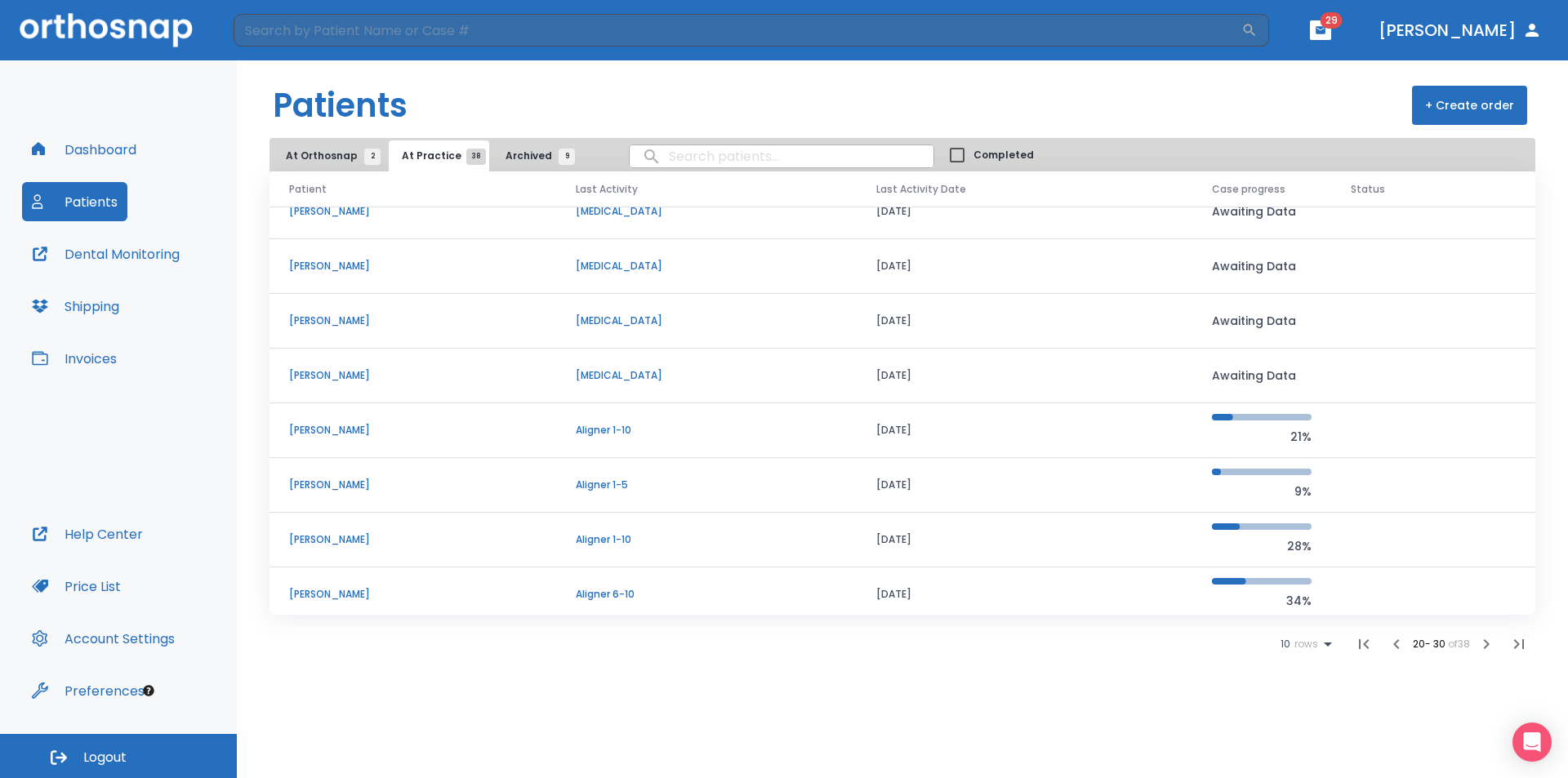
scroll to position [140, 0]
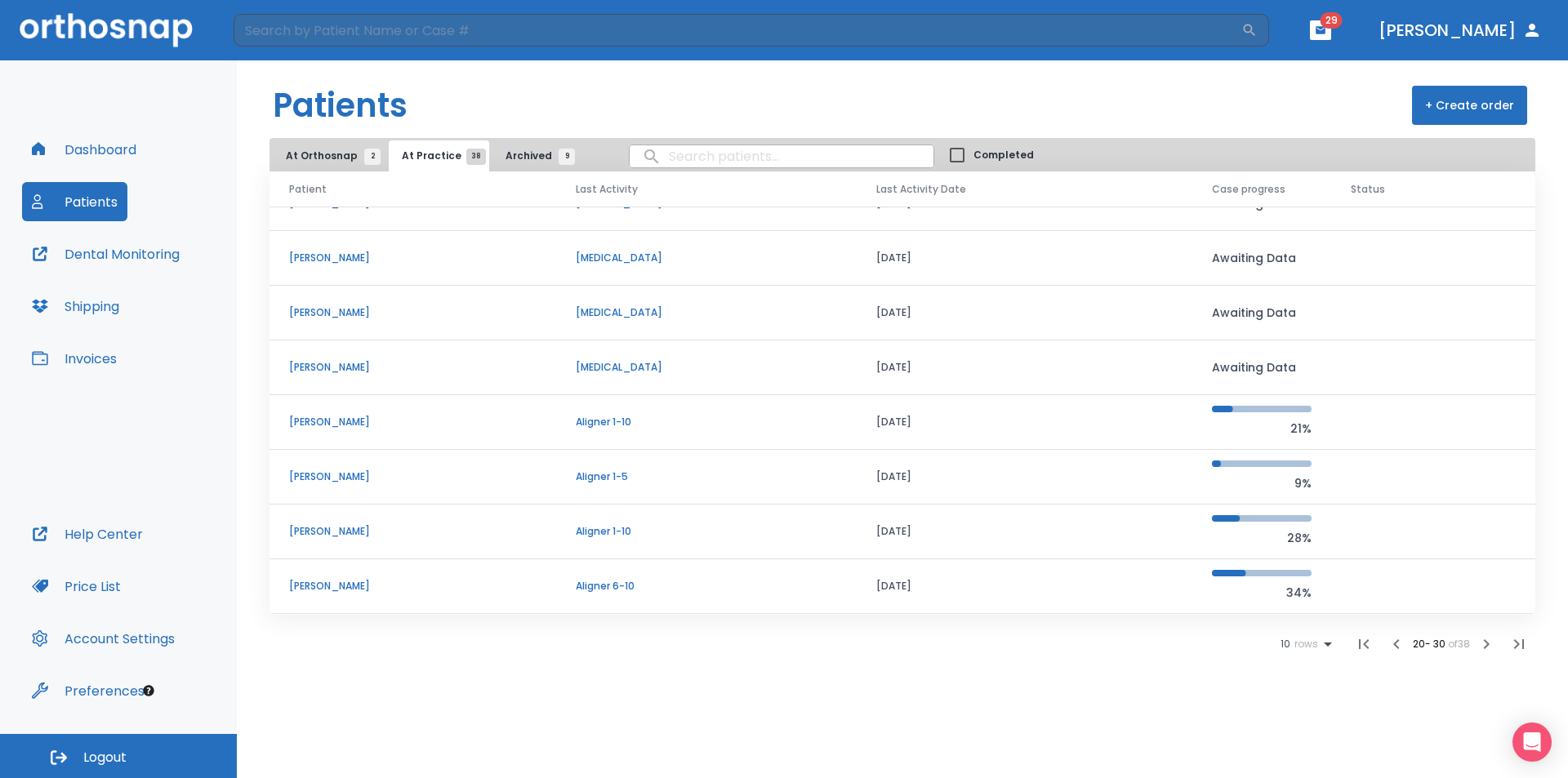
click at [343, 527] on p "[PERSON_NAME]" at bounding box center [413, 531] width 247 height 14
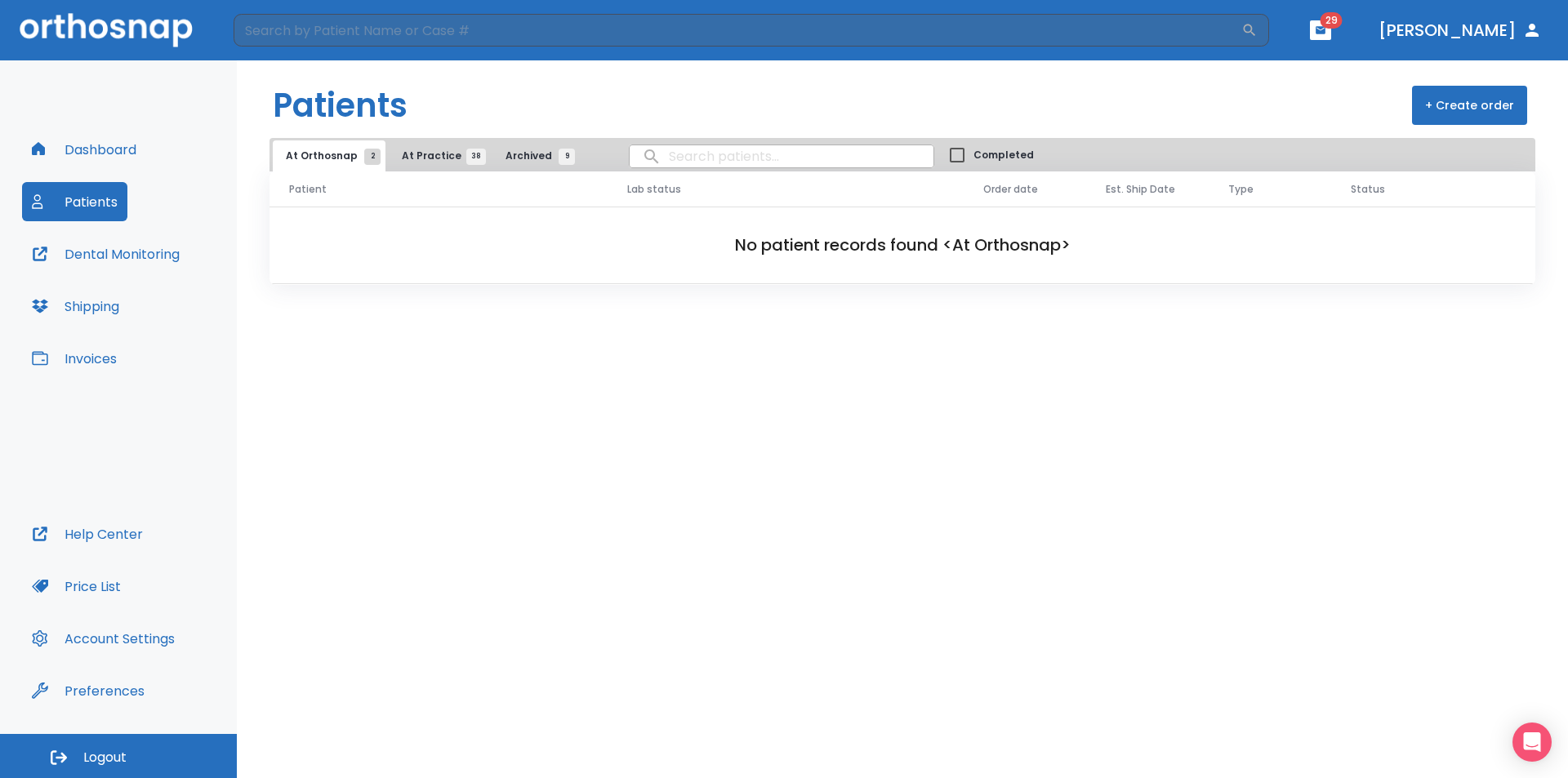
click at [429, 157] on span "At Practice 38" at bounding box center [439, 156] width 74 height 14
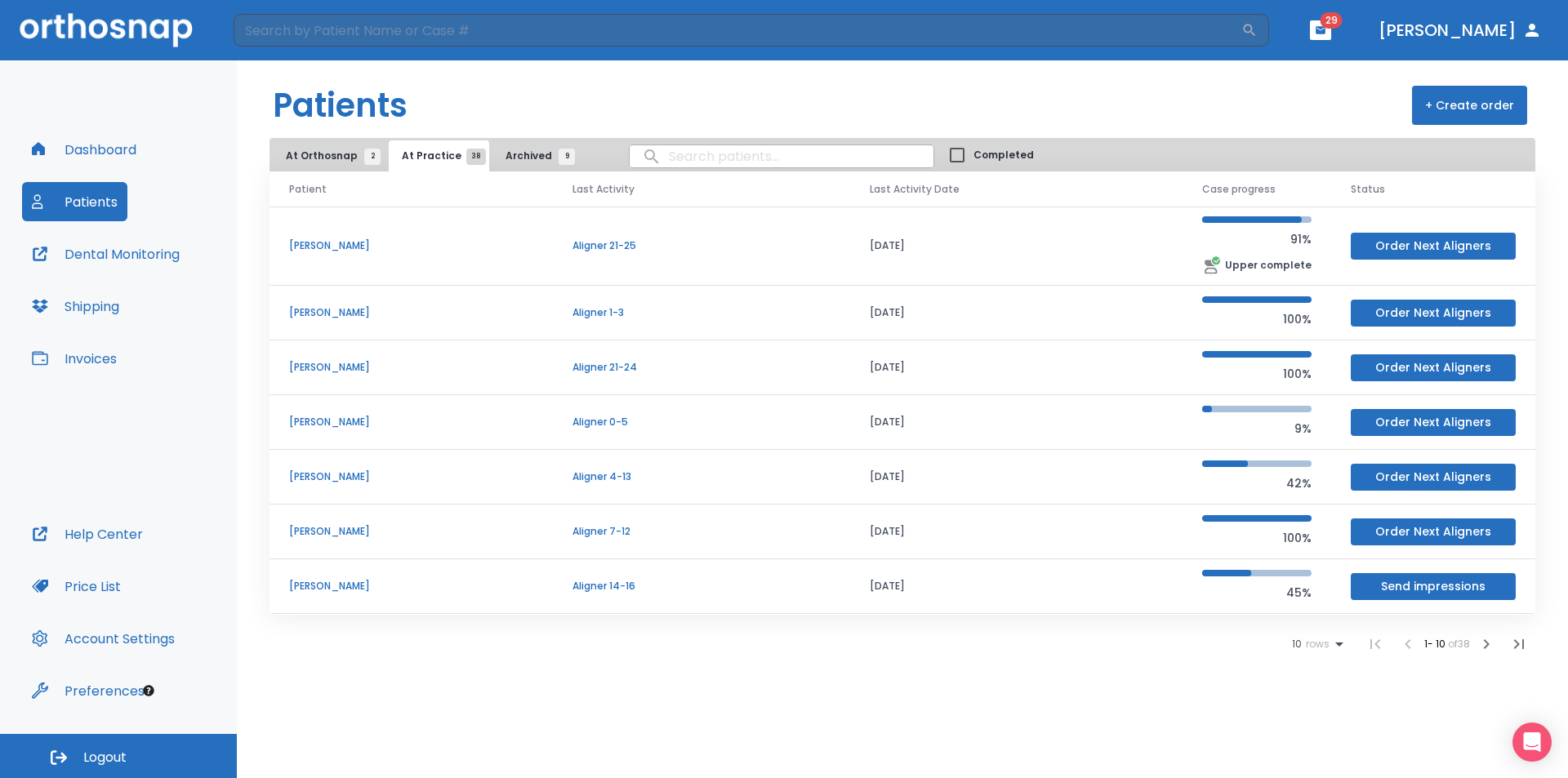
click at [338, 242] on p "[PERSON_NAME]" at bounding box center [411, 245] width 244 height 14
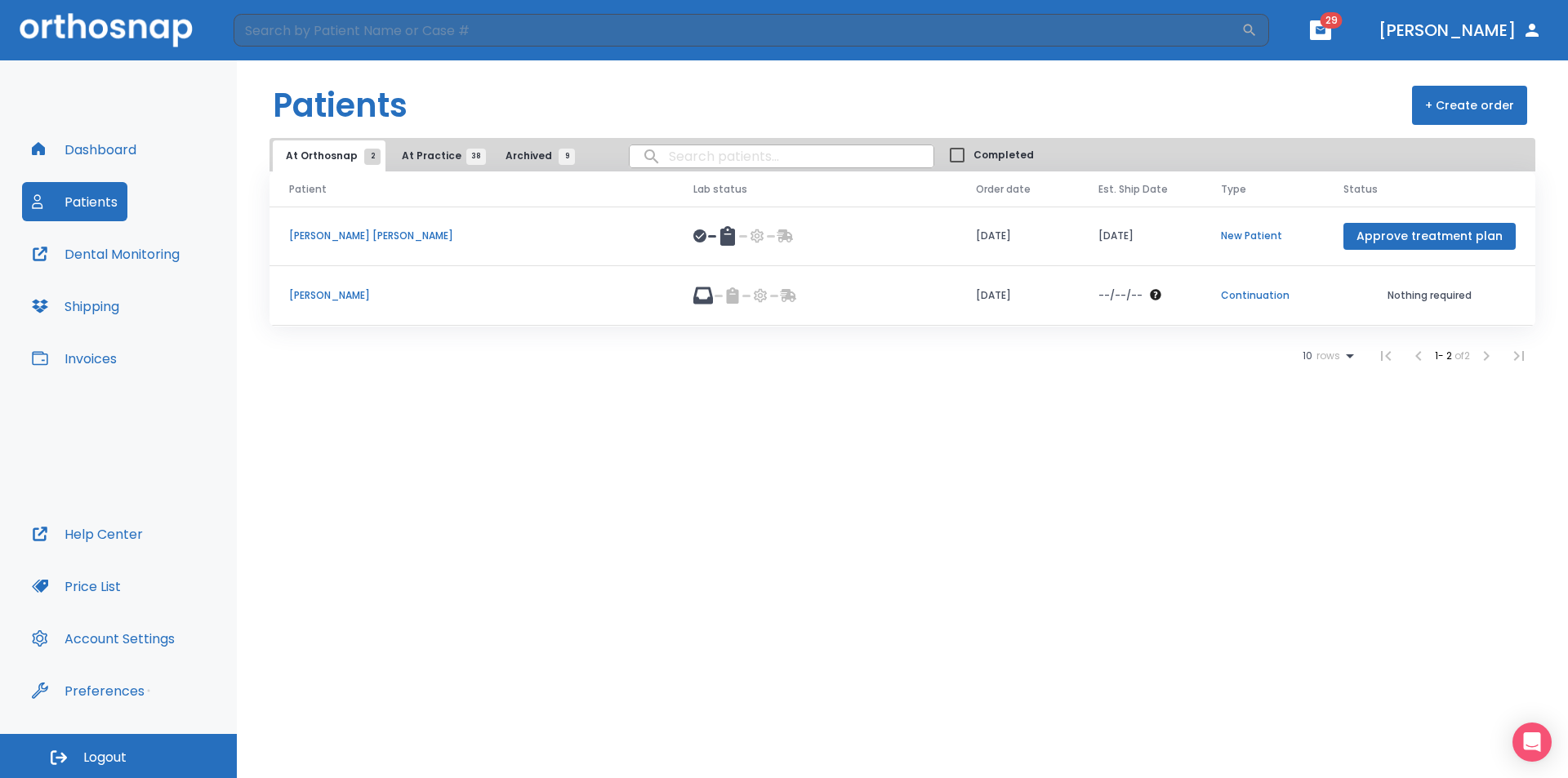
click at [419, 152] on span "At Practice 38" at bounding box center [439, 156] width 74 height 14
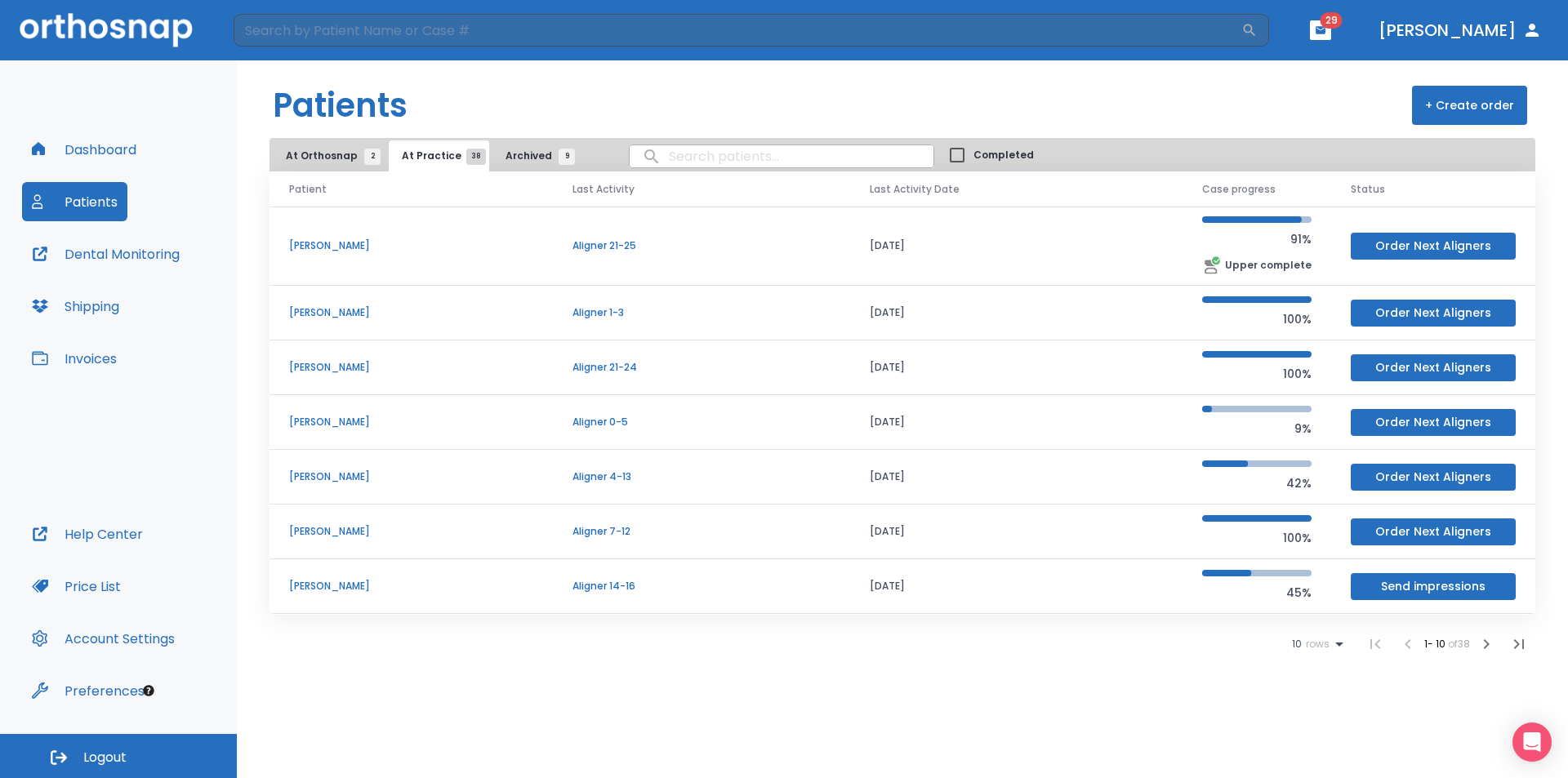
click at [394, 420] on p "carolina mosqueda" at bounding box center [411, 422] width 244 height 14
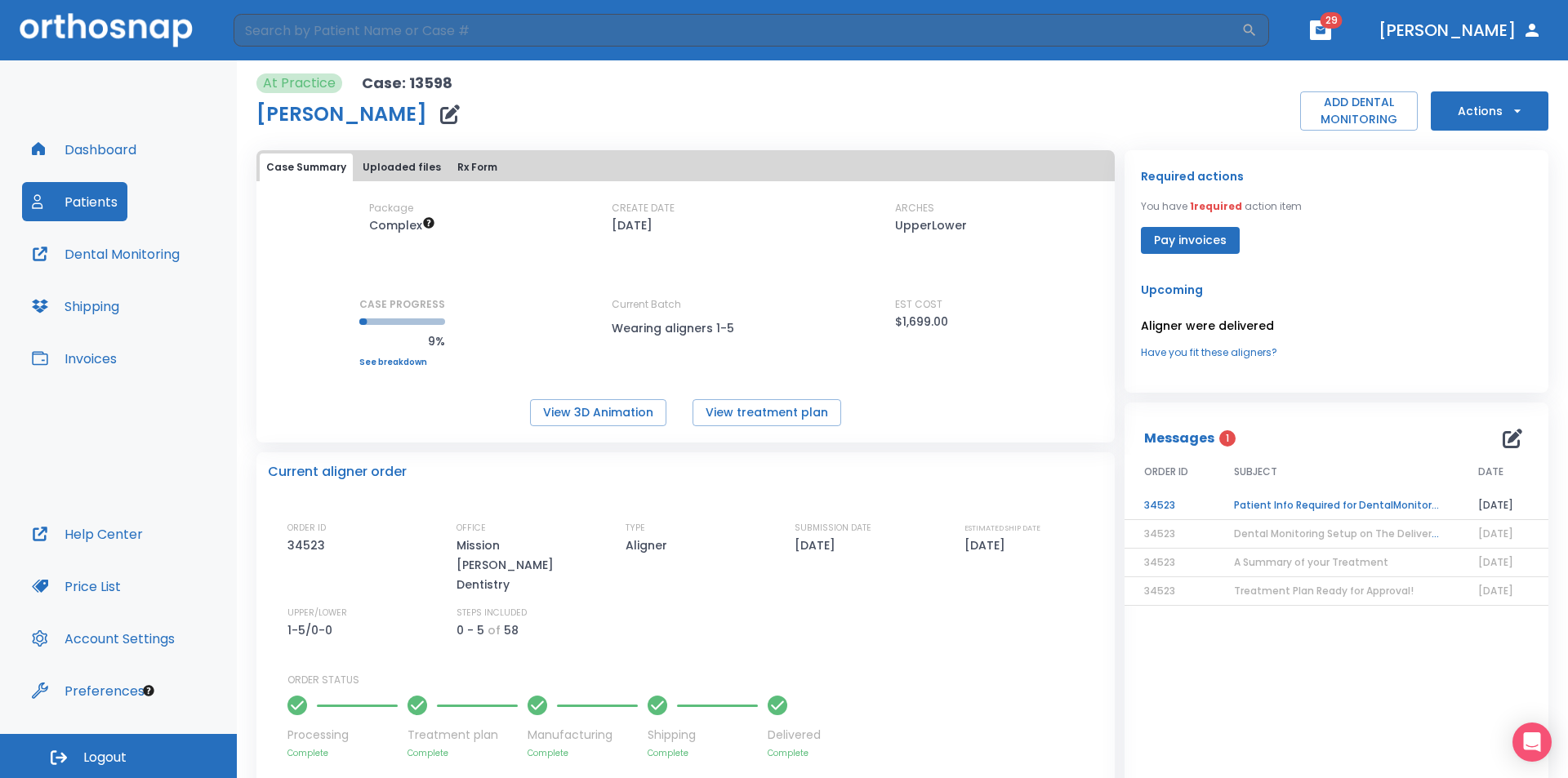
click at [401, 209] on p "Package" at bounding box center [390, 208] width 44 height 14
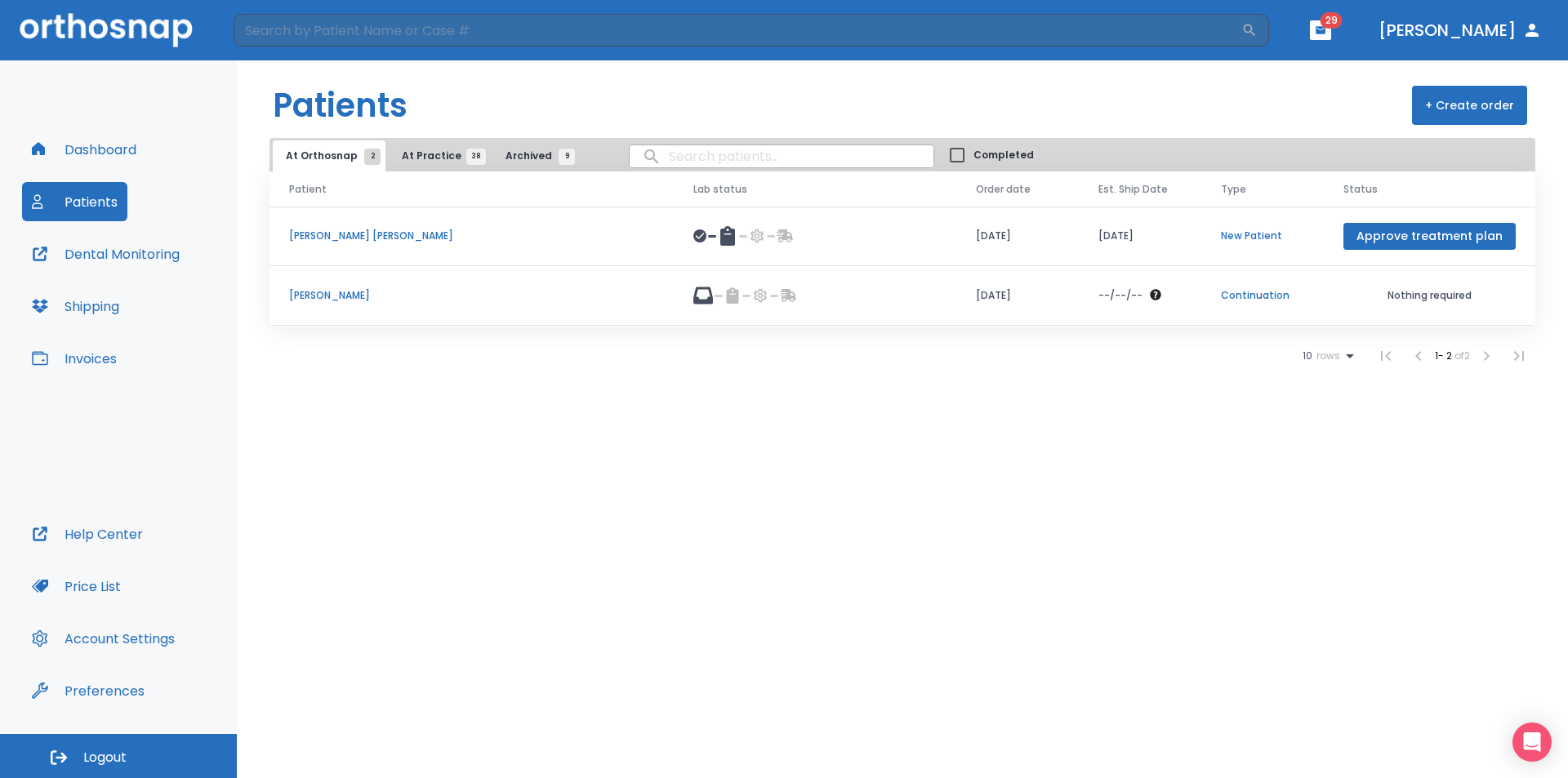
click at [416, 156] on span "At Practice 38" at bounding box center [439, 156] width 74 height 14
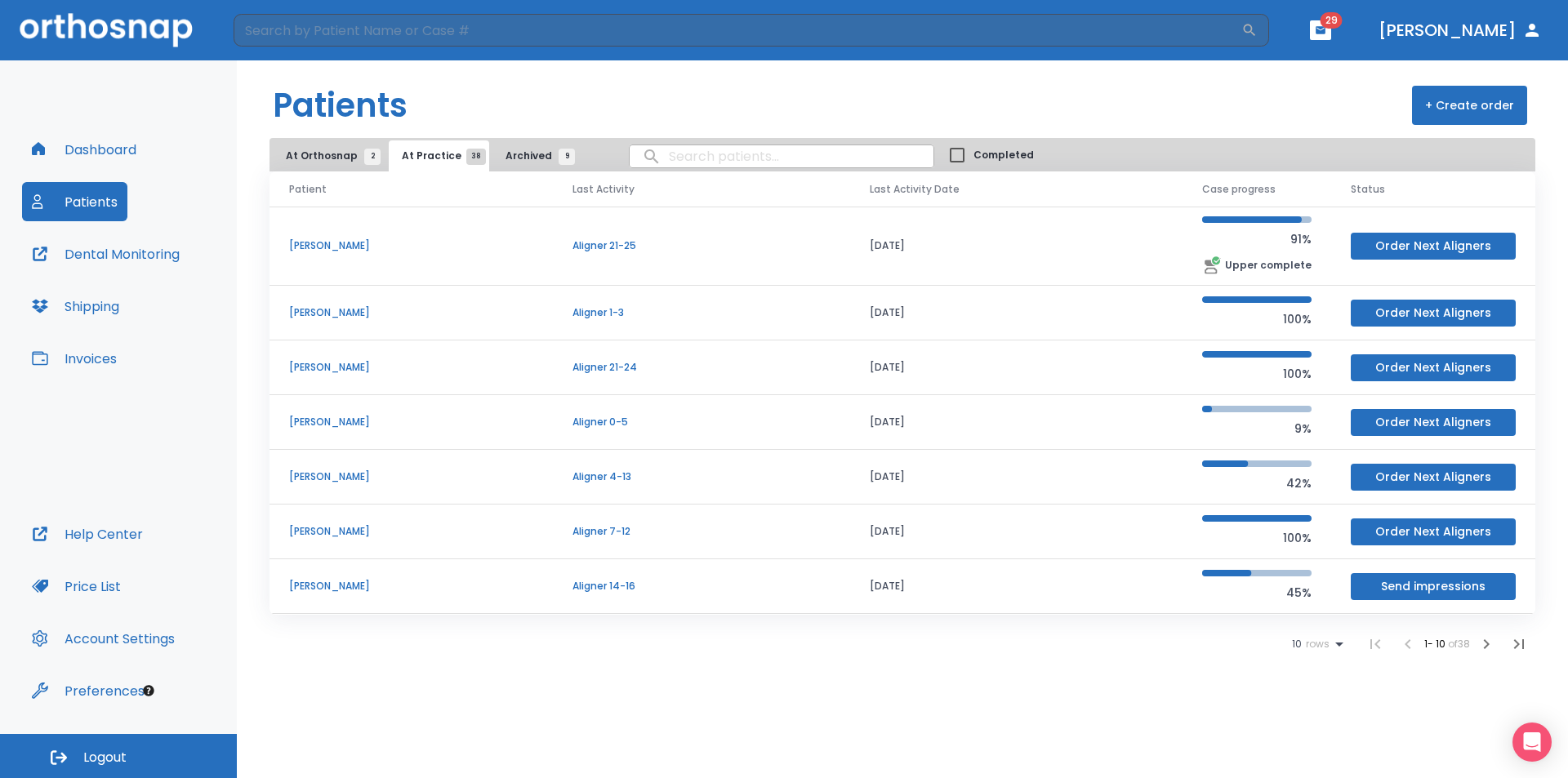
click at [627, 422] on p "Aligner 0-5" at bounding box center [701, 422] width 258 height 14
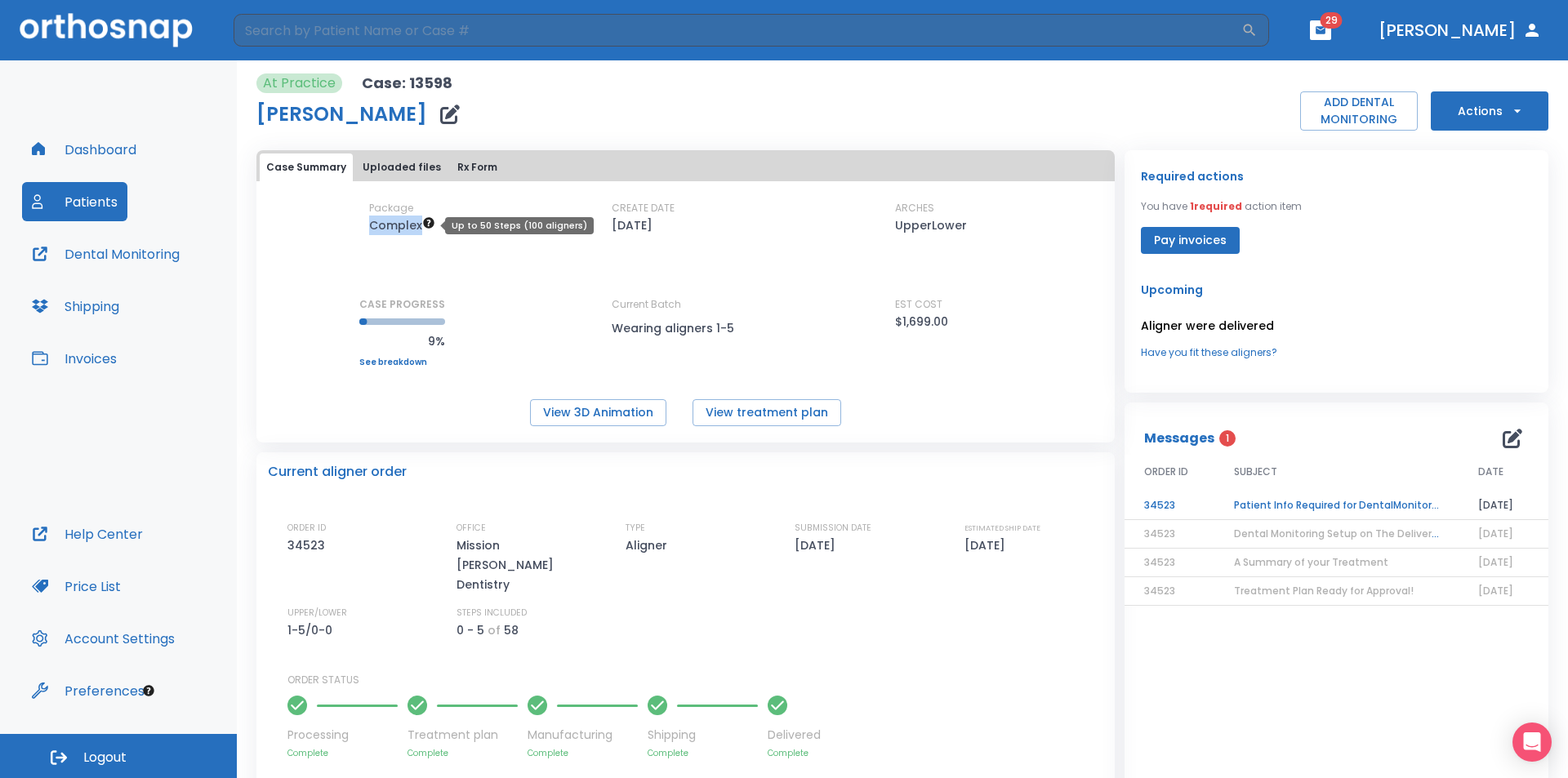
drag, startPoint x: 366, startPoint y: 232, endPoint x: 431, endPoint y: 226, distance: 65.3
click at [431, 226] on div "Package Complex CREATE DATE 03/25/25 ARCHES UpperLower CASE PROGRESS 9% Upper p…" at bounding box center [685, 283] width 858 height 166
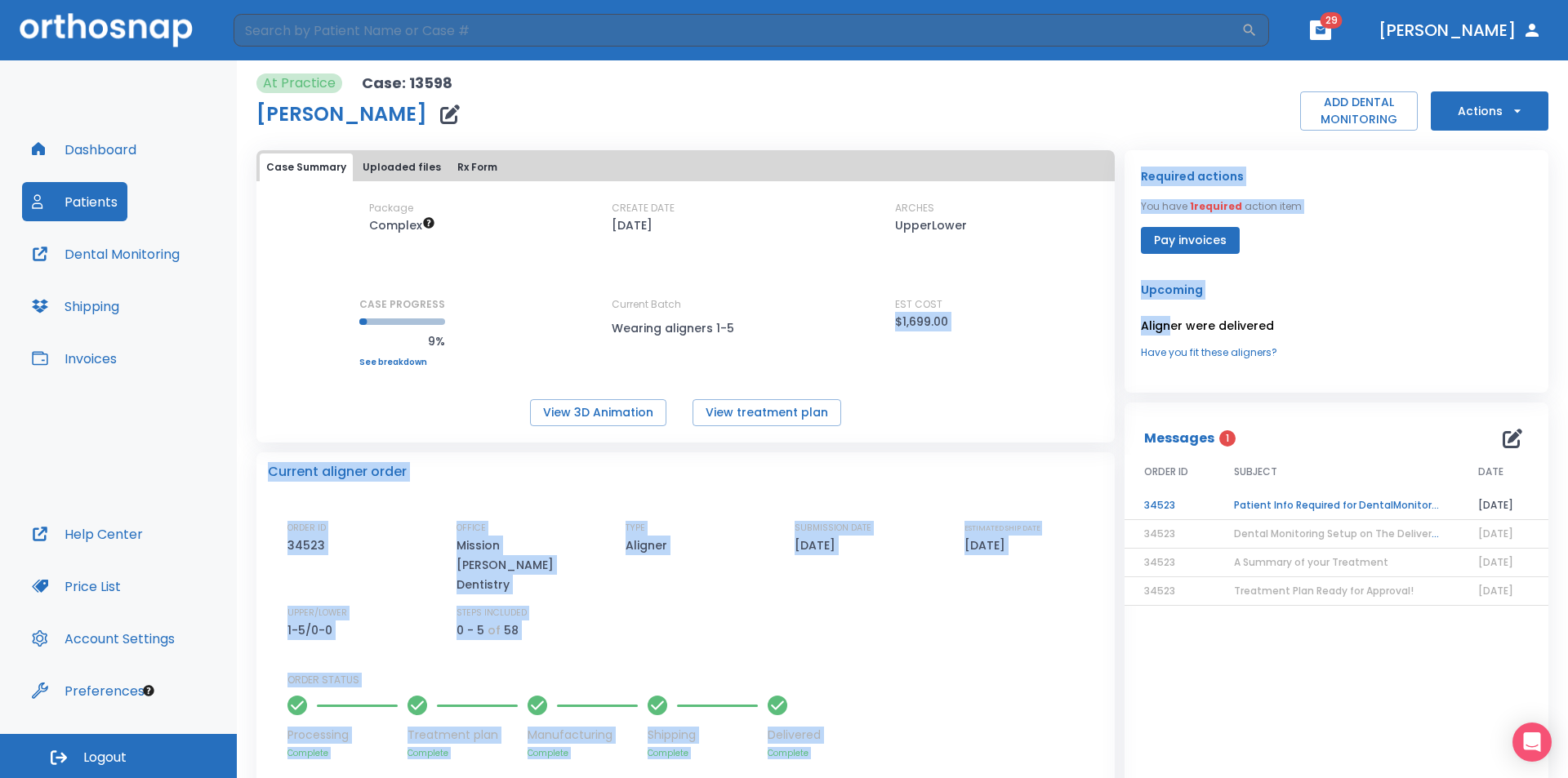
drag, startPoint x: 884, startPoint y: 320, endPoint x: 1161, endPoint y: 335, distance: 277.4
click at [1161, 335] on div "Case Summary Uploaded files Rx Form Package Complex CREATE DATE 03/25/25 ARCHES…" at bounding box center [897, 594] width 1302 height 908
click at [970, 370] on div "Package Complex CREATE DATE 03/25/25 ARCHES UpperLower CASE PROGRESS 9% Upper p…" at bounding box center [685, 313] width 858 height 226
click at [534, 252] on div "Package Complex CREATE DATE 03/25/25 ARCHES UpperLower CASE PROGRESS 9% Upper p…" at bounding box center [685, 283] width 858 height 166
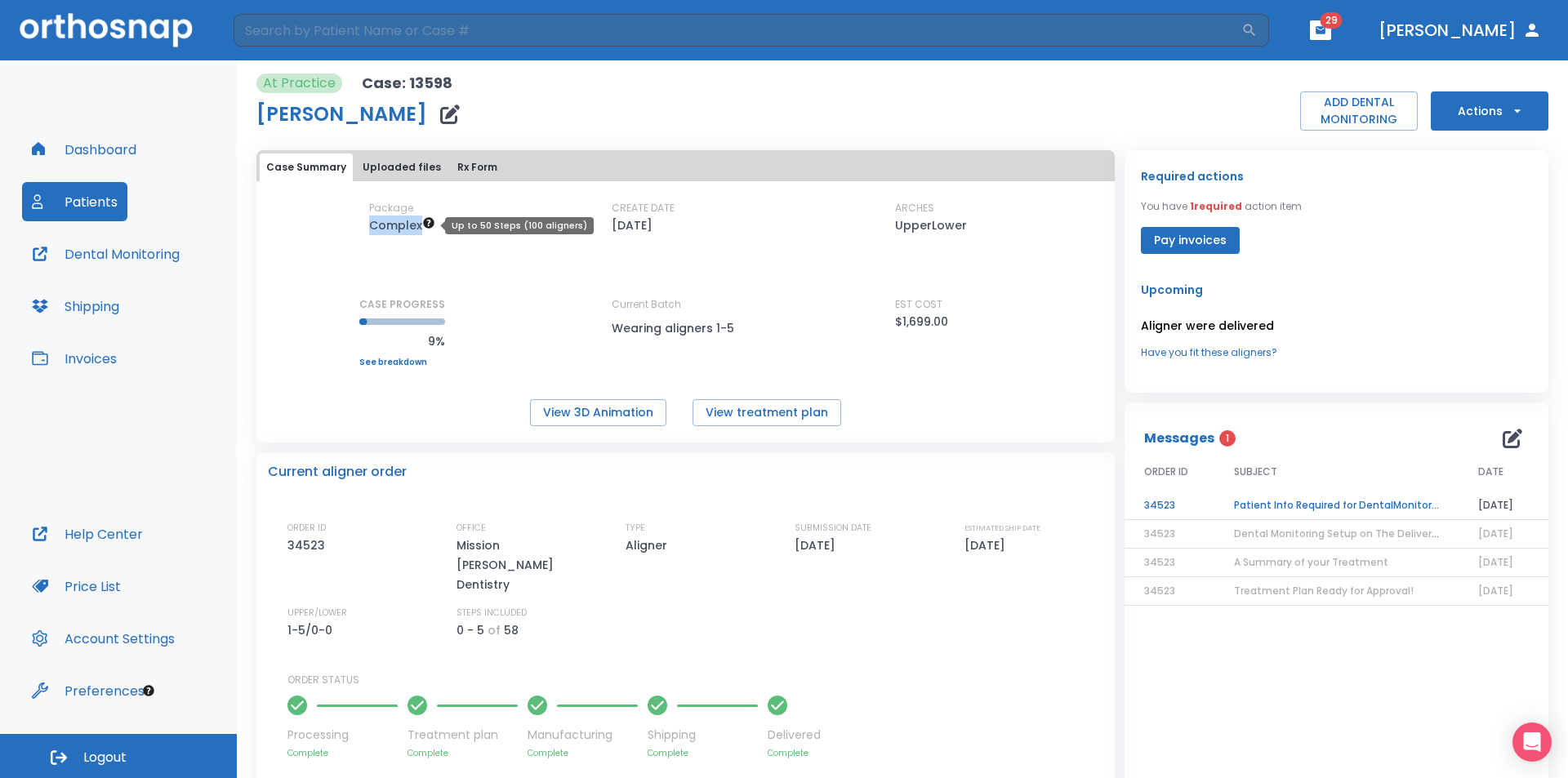
drag, startPoint x: 387, startPoint y: 227, endPoint x: 430, endPoint y: 229, distance: 43.0
click at [430, 229] on span "Complex" at bounding box center [402, 226] width 66 height 16
drag, startPoint x: 871, startPoint y: 320, endPoint x: 975, endPoint y: 323, distance: 104.0
click at [975, 323] on div "Package Complex CREATE DATE 03/25/25 ARCHES UpperLower CASE PROGRESS 9% Upper p…" at bounding box center [685, 283] width 858 height 166
click at [564, 330] on div "Package Complex CREATE DATE 03/25/25 ARCHES UpperLower CASE PROGRESS 9% Upper p…" at bounding box center [685, 283] width 858 height 166
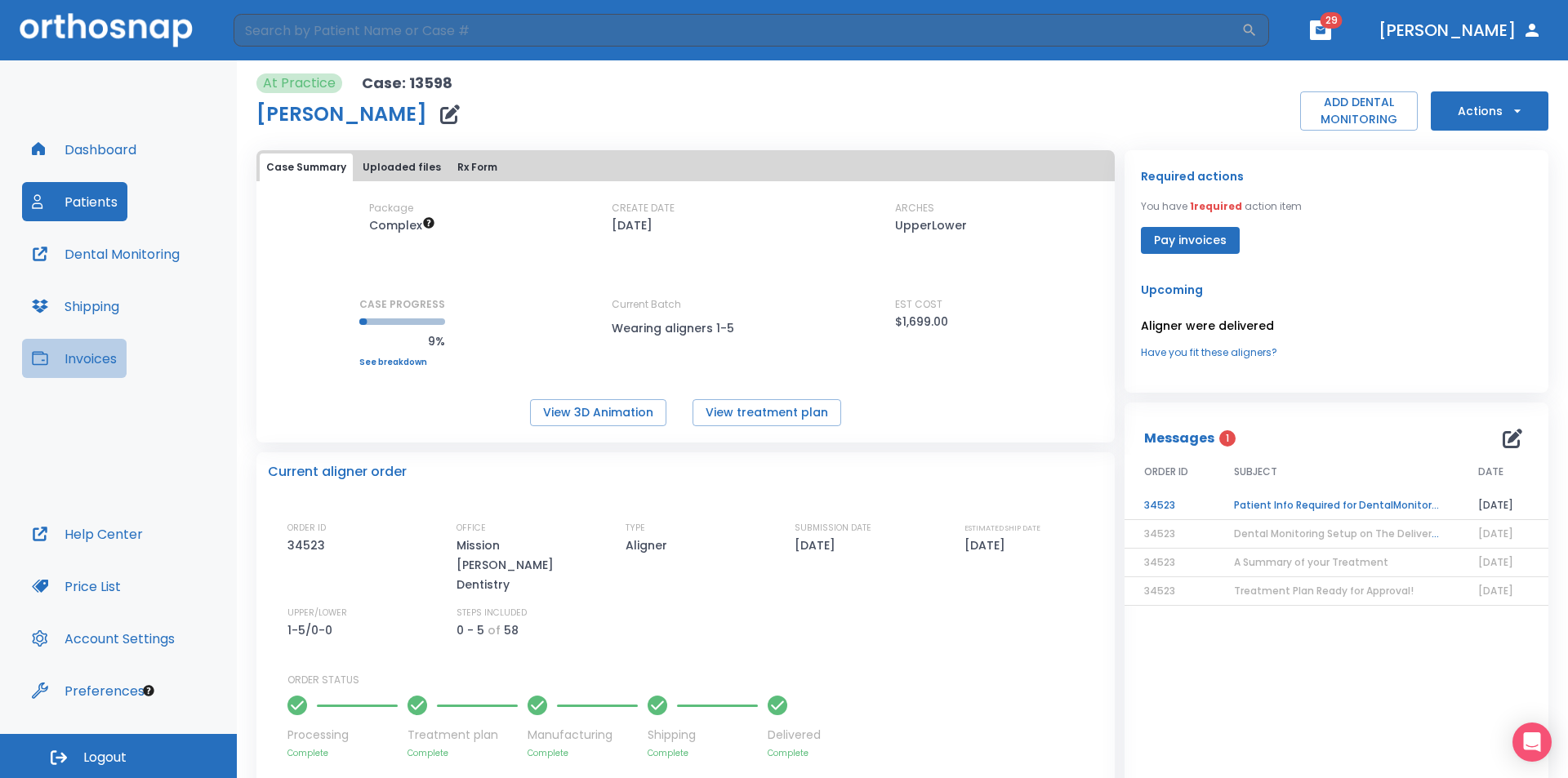
click at [89, 367] on button "Invoices" at bounding box center [74, 358] width 105 height 39
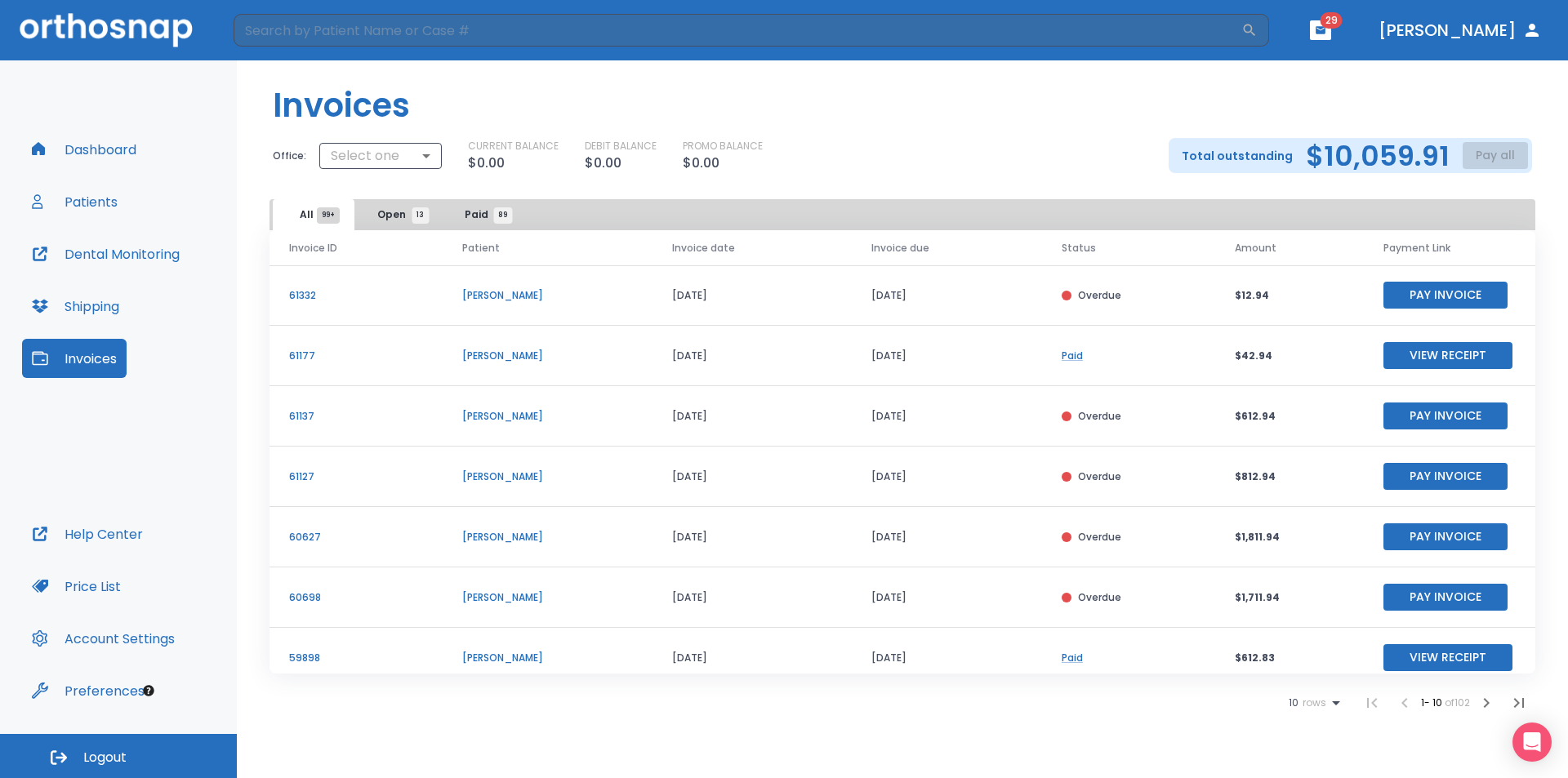
click at [406, 218] on span "Open 13" at bounding box center [398, 215] width 43 height 14
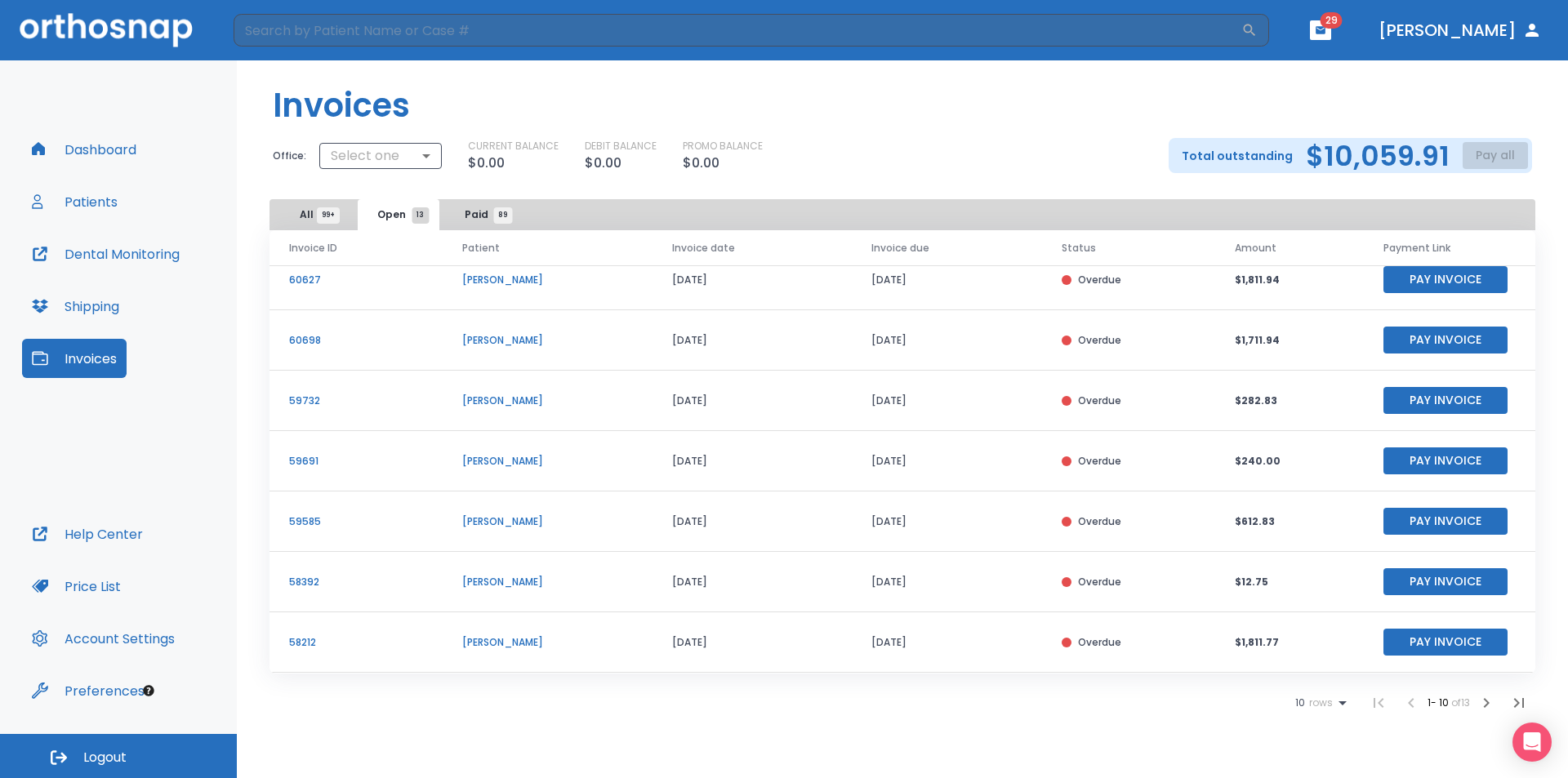
click at [1489, 700] on icon "button" at bounding box center [1487, 703] width 20 height 20
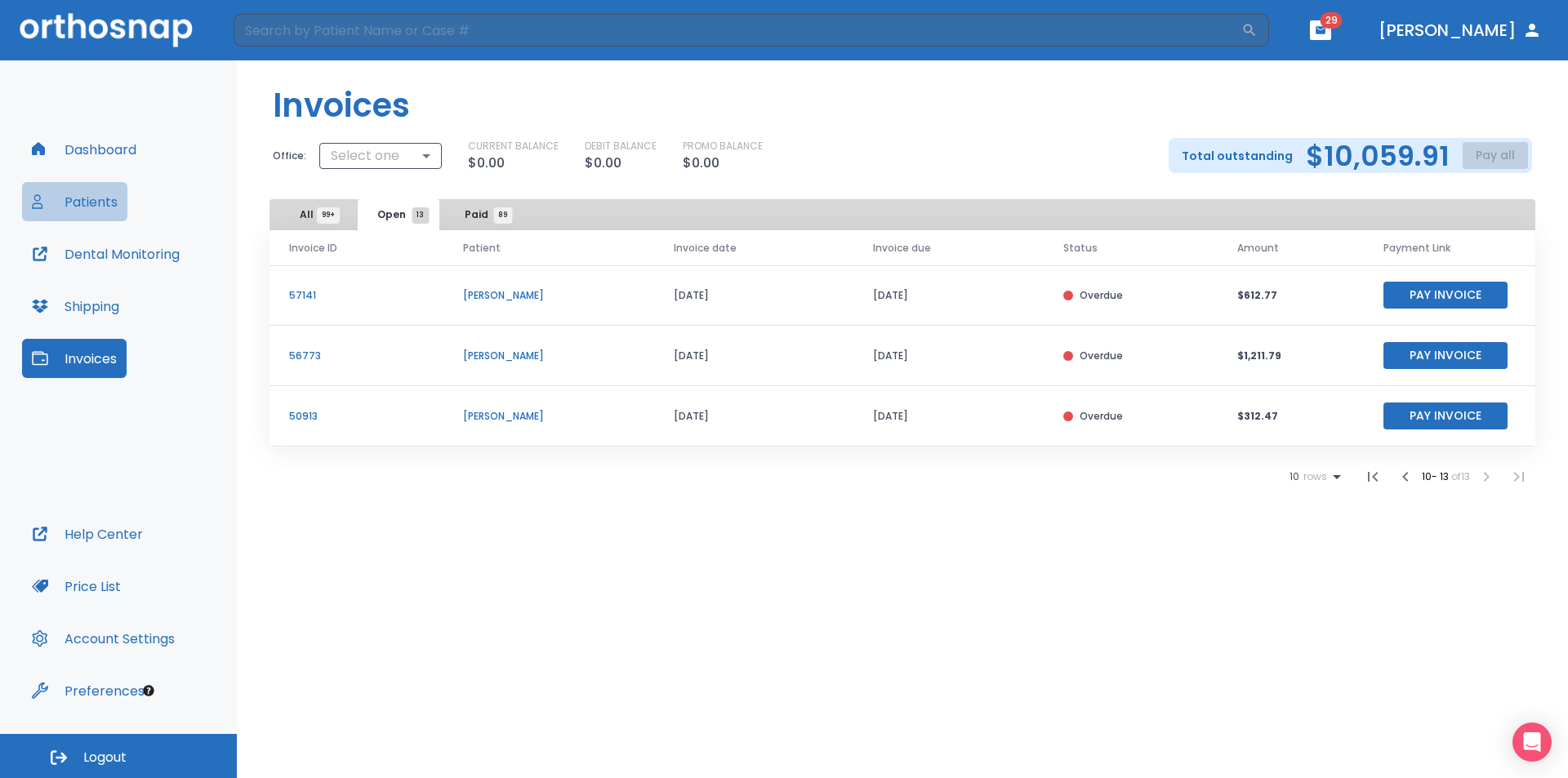
click at [104, 199] on button "Patients" at bounding box center [75, 201] width 106 height 39
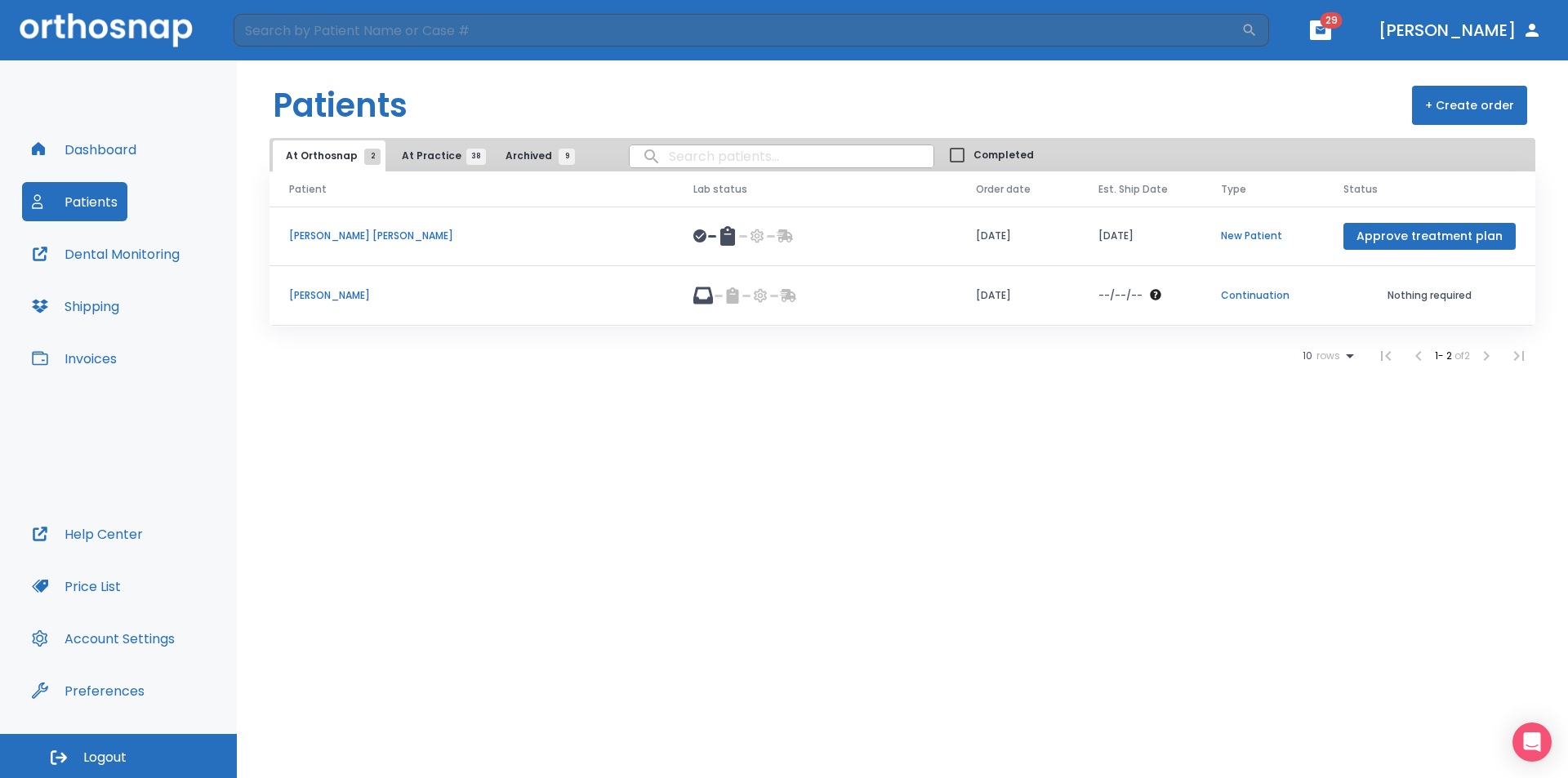
click at [417, 140] on div "At Orthosnap 2 At Practice 38 Archived 9 Completed" at bounding box center [903, 154] width 1266 height 33
click at [416, 154] on span "At Practice 38" at bounding box center [439, 156] width 74 height 14
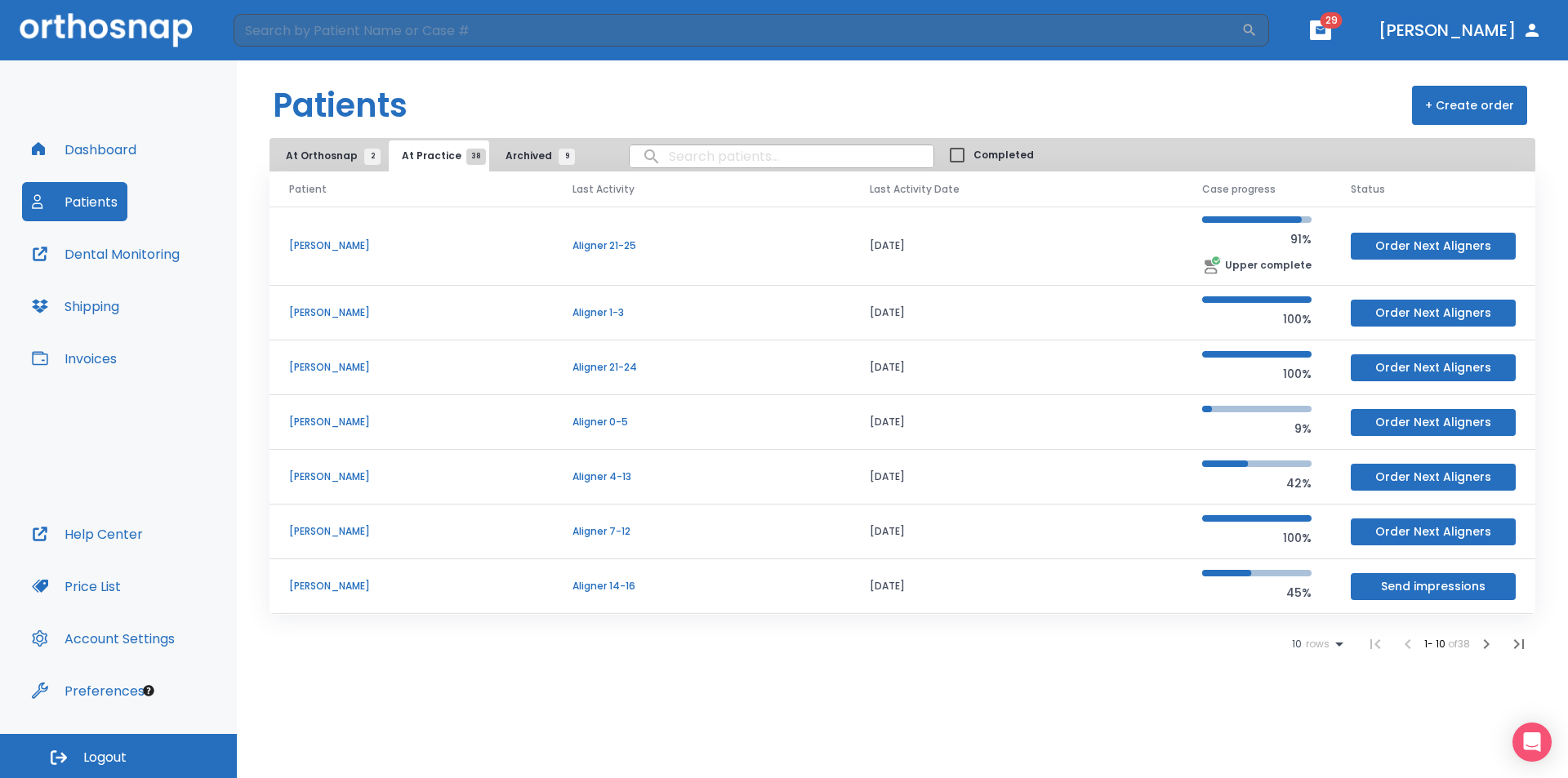
click at [386, 417] on p "carolina mosqueda" at bounding box center [411, 422] width 244 height 14
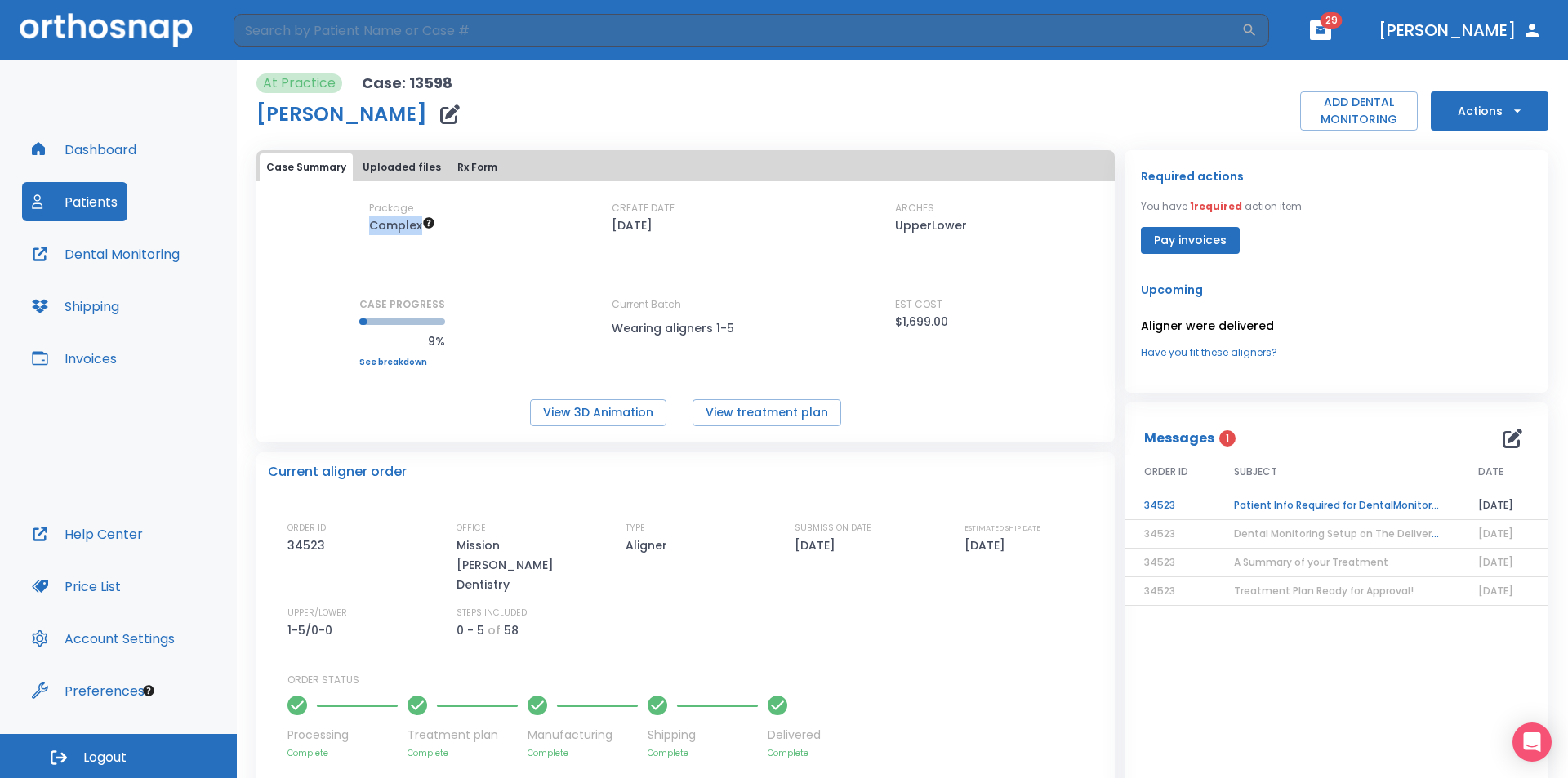
drag, startPoint x: 465, startPoint y: 227, endPoint x: 484, endPoint y: 227, distance: 19.0
click at [484, 227] on div "Package Complex CREATE DATE 03/25/25 ARCHES UpperLower CASE PROGRESS 9% Upper p…" at bounding box center [685, 283] width 858 height 166
drag, startPoint x: 897, startPoint y: 315, endPoint x: 959, endPoint y: 321, distance: 62.3
click at [959, 321] on div "Package Complex CREATE DATE 03/25/25 ARCHES UpperLower CASE PROGRESS 9% Upper p…" at bounding box center [685, 283] width 858 height 166
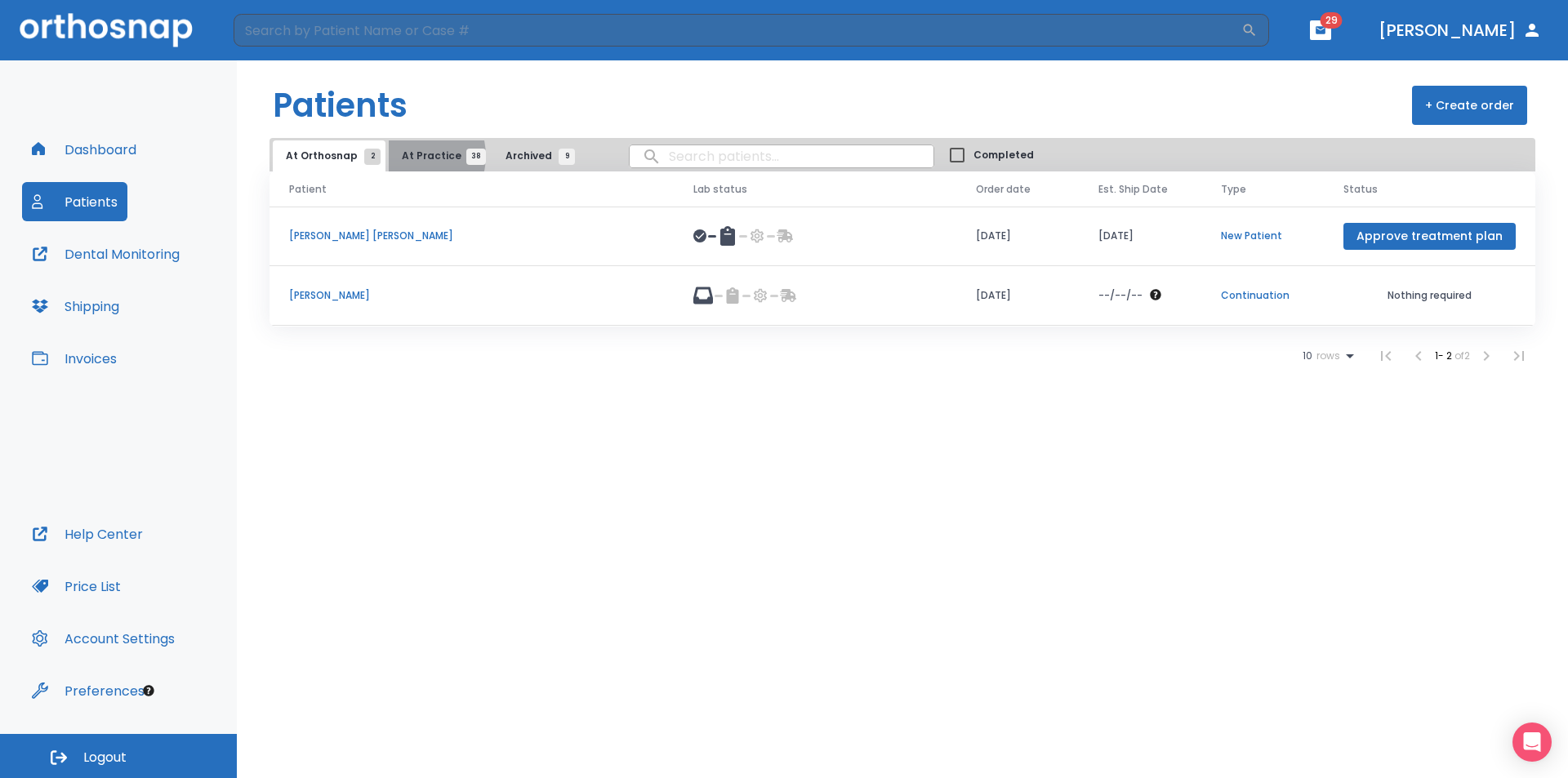
click at [410, 156] on span "At Practice 38" at bounding box center [439, 156] width 74 height 14
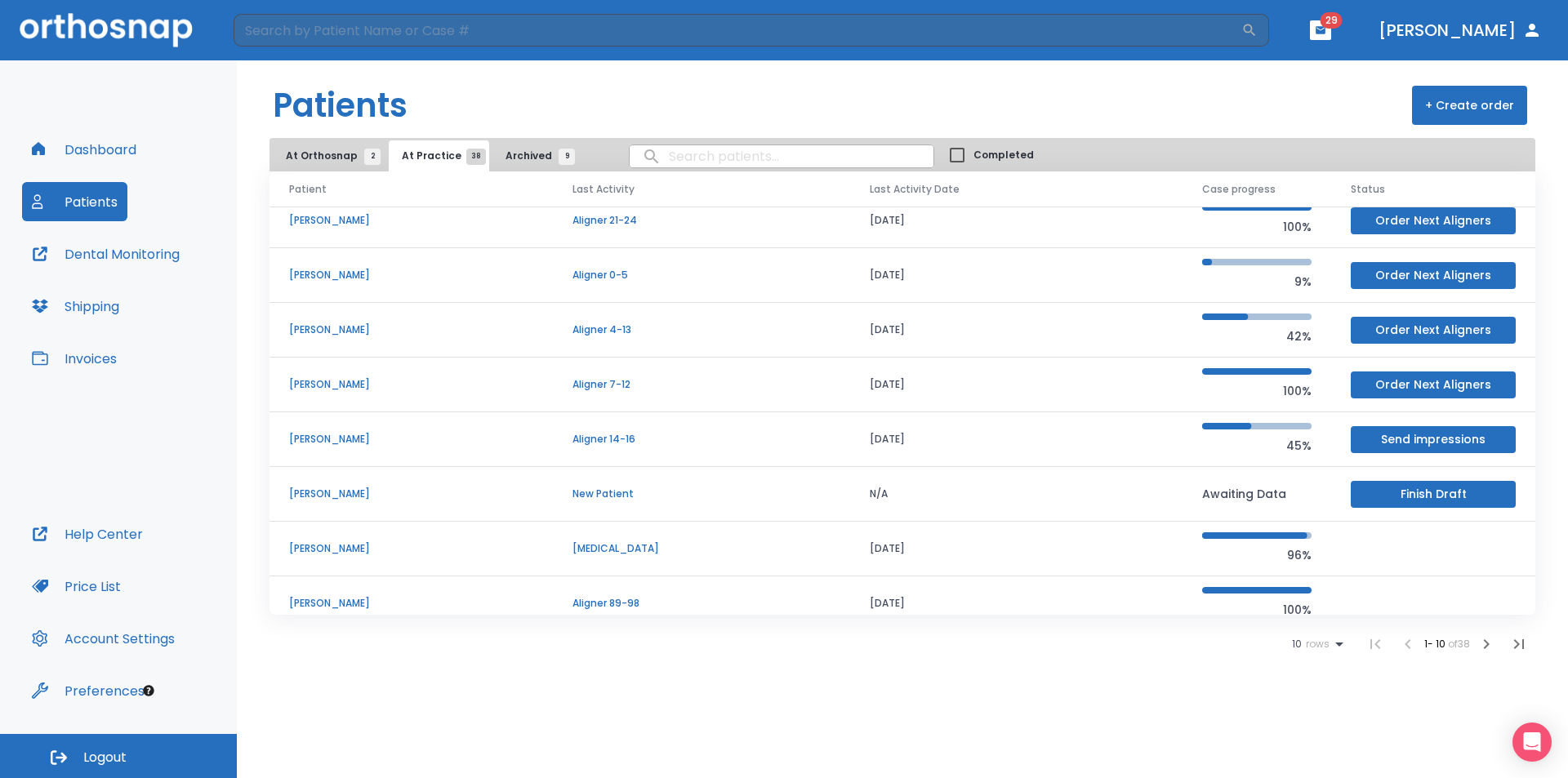
scroll to position [164, 0]
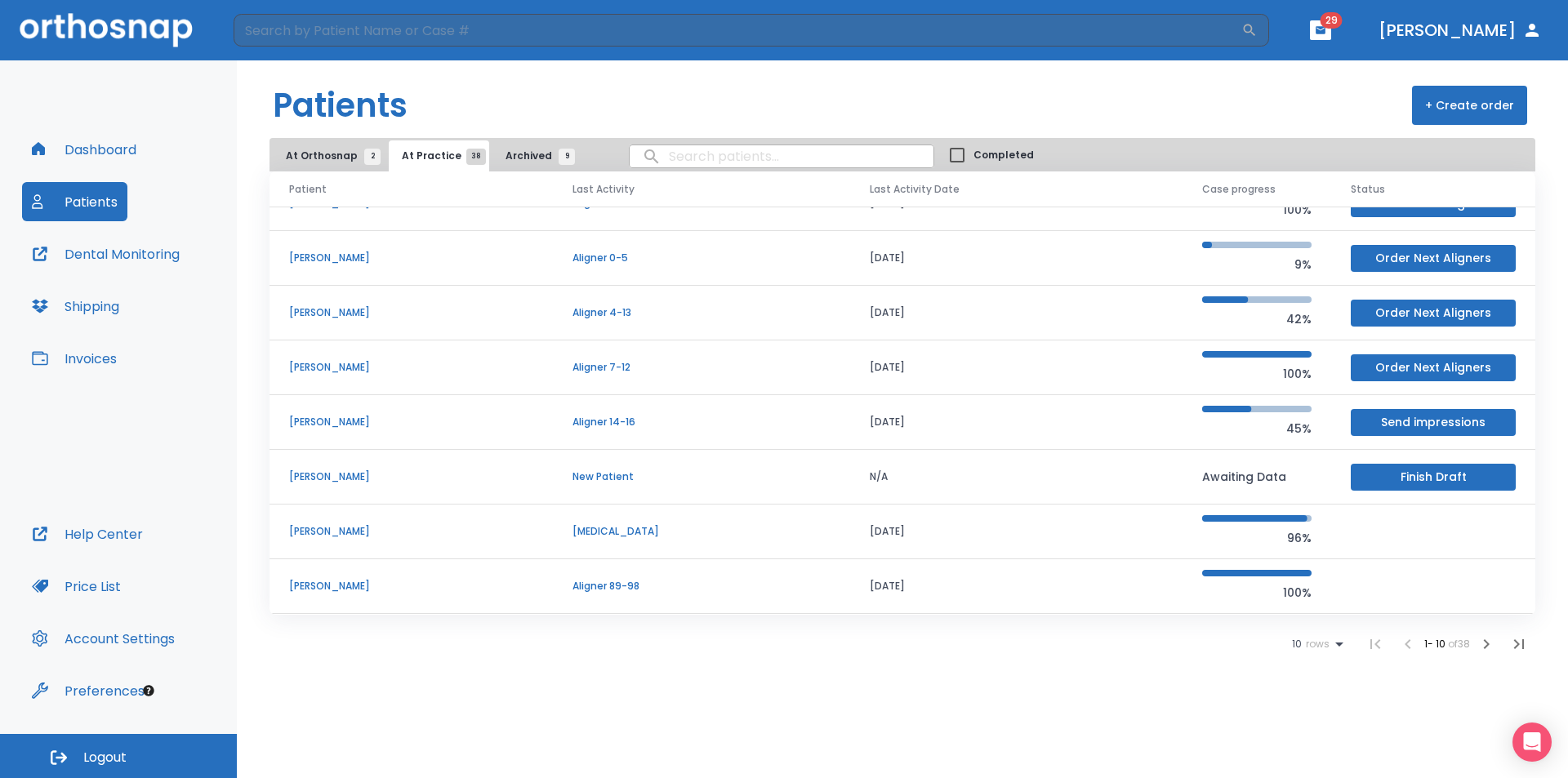
click at [342, 582] on p "[PERSON_NAME]" at bounding box center [411, 586] width 244 height 14
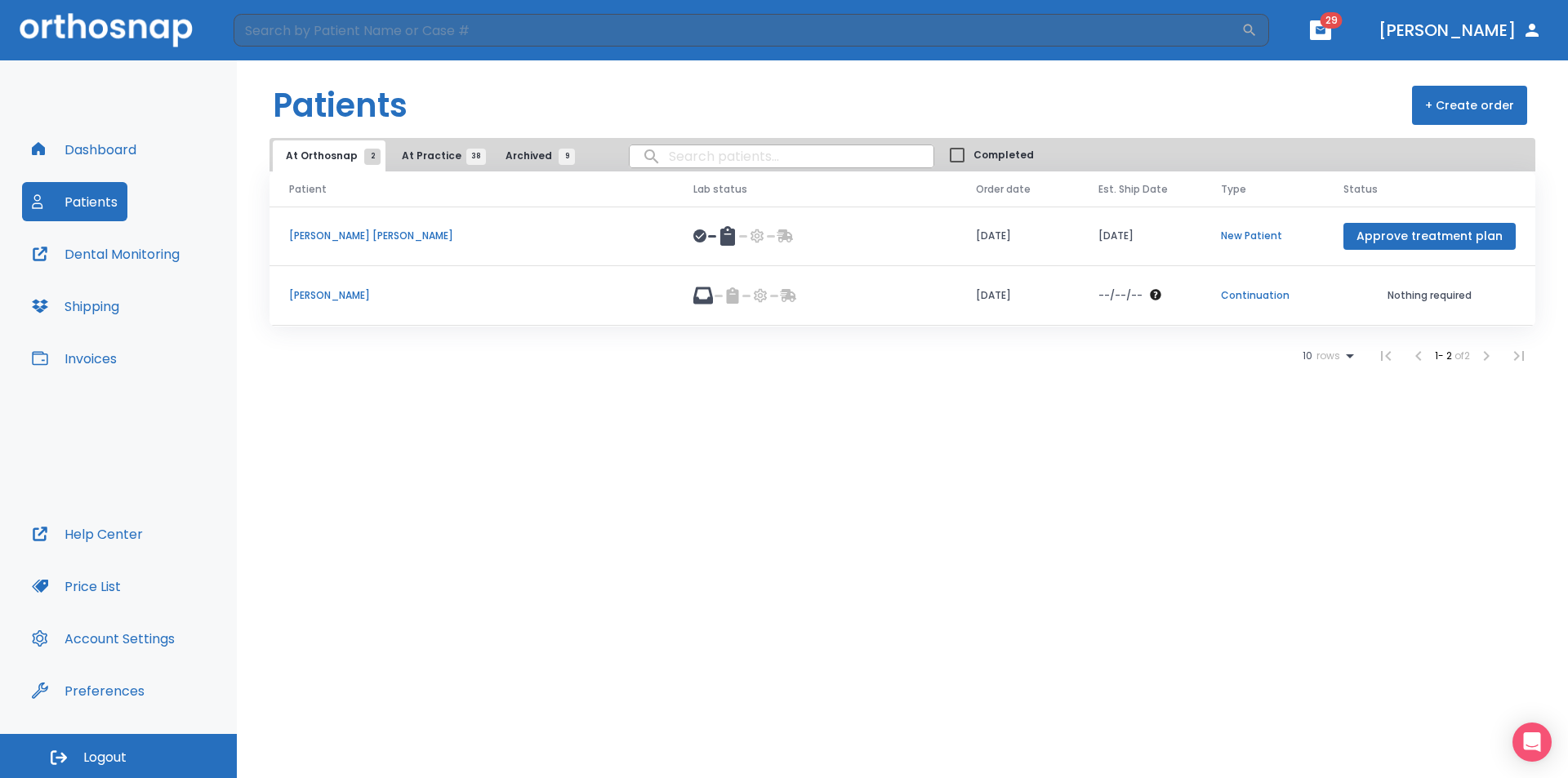
click at [407, 165] on button "At Practice 38" at bounding box center [439, 156] width 100 height 31
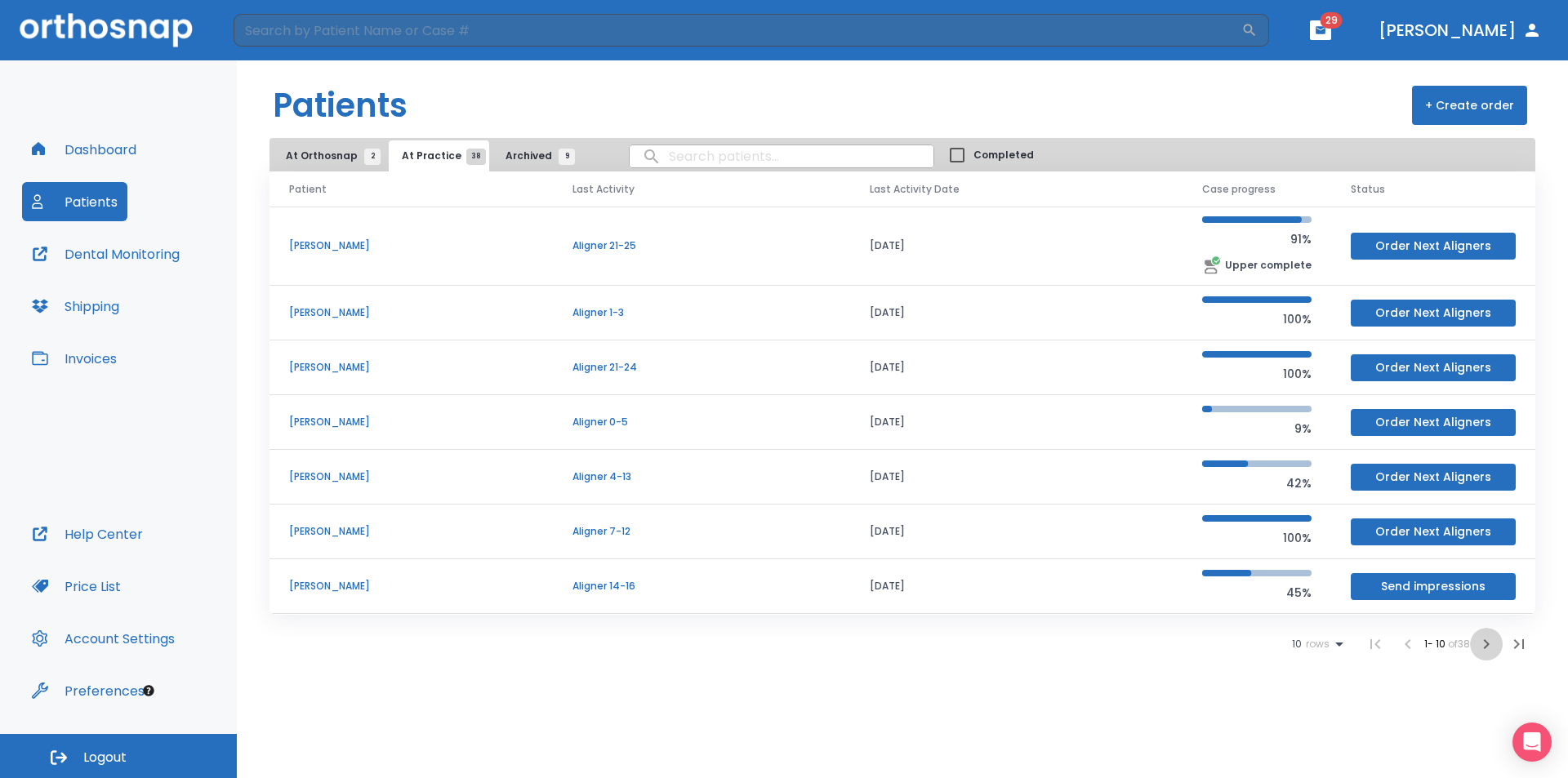
click at [1487, 642] on icon "button" at bounding box center [1487, 644] width 5 height 10
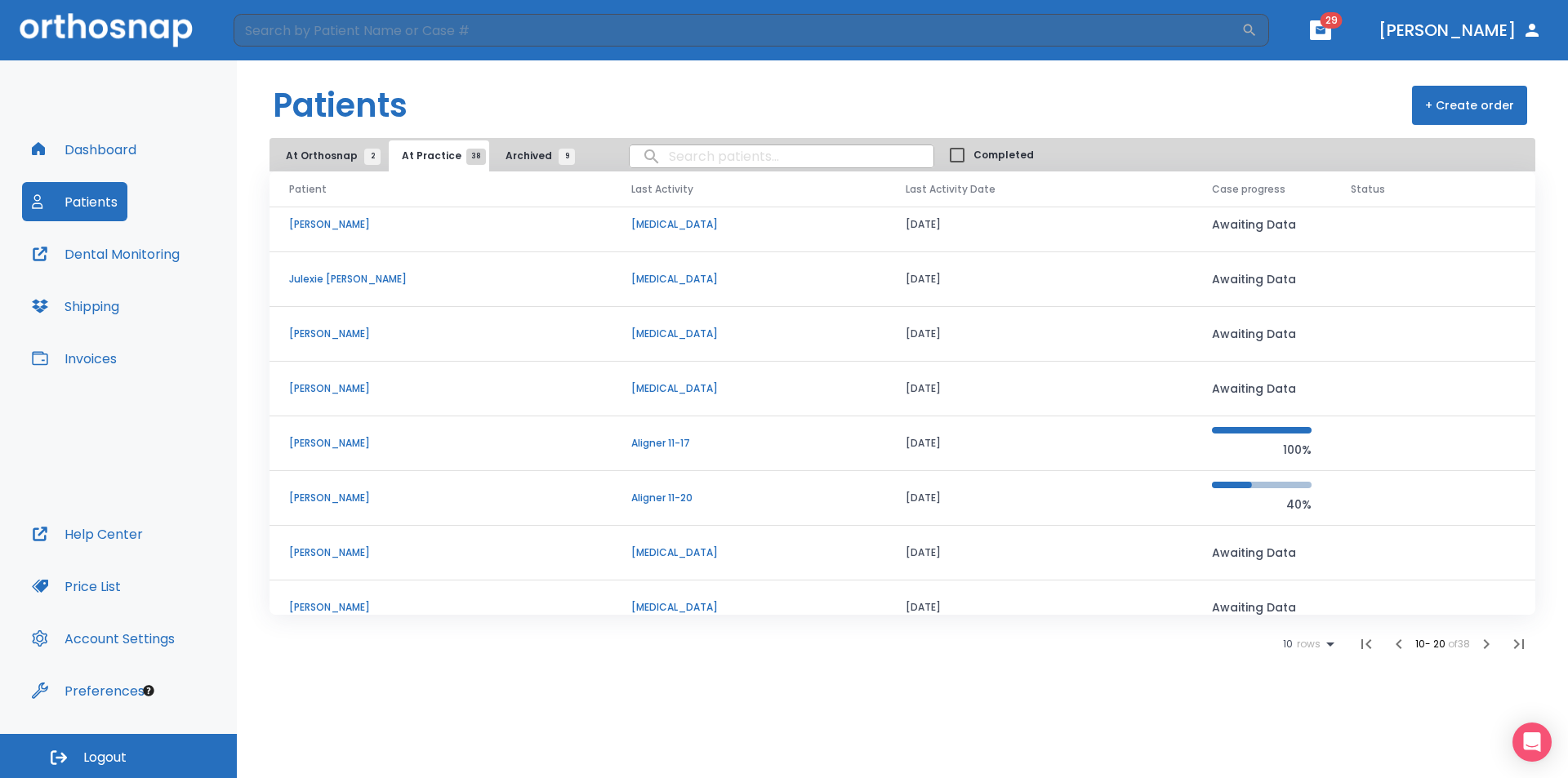
scroll to position [140, 0]
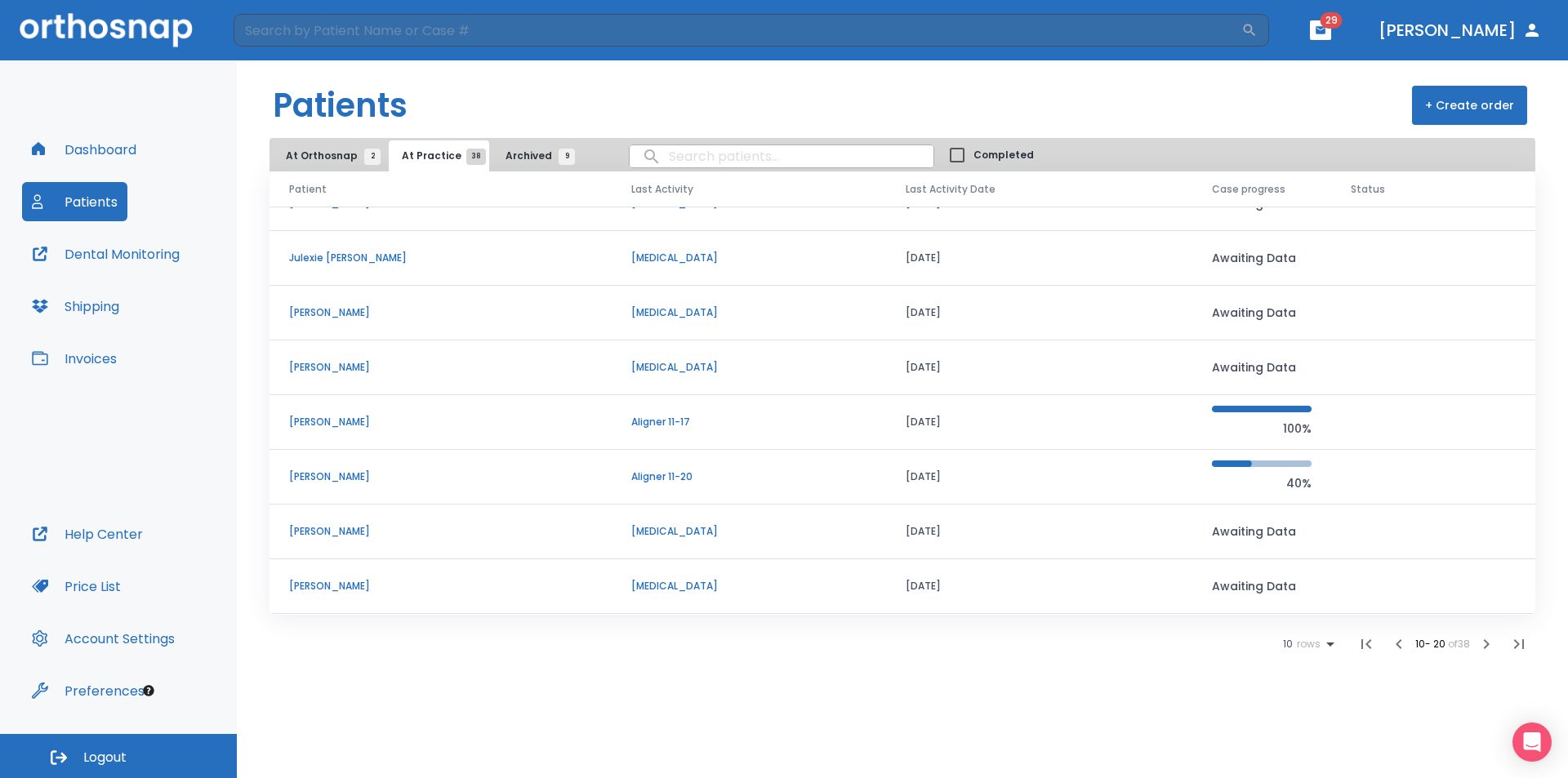
click at [403, 462] on td "[PERSON_NAME]" at bounding box center [441, 476] width 342 height 55
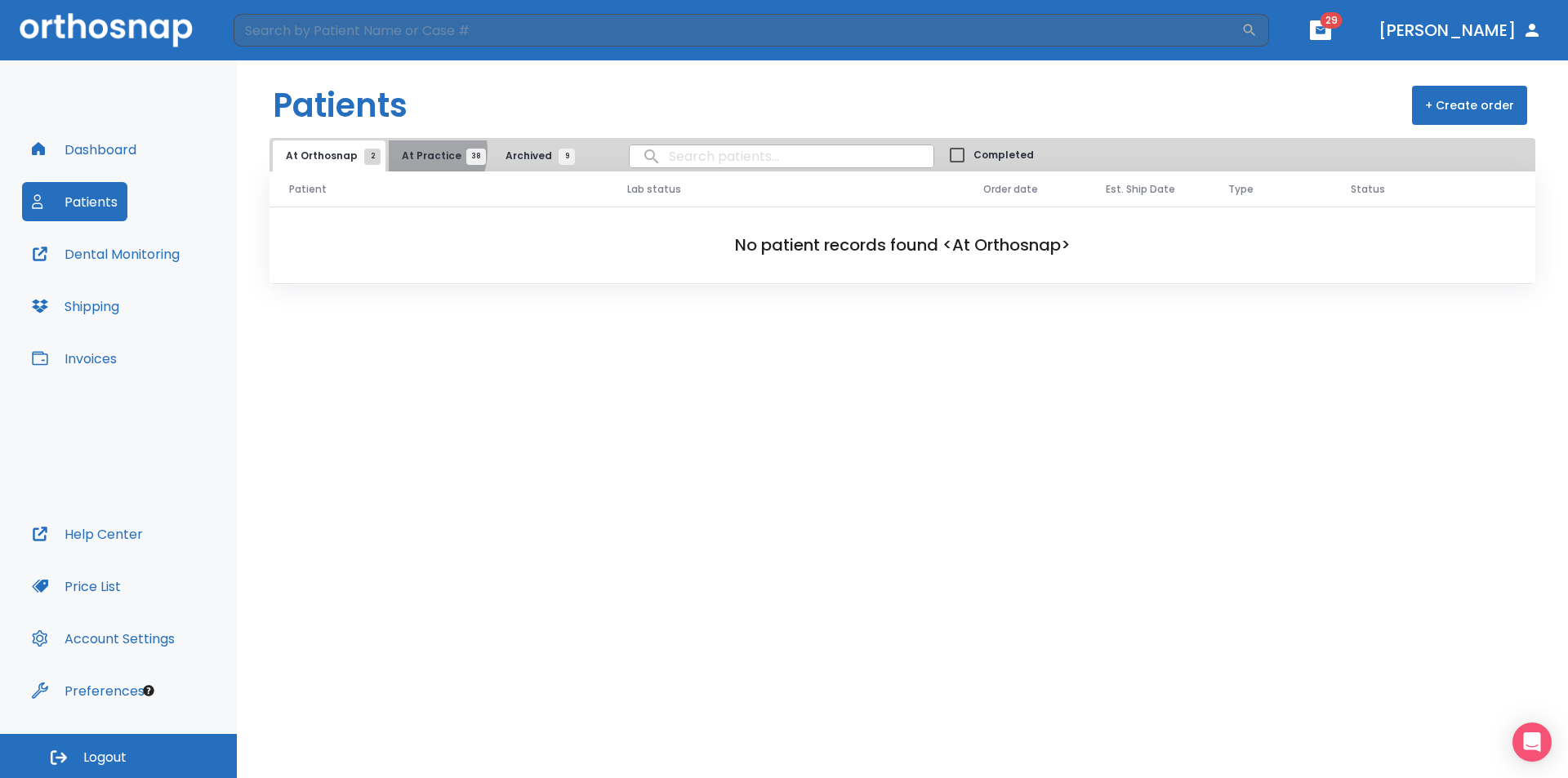
click at [411, 151] on span "At Practice 38" at bounding box center [439, 156] width 74 height 14
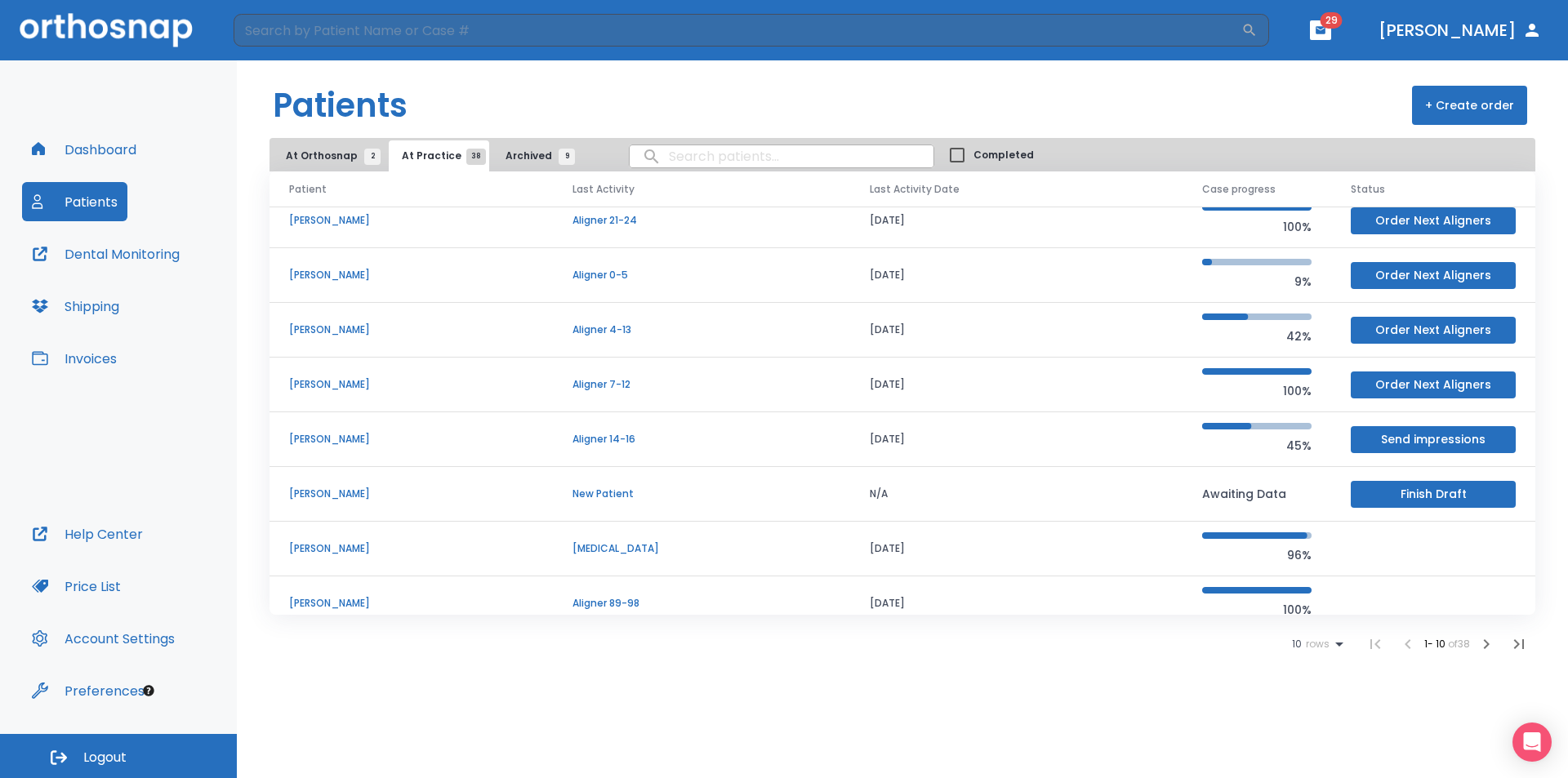
scroll to position [164, 0]
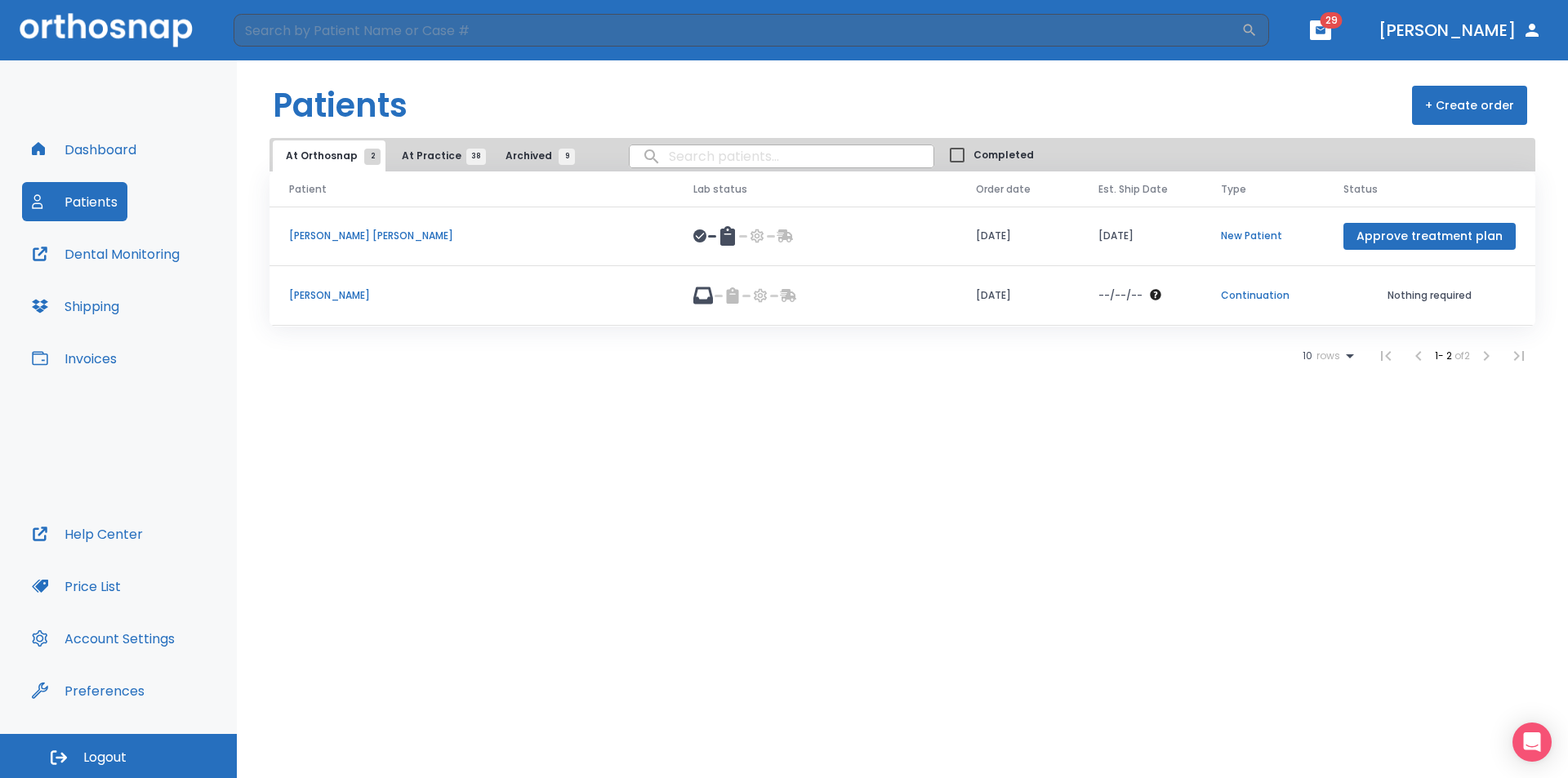
click at [430, 154] on span "At Practice 38" at bounding box center [439, 156] width 74 height 14
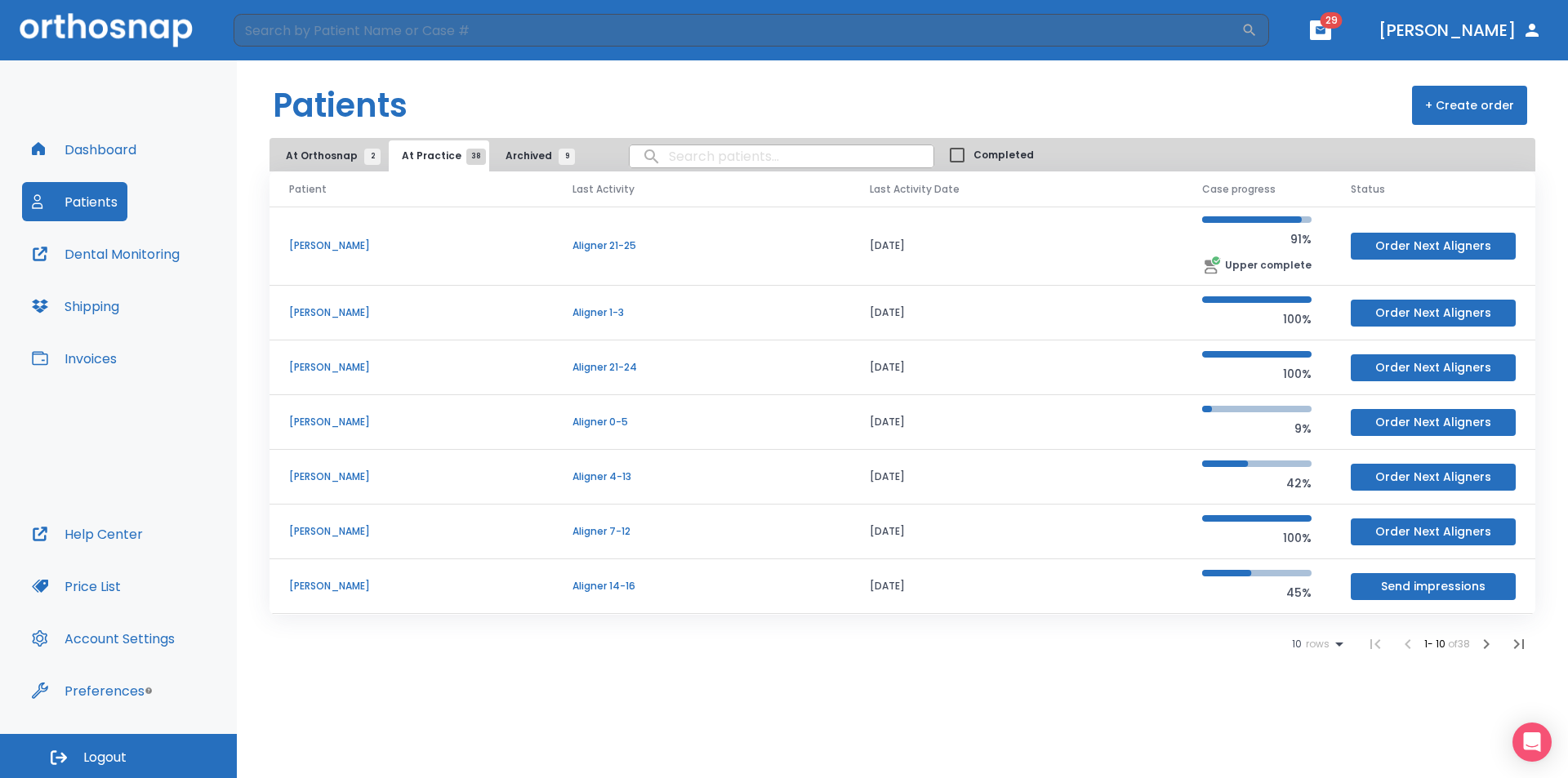
scroll to position [164, 0]
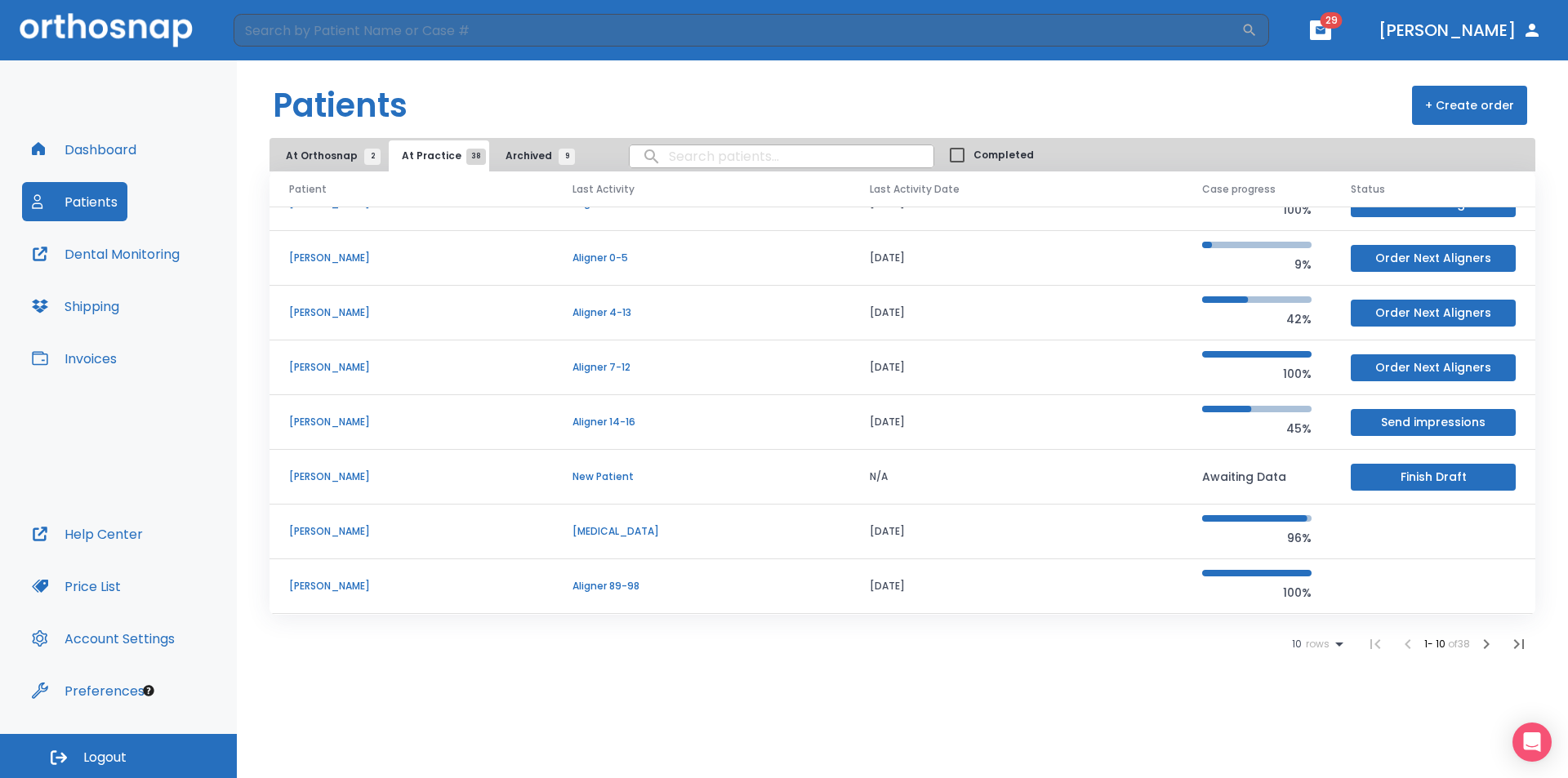
click at [77, 347] on button "Invoices" at bounding box center [74, 358] width 105 height 39
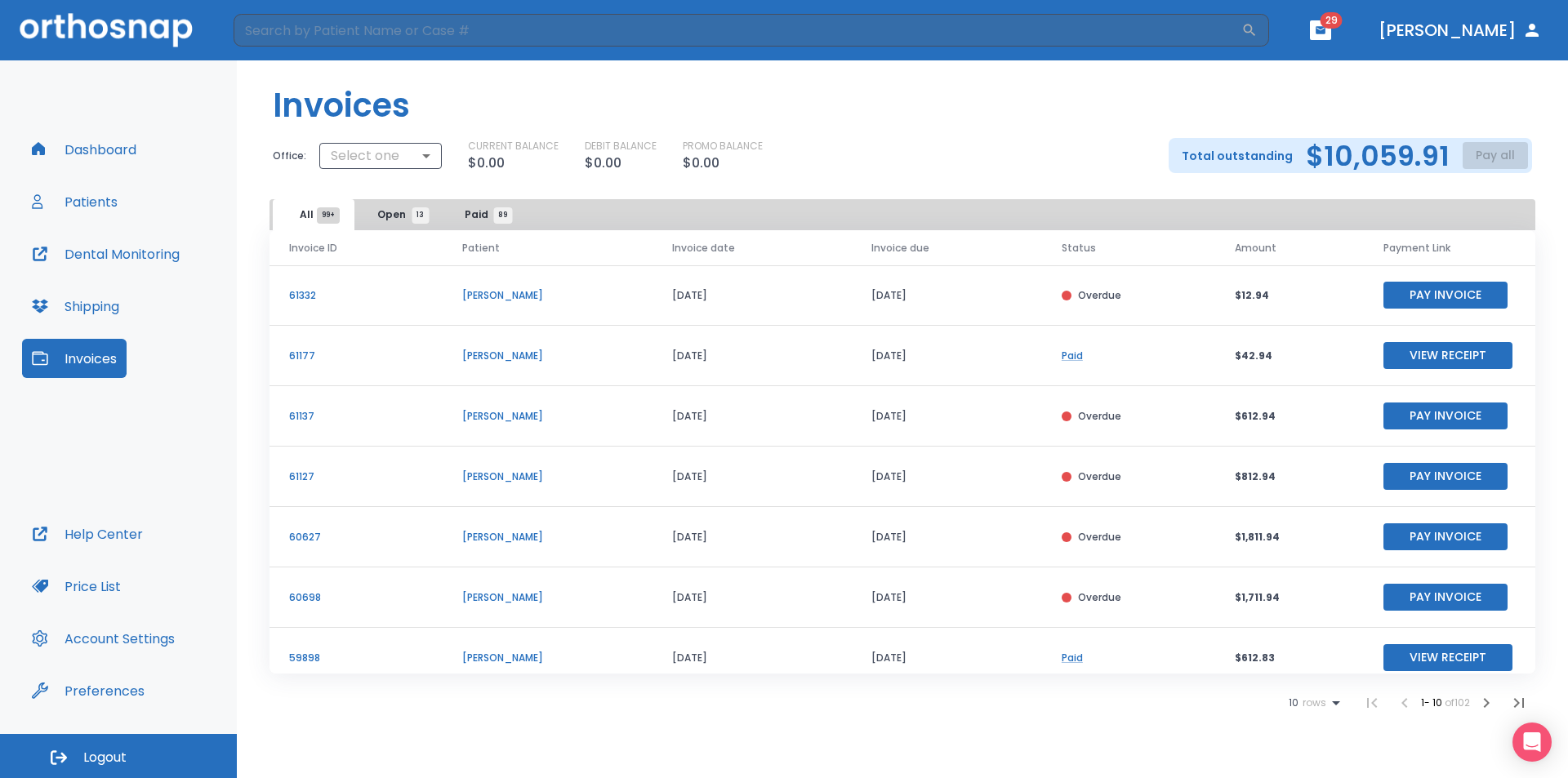
click at [406, 218] on span "Open 13" at bounding box center [398, 215] width 43 height 14
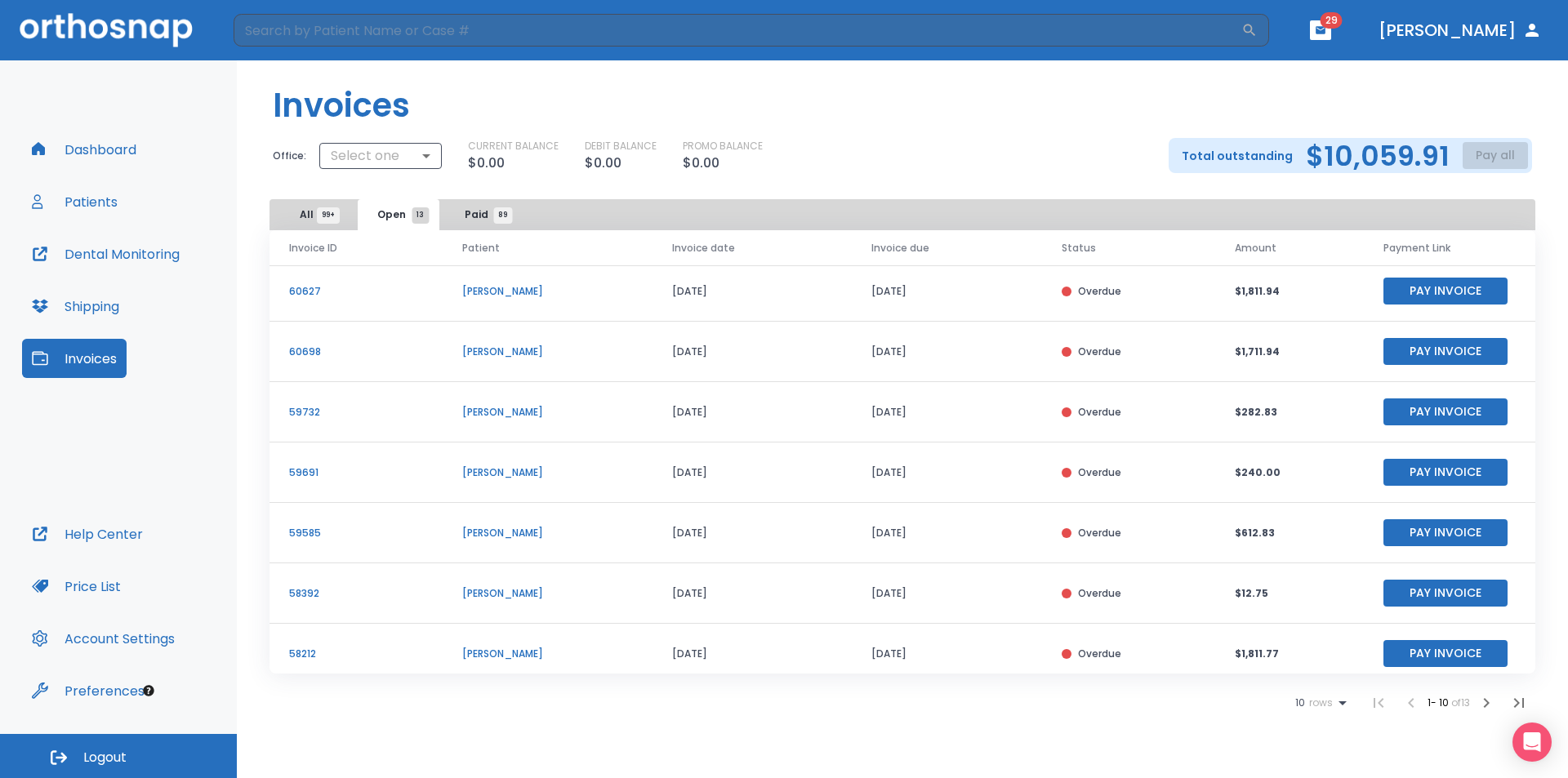
scroll to position [197, 0]
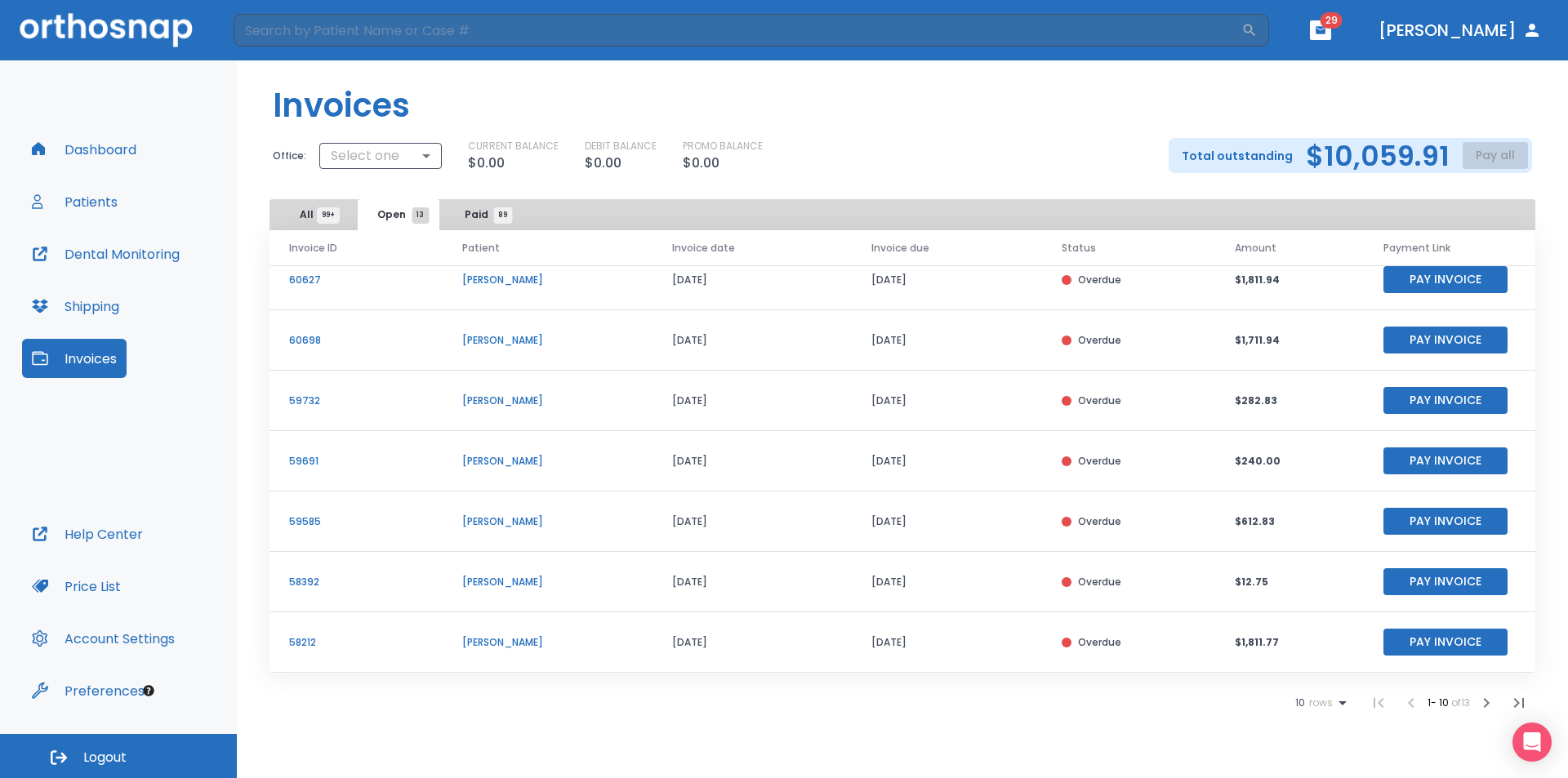
click at [1332, 713] on ul "10 rows 1 - 10 of 13" at bounding box center [1415, 703] width 240 height 32
click at [1333, 708] on icon at bounding box center [1342, 703] width 20 height 20
click at [1319, 698] on li "25" at bounding box center [1313, 697] width 42 height 41
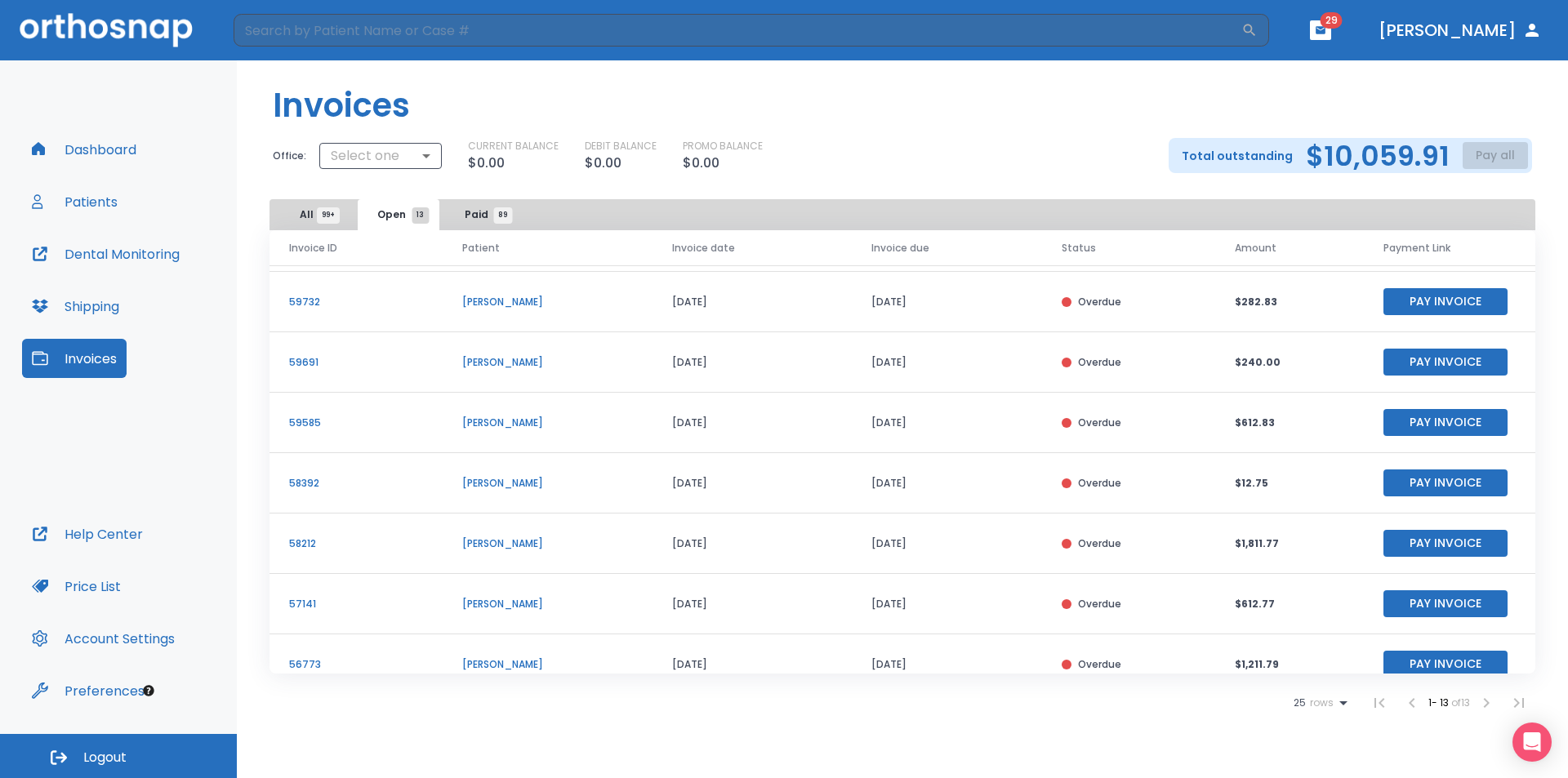
scroll to position [215, 0]
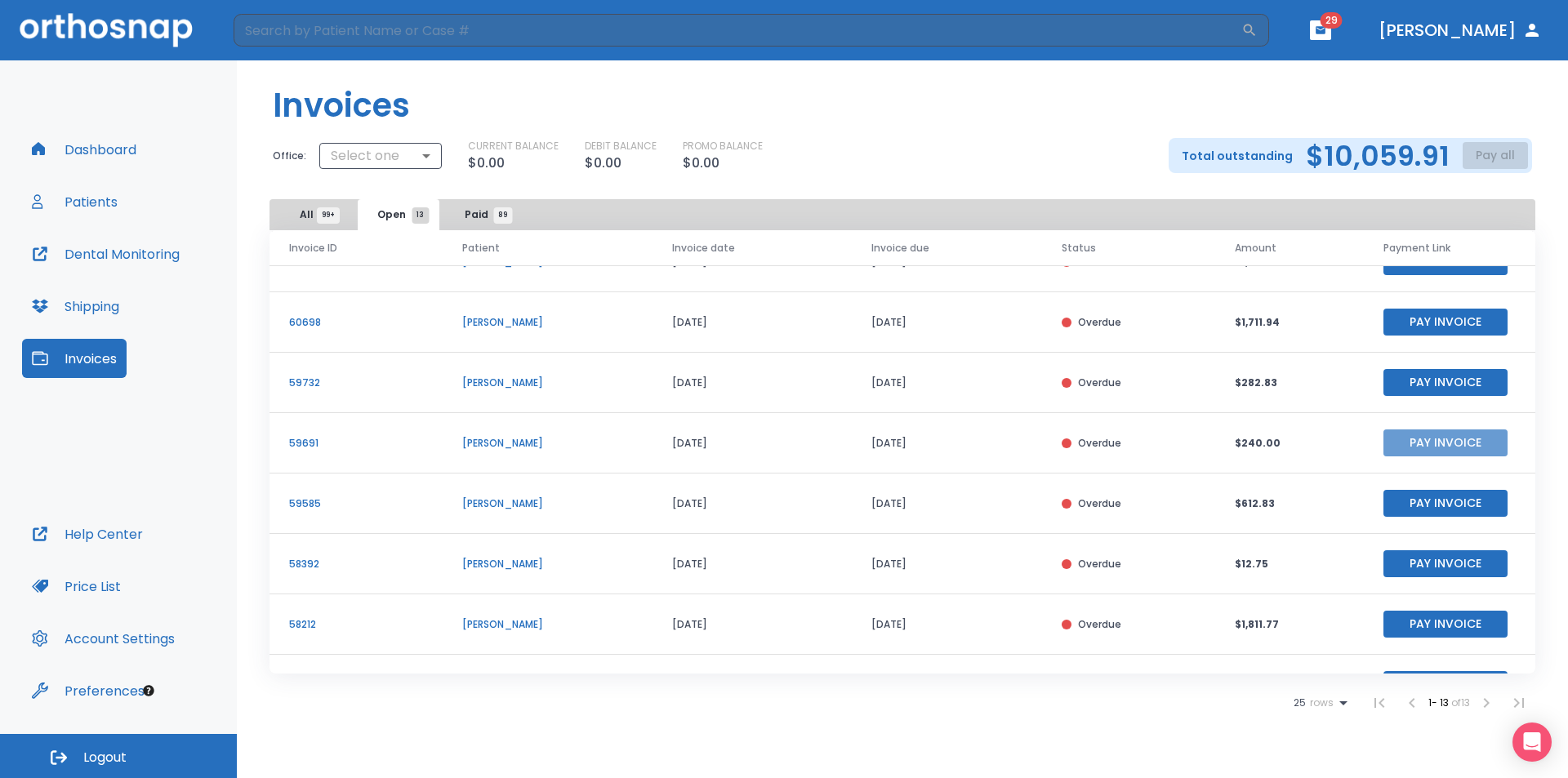
click at [1419, 440] on button "Pay Invoice" at bounding box center [1445, 443] width 124 height 27
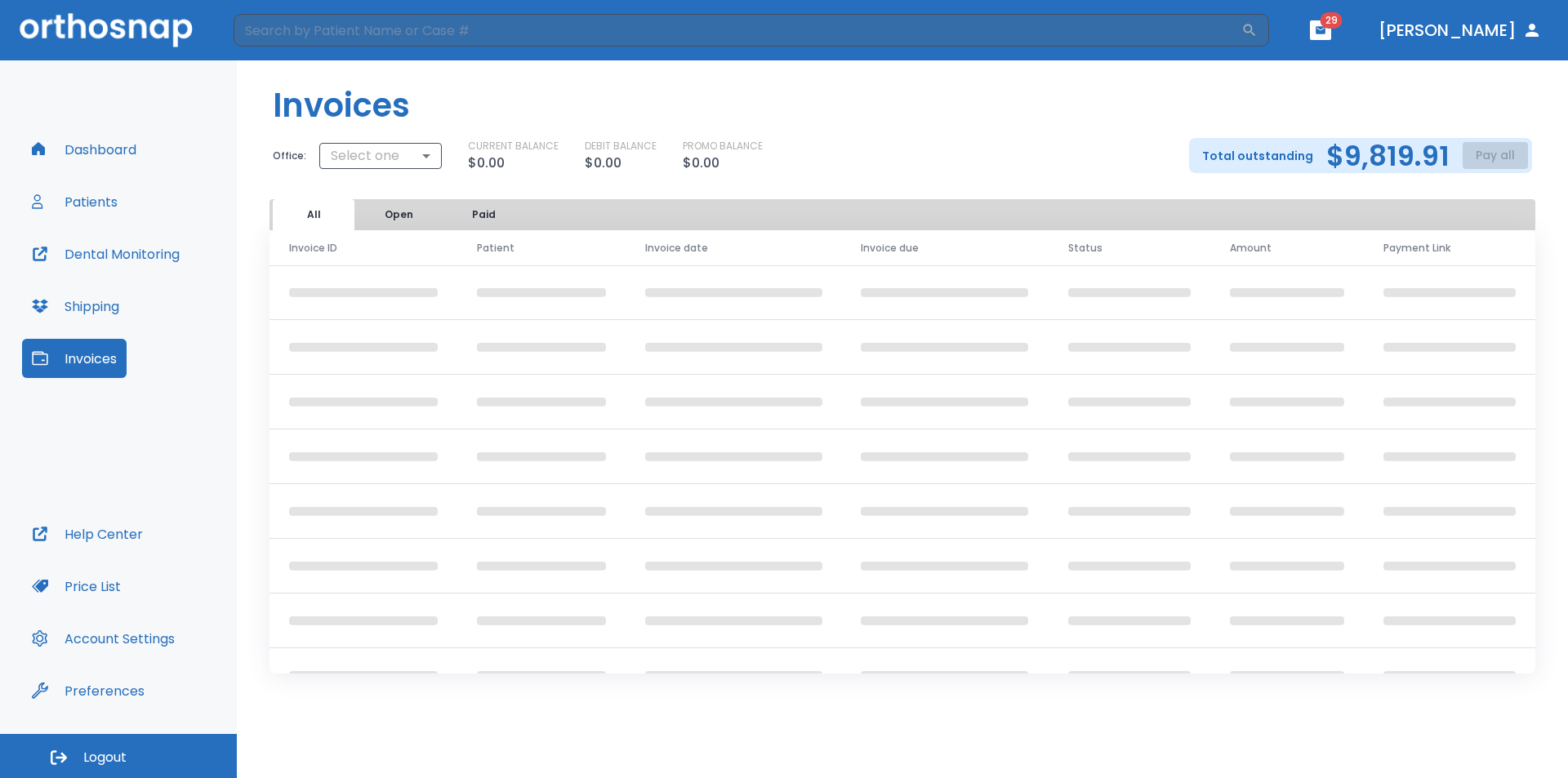
click at [408, 220] on button "Open" at bounding box center [398, 215] width 81 height 31
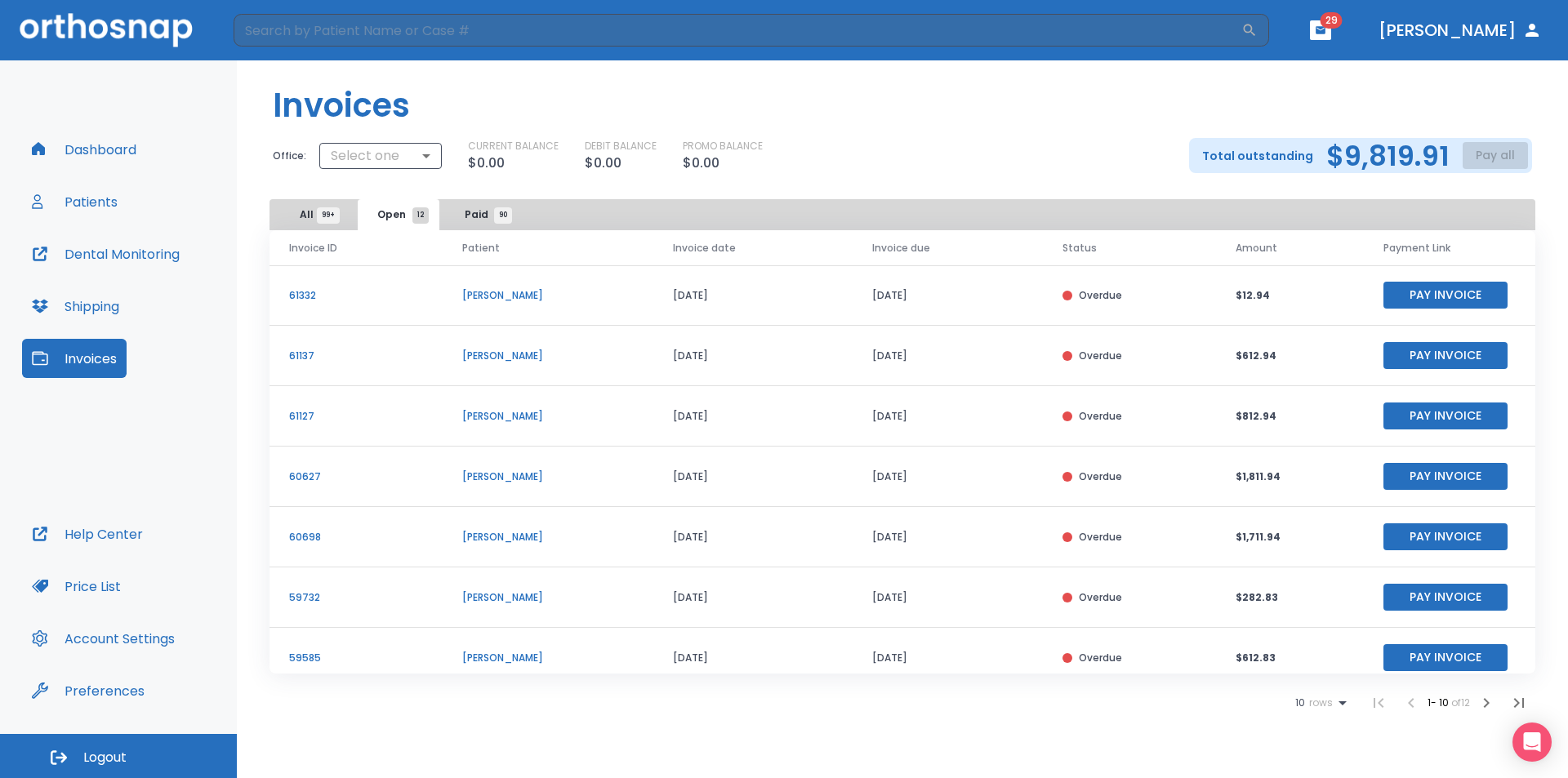
scroll to position [197, 0]
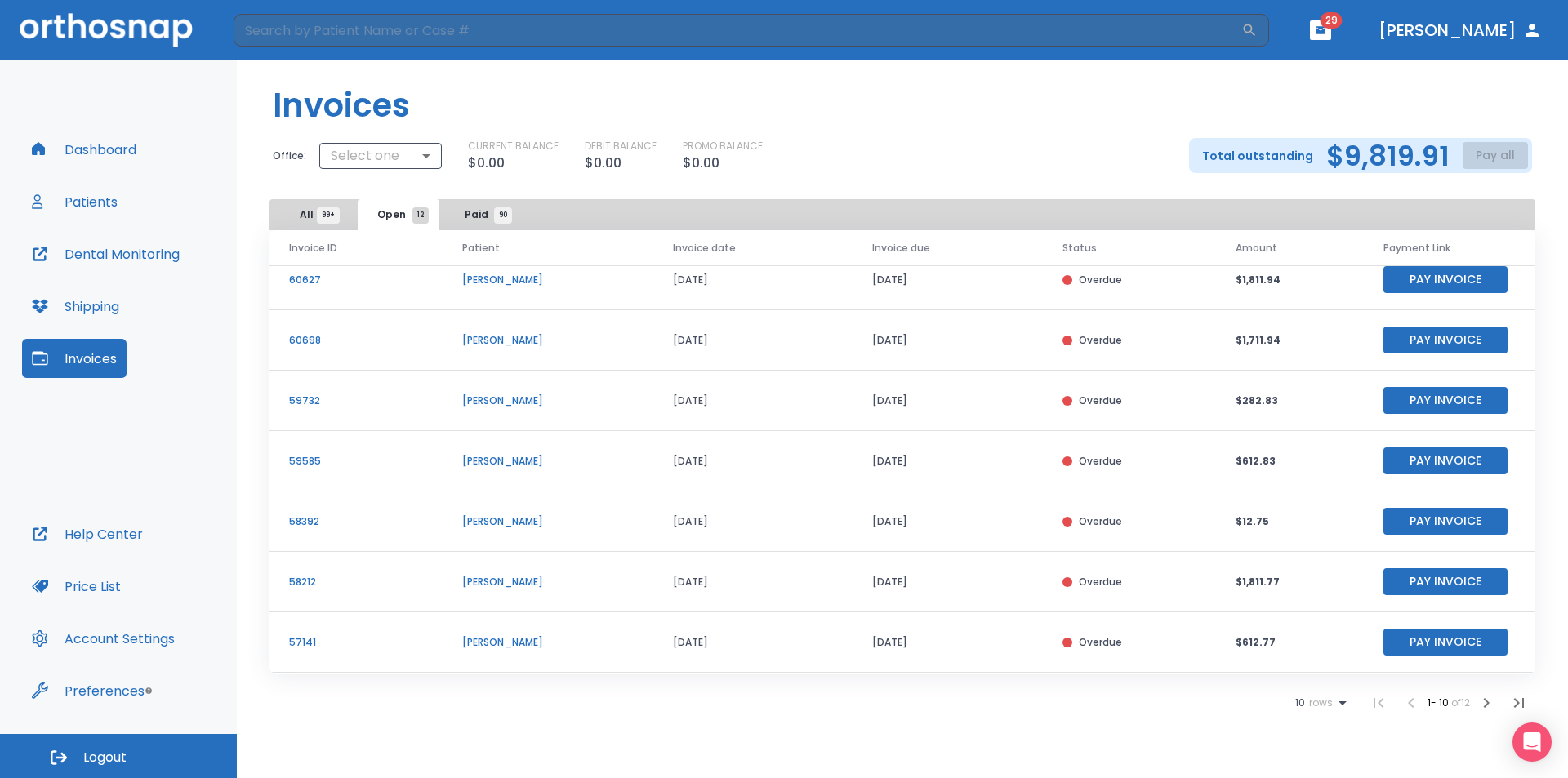
click at [1332, 705] on icon at bounding box center [1342, 703] width 20 height 20
click at [1307, 647] on li "10" at bounding box center [1313, 656] width 42 height 41
click at [1406, 519] on button "Pay Invoice" at bounding box center [1445, 521] width 124 height 27
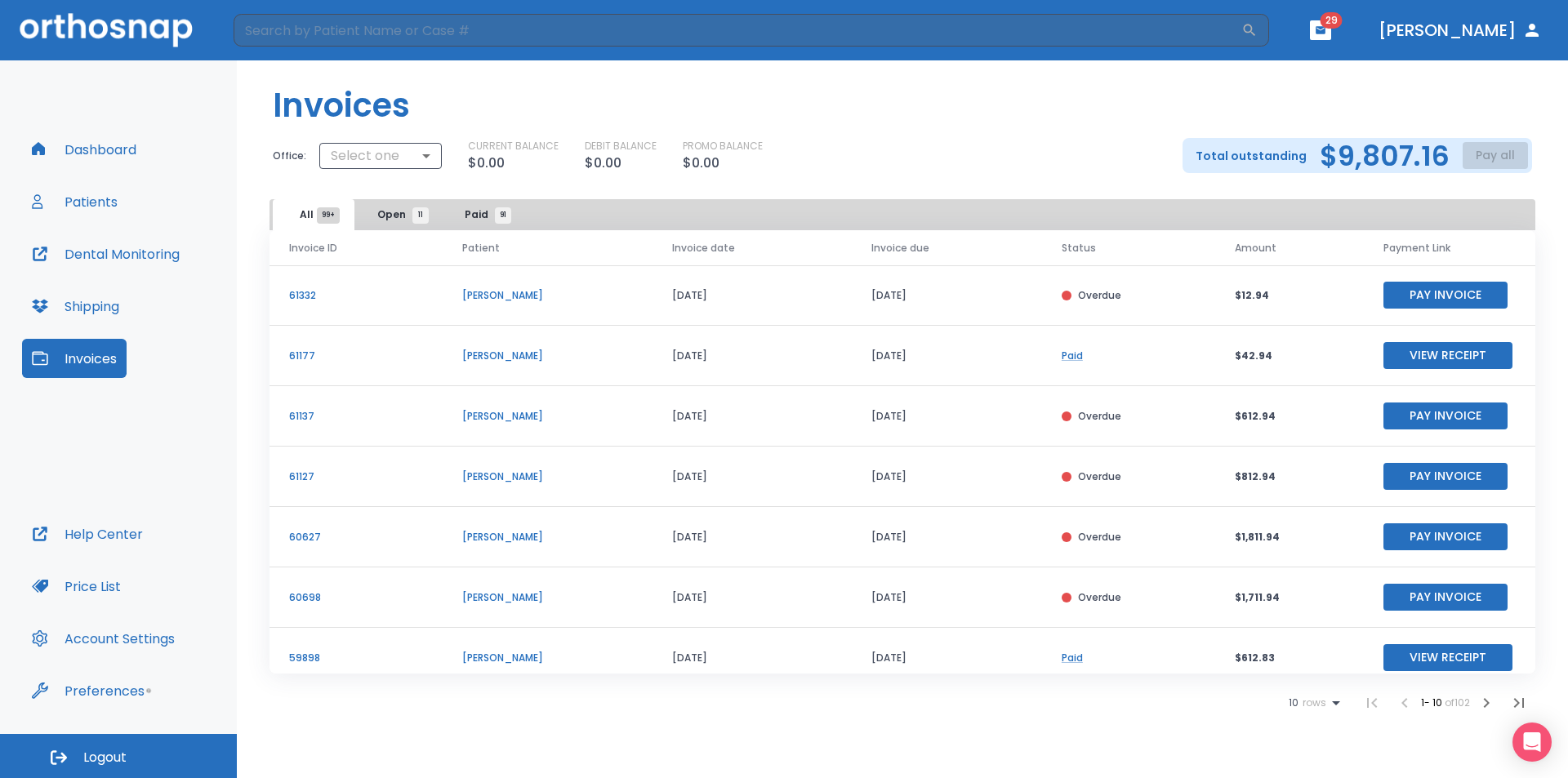
click at [407, 213] on span "Open 11" at bounding box center [398, 215] width 43 height 14
click at [1419, 300] on button "Pay Invoice" at bounding box center [1445, 295] width 124 height 27
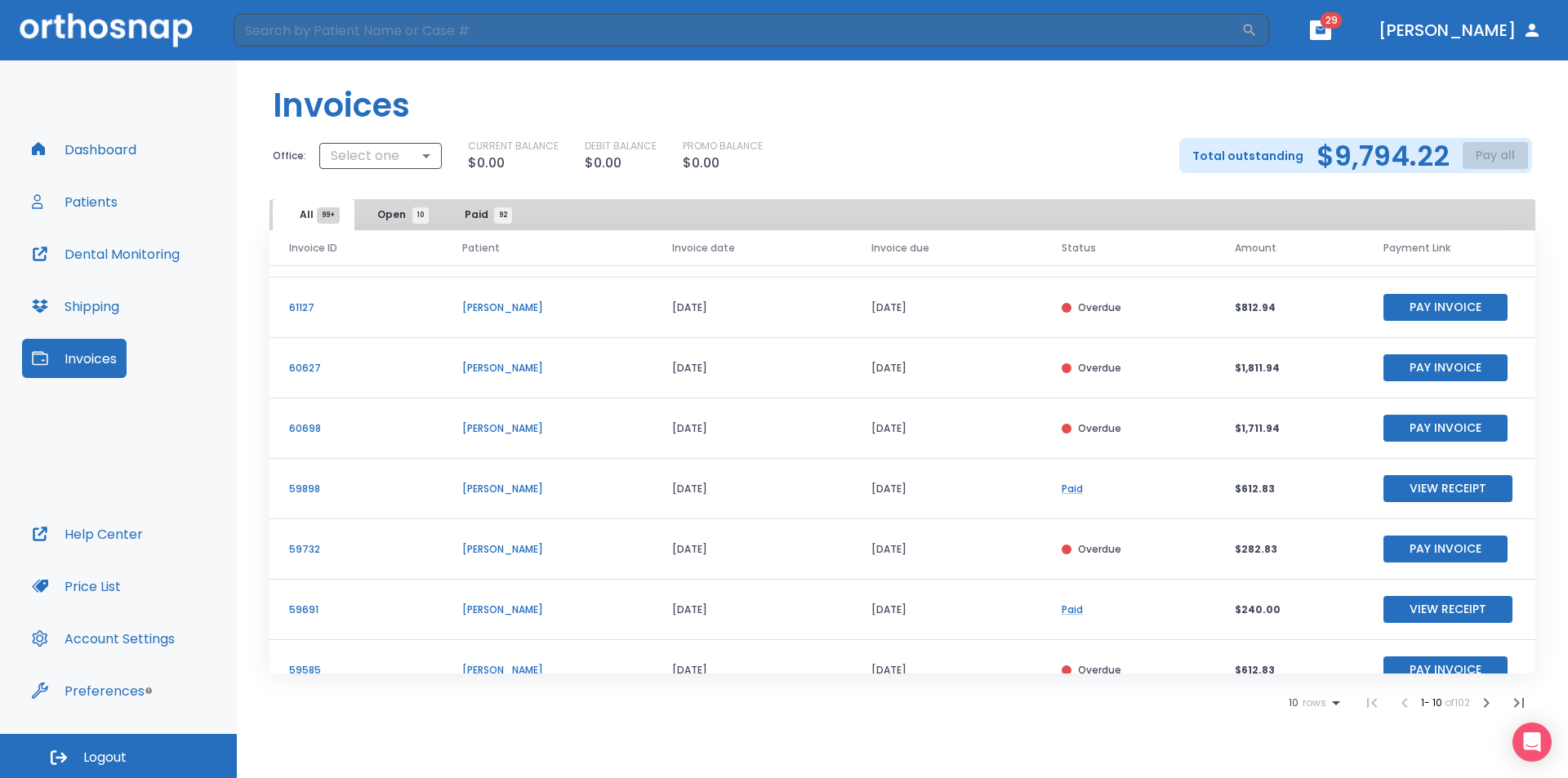
scroll to position [197, 0]
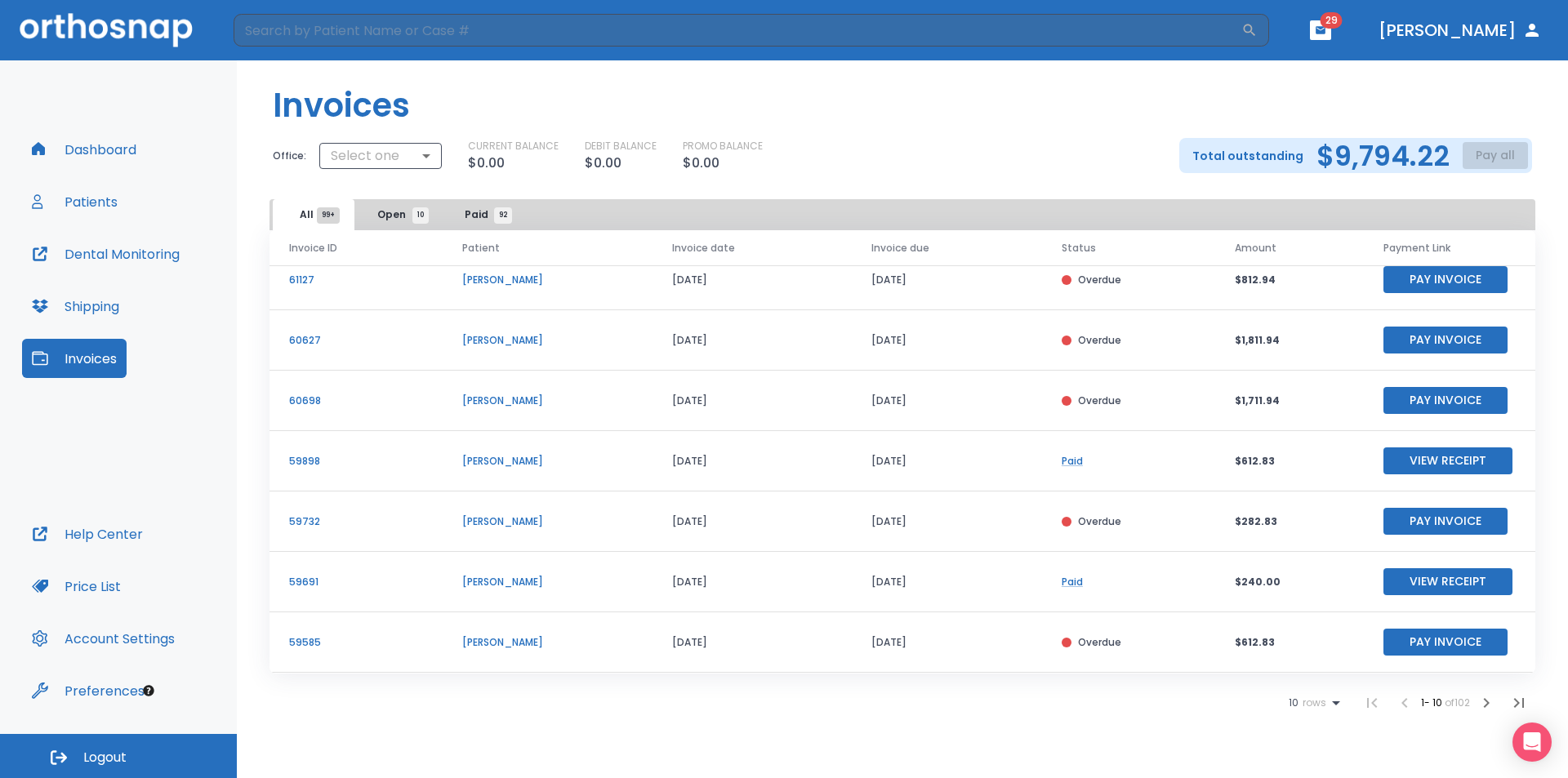
click at [391, 204] on button "Open 10" at bounding box center [398, 215] width 81 height 31
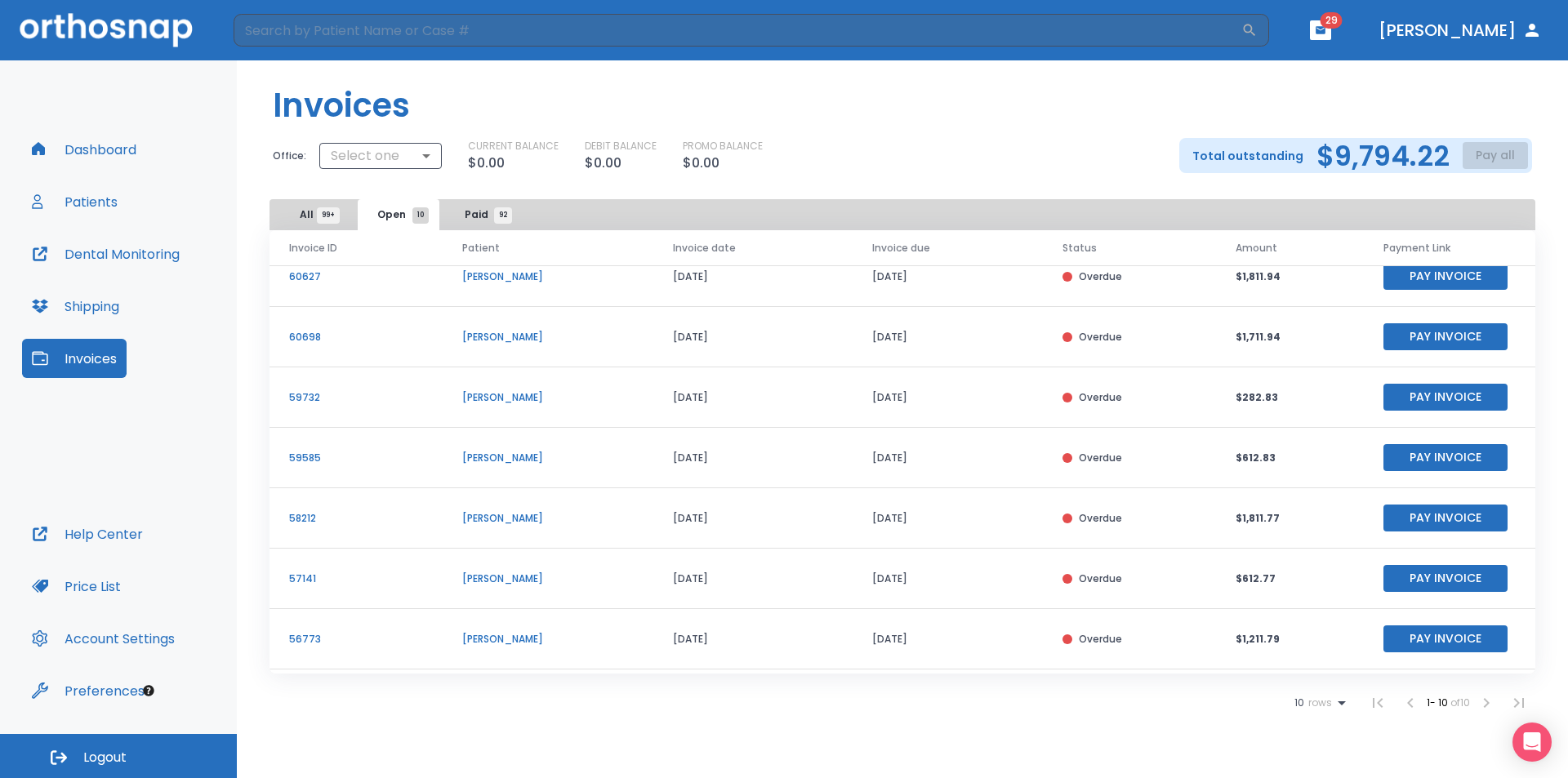
scroll to position [197, 0]
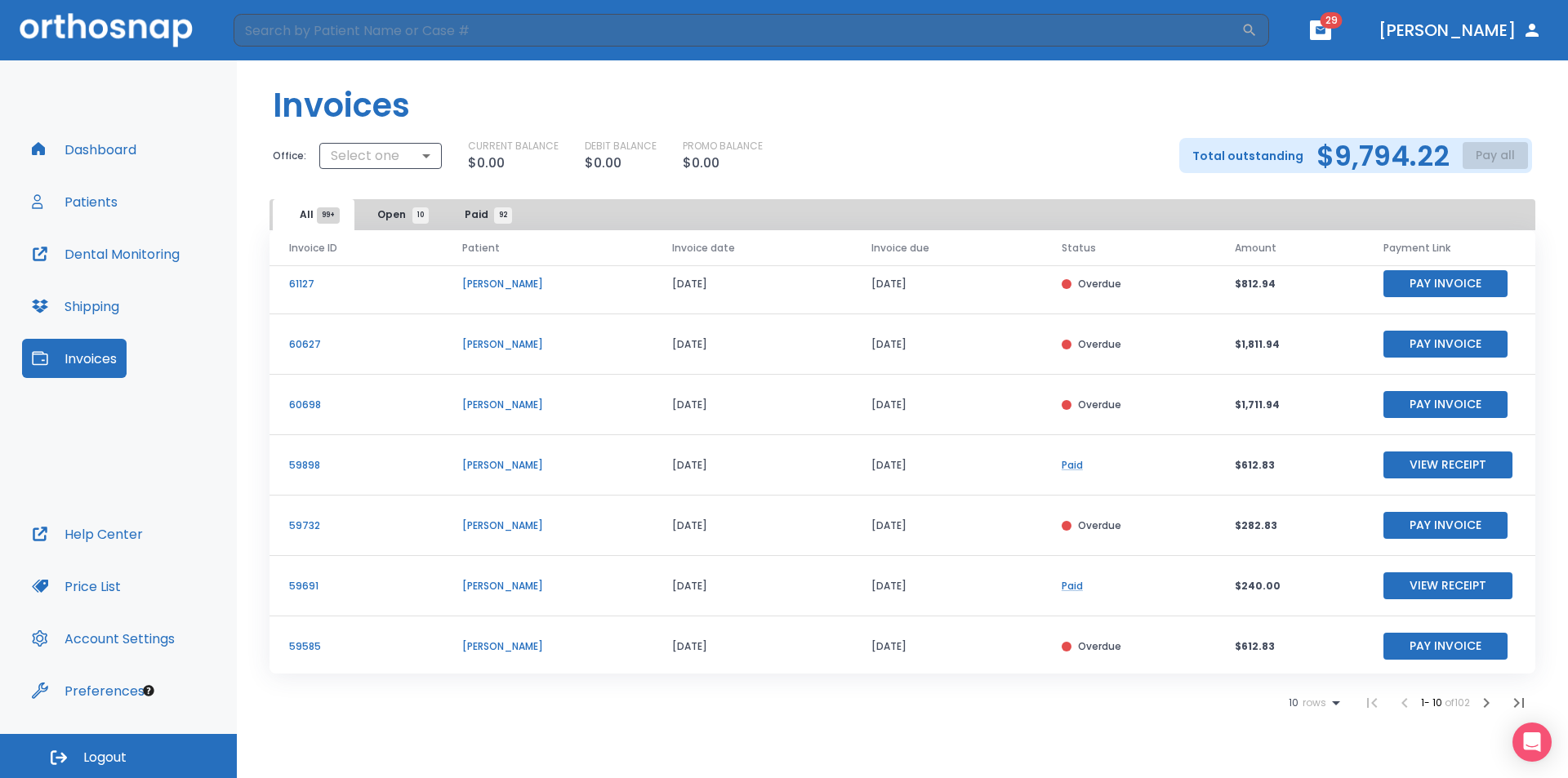
scroll to position [197, 0]
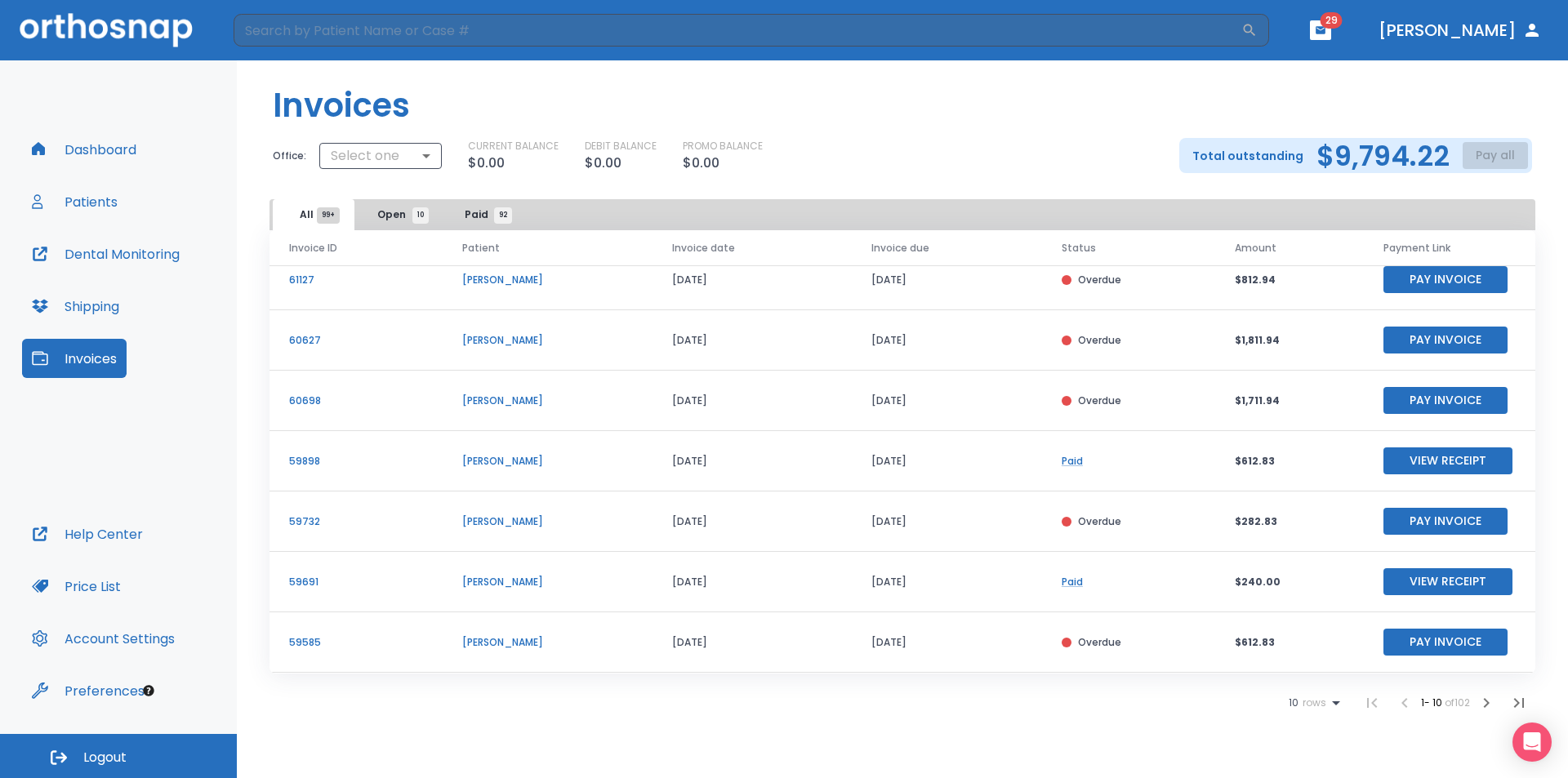
click at [374, 210] on button "Open 10" at bounding box center [398, 215] width 81 height 31
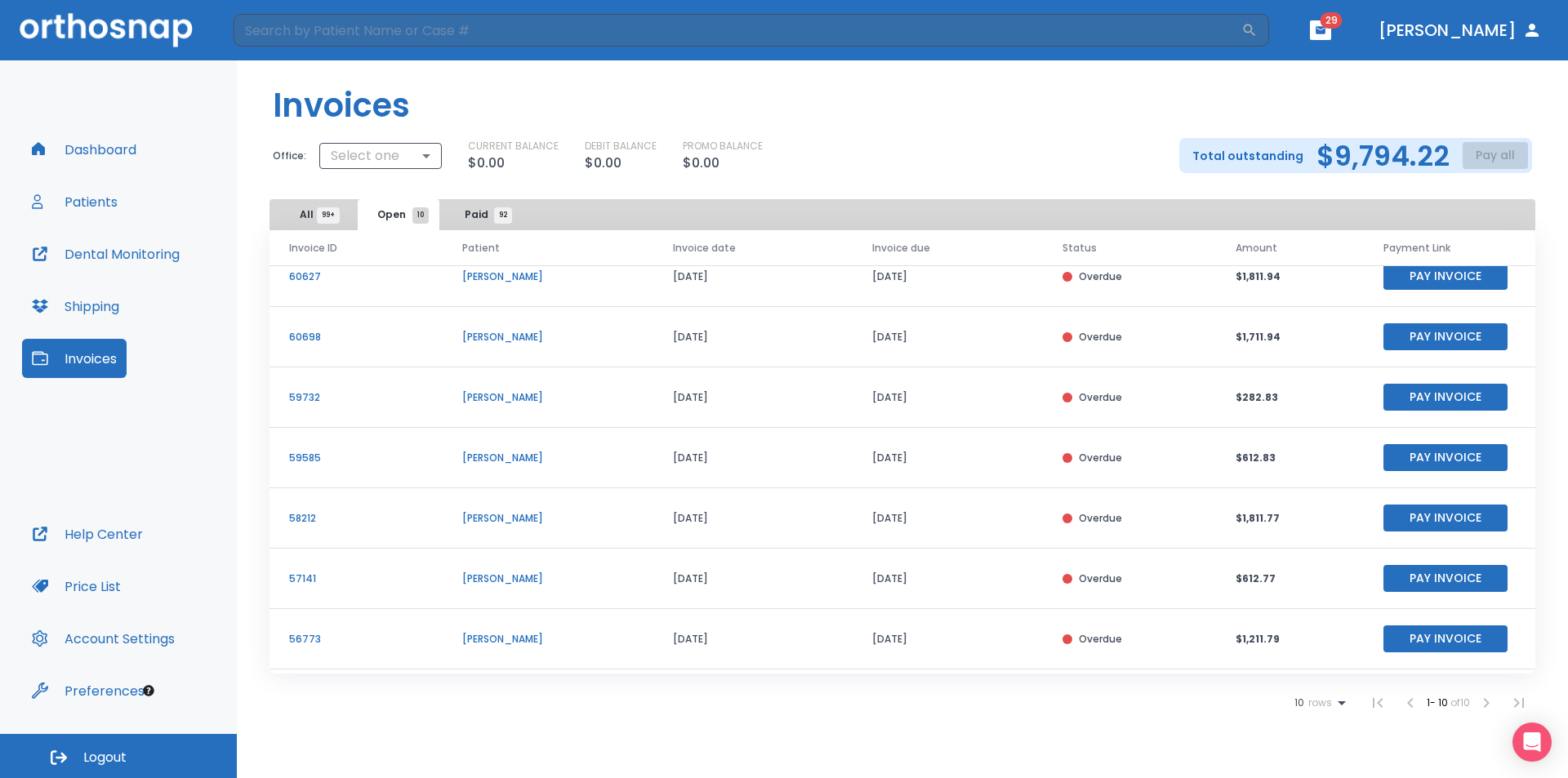
scroll to position [197, 0]
